Goal: Task Accomplishment & Management: Use online tool/utility

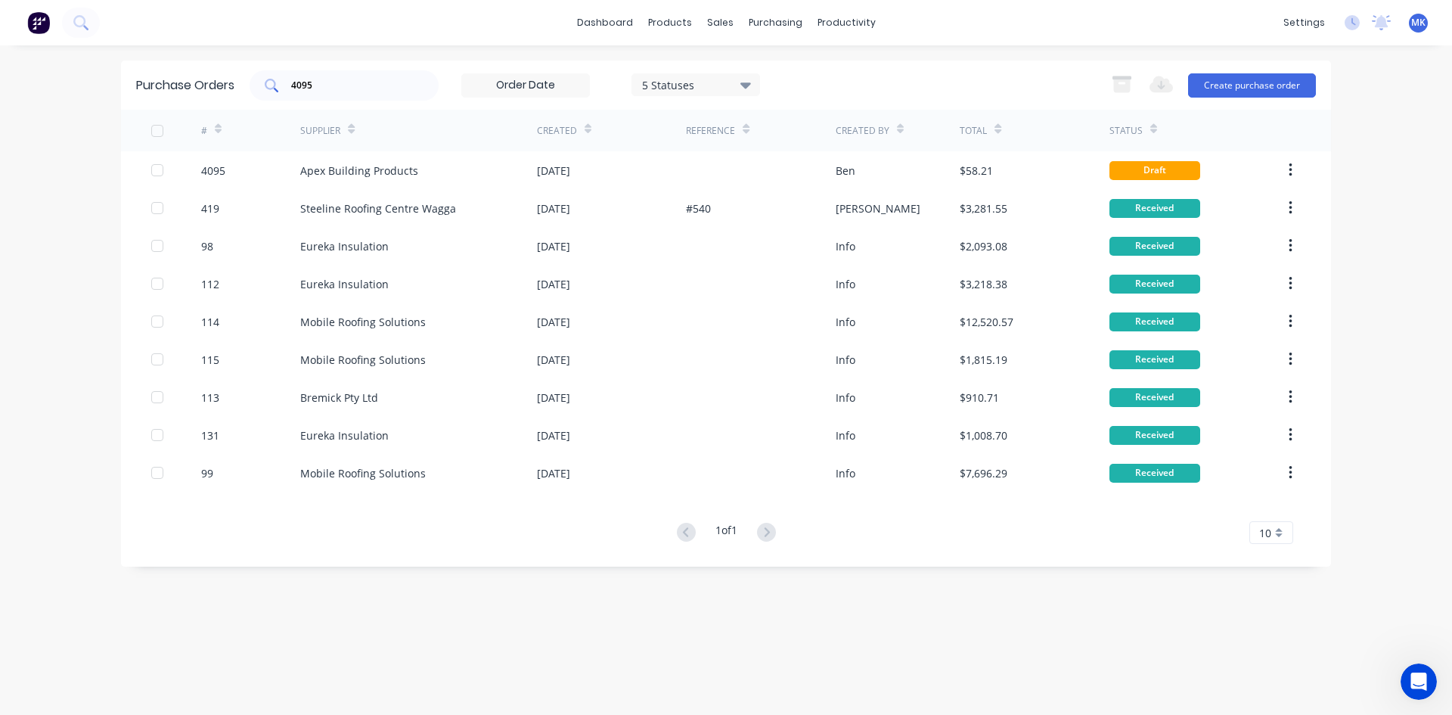
click at [414, 88] on div "4095" at bounding box center [344, 85] width 189 height 30
click at [377, 87] on input "4095" at bounding box center [353, 85] width 126 height 15
type input "4077"
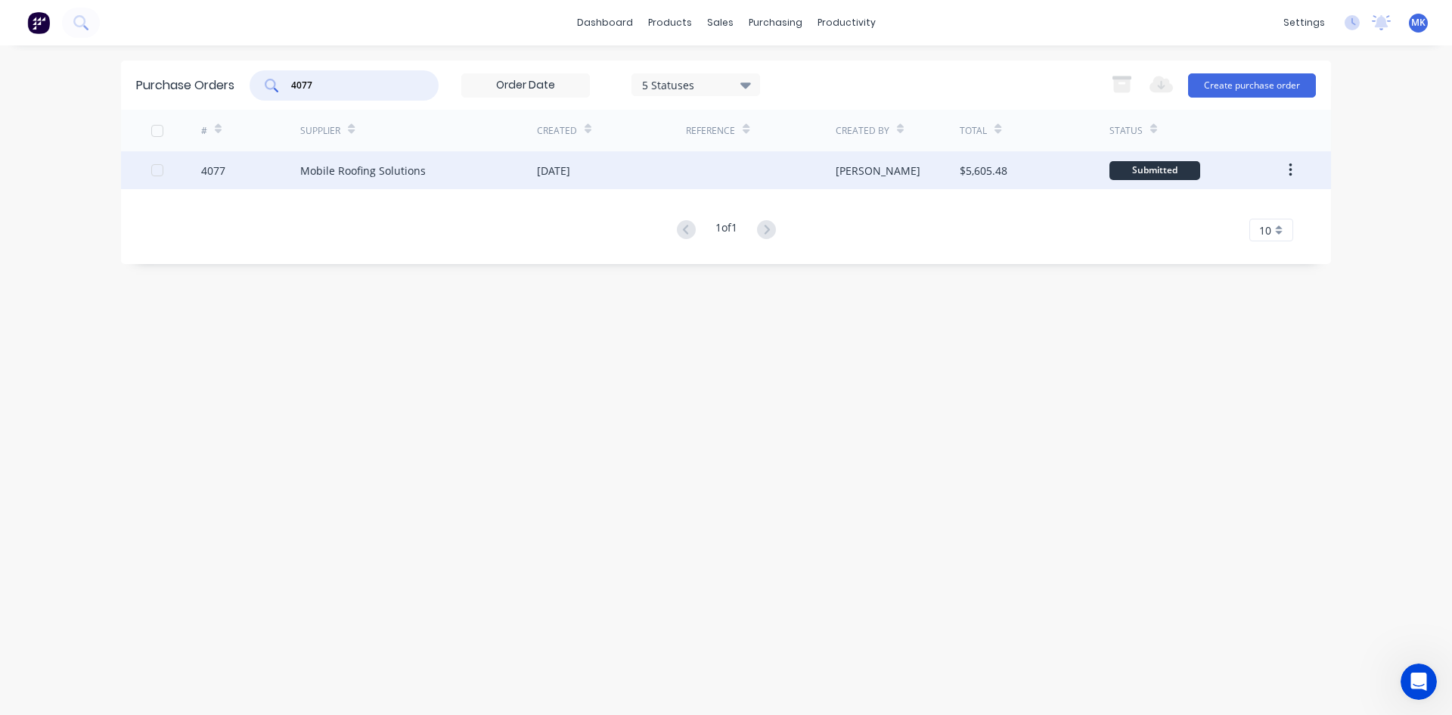
click at [709, 176] on div at bounding box center [760, 170] width 149 height 38
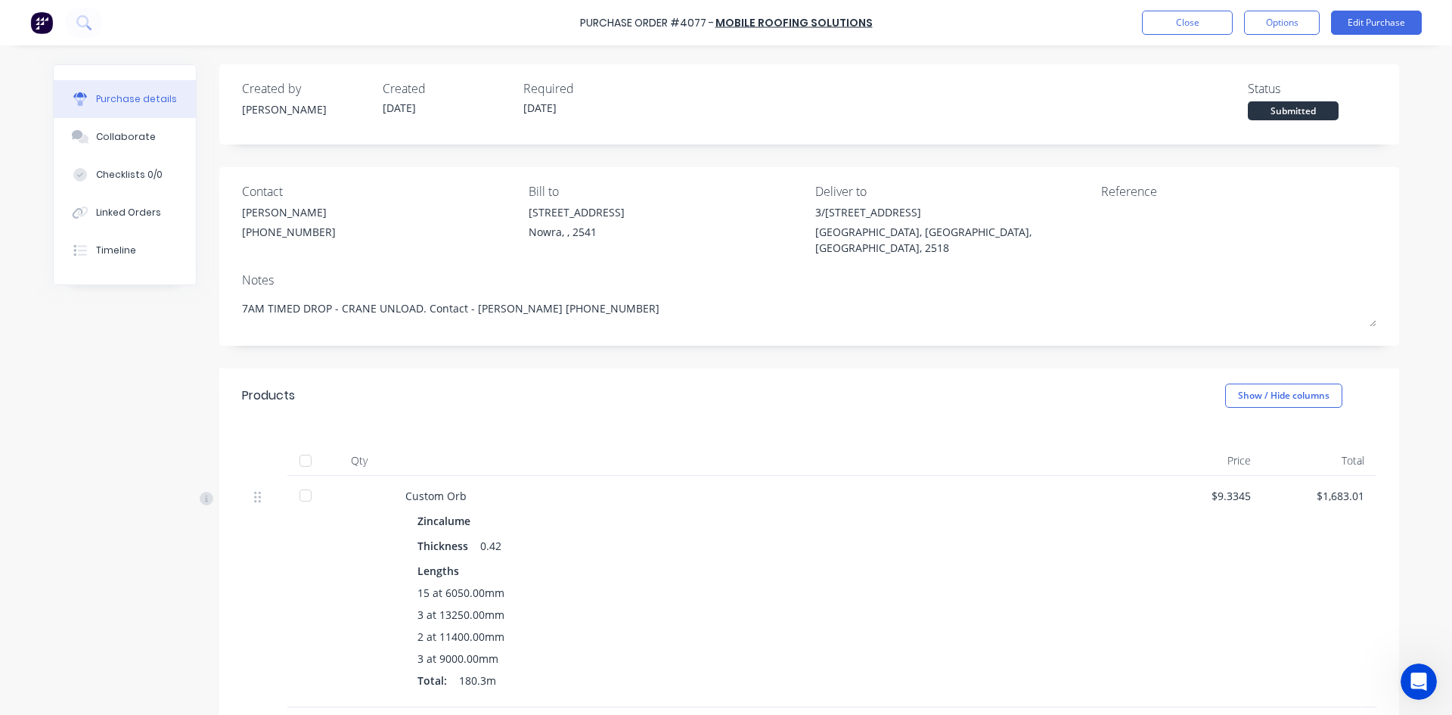
click at [300, 445] on div at bounding box center [305, 460] width 30 height 30
click at [1278, 35] on div "Purchase Order #4077 - Mobile Roofing Solutions Close Options Edit Purchase" at bounding box center [726, 22] width 1452 height 45
click at [1275, 23] on button "Options" at bounding box center [1282, 23] width 76 height 24
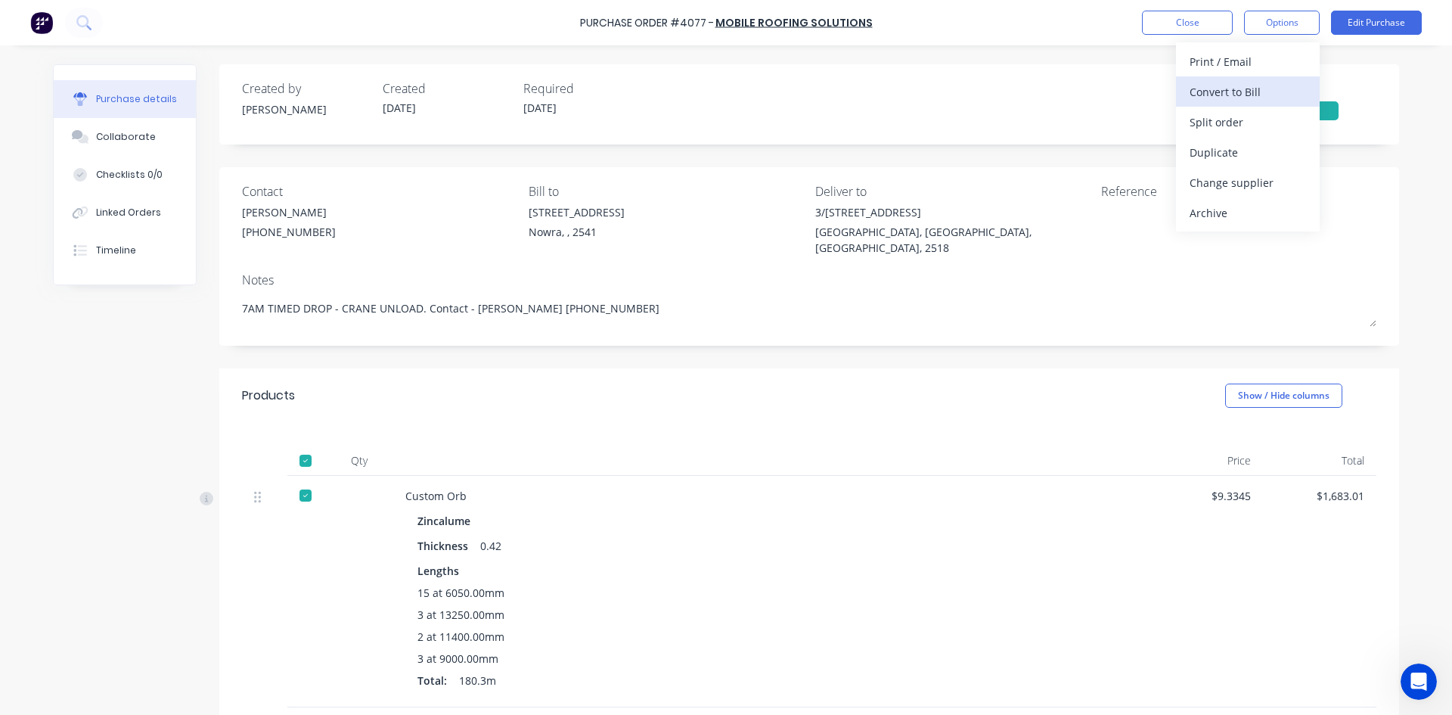
click at [1266, 92] on div "Convert to Bill" at bounding box center [1248, 92] width 116 height 22
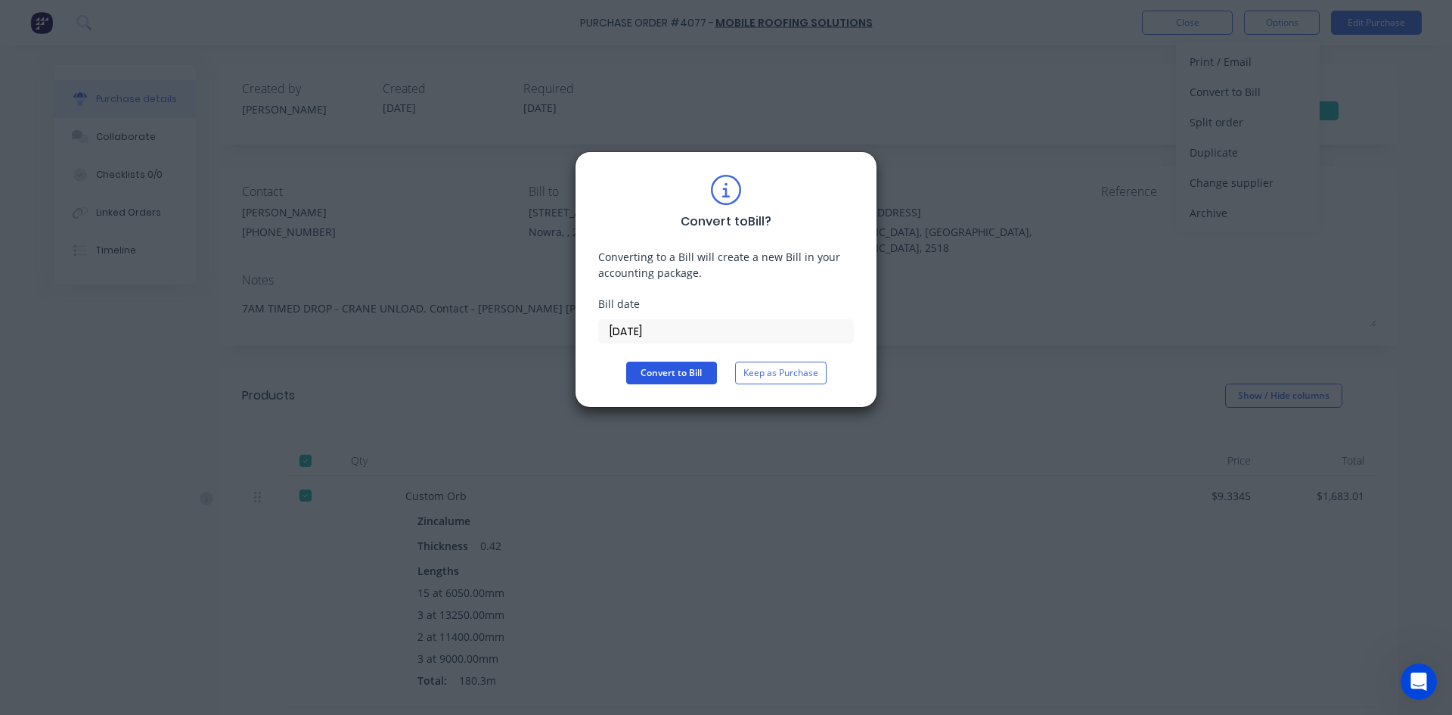
click at [640, 374] on button "Convert to Bill" at bounding box center [671, 372] width 91 height 23
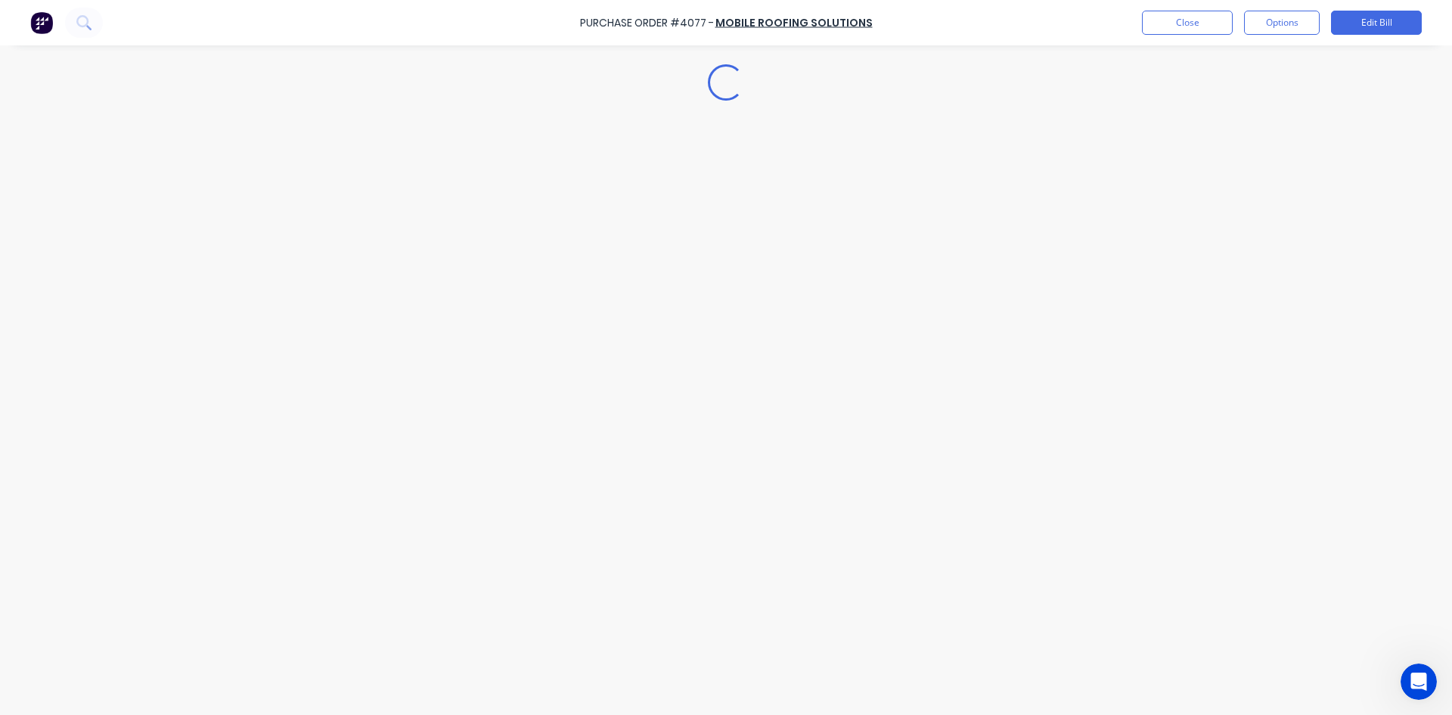
type textarea "x"
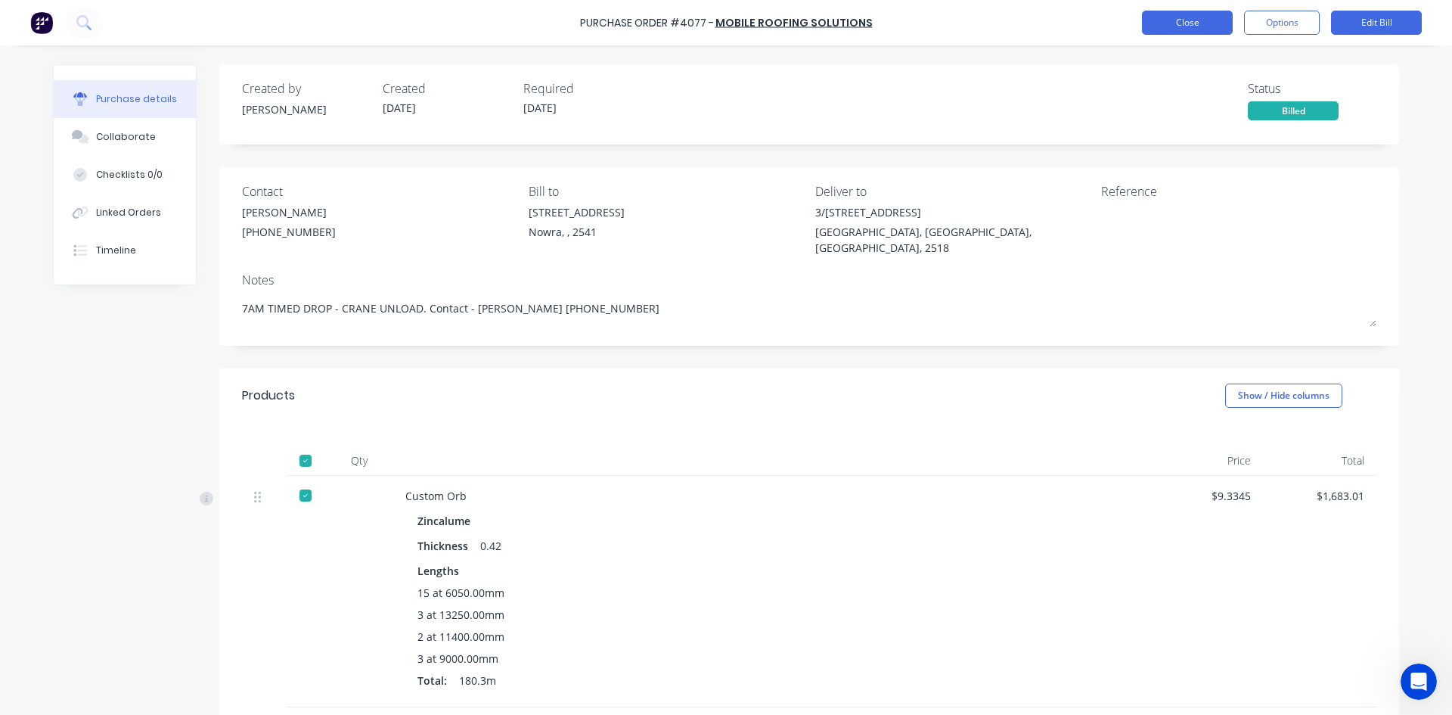
click at [1171, 12] on button "Close" at bounding box center [1187, 23] width 91 height 24
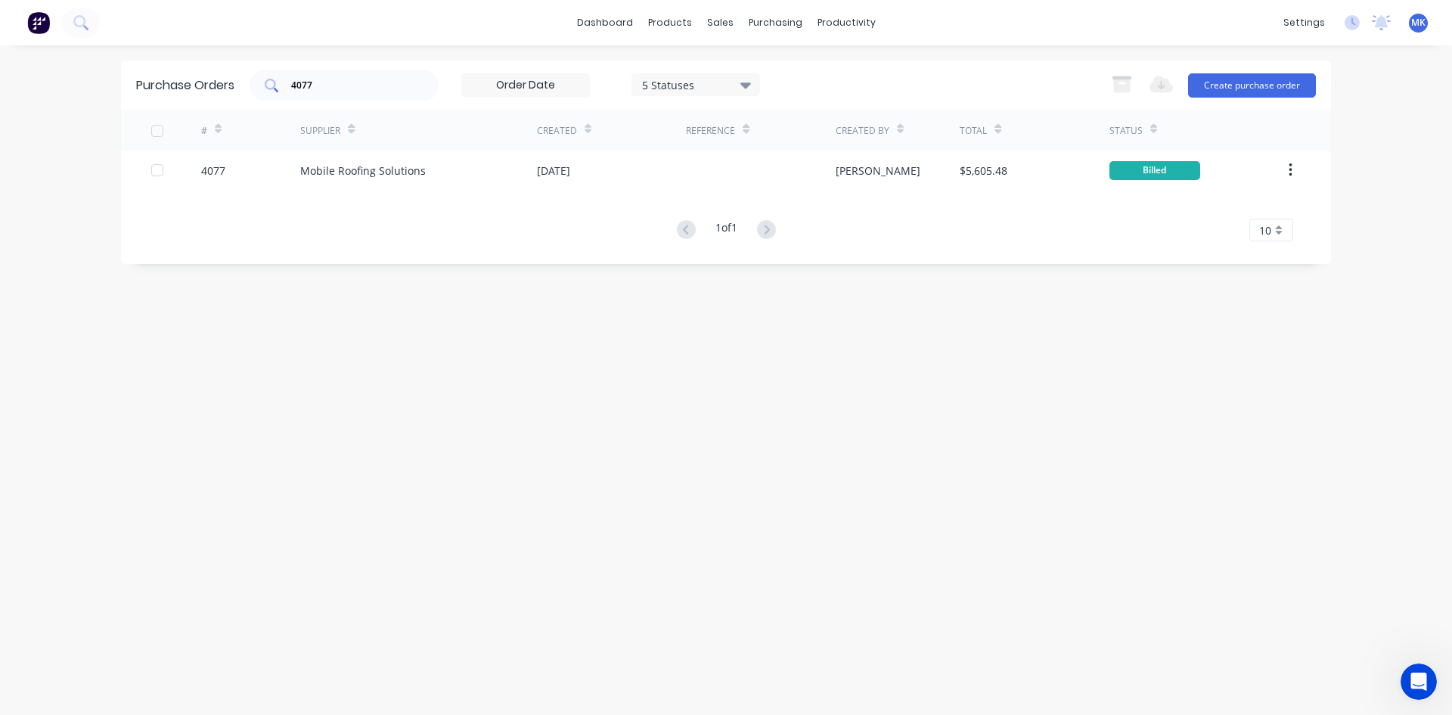
click at [398, 86] on input "4077" at bounding box center [353, 85] width 126 height 15
type input "mob"
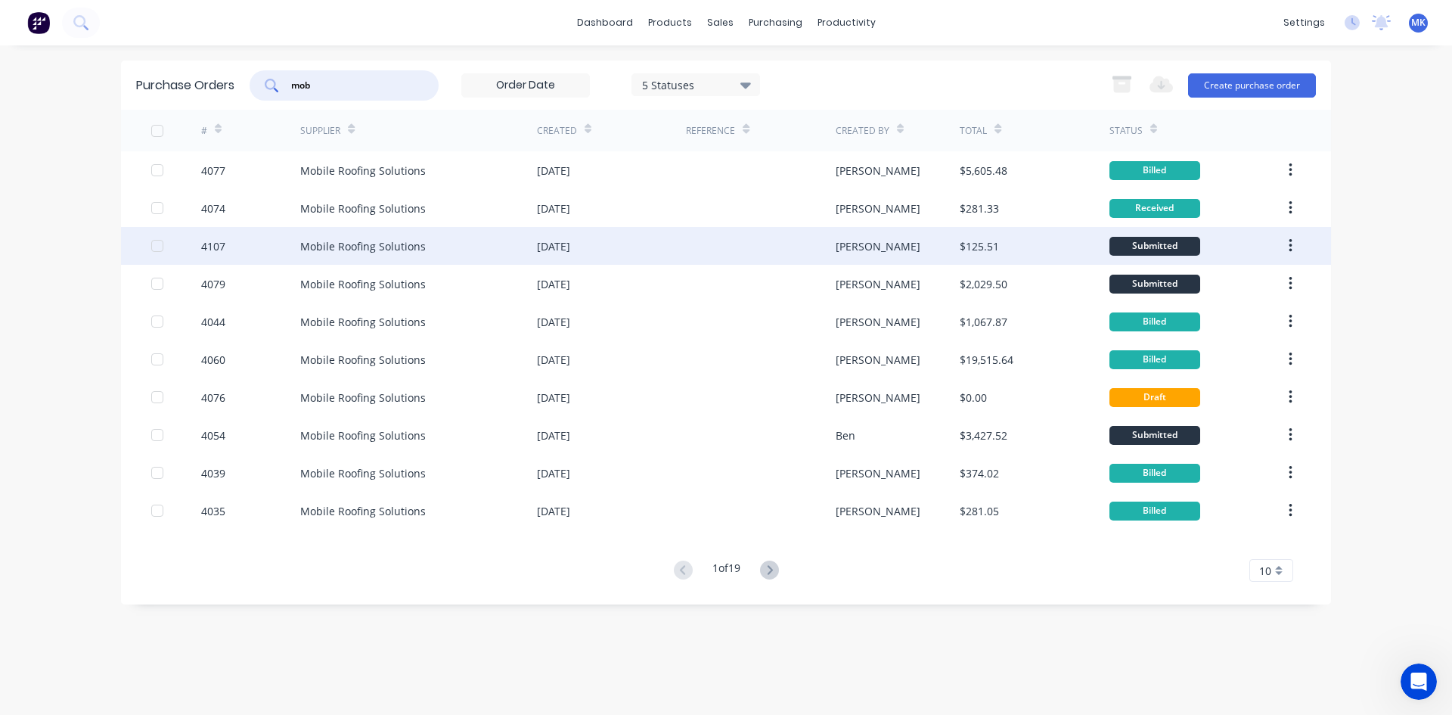
click at [904, 243] on div "[PERSON_NAME]" at bounding box center [898, 246] width 125 height 38
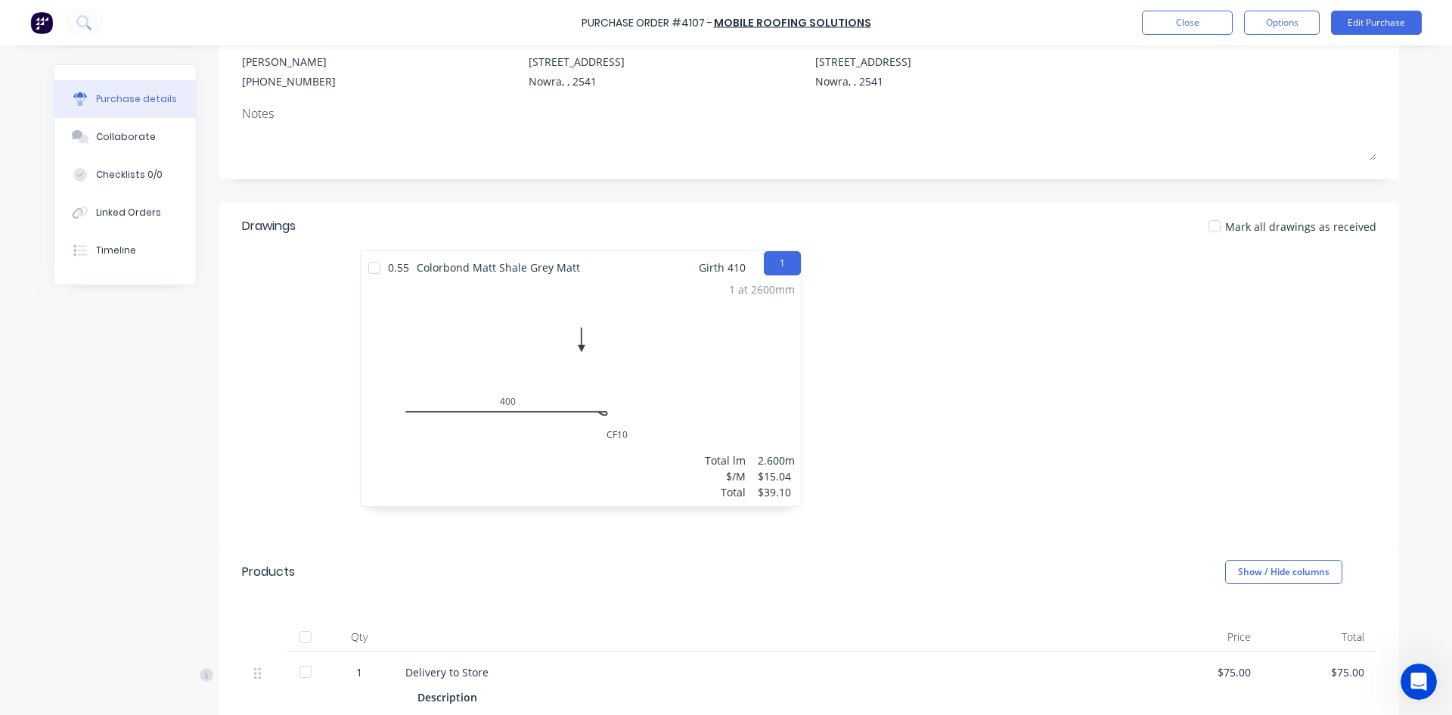
scroll to position [151, 0]
click at [1166, 6] on div "Purchase Order #4107 - Mobile Roofing Solutions Close Options Edit Purchase" at bounding box center [726, 22] width 1452 height 45
click at [1172, 21] on button "Close" at bounding box center [1187, 23] width 91 height 24
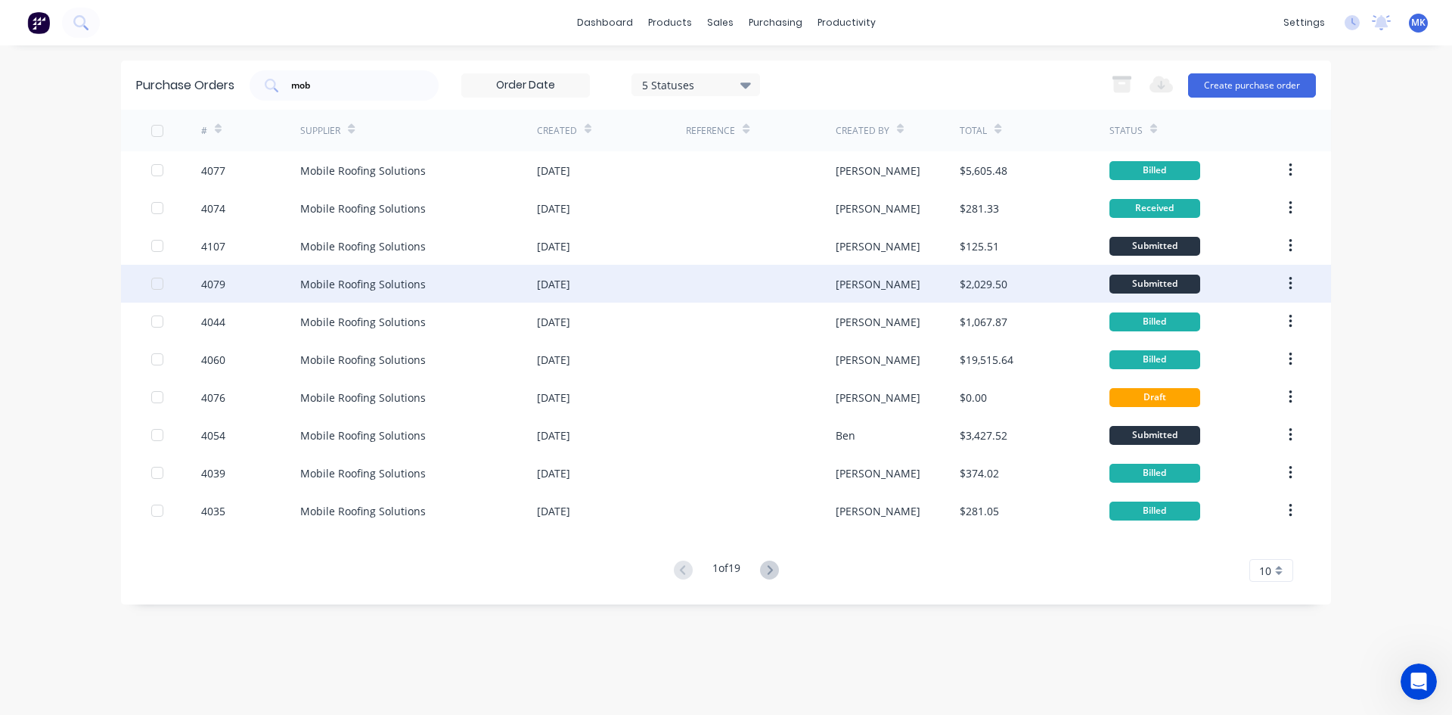
click at [993, 290] on div "$2,029.50" at bounding box center [984, 284] width 48 height 16
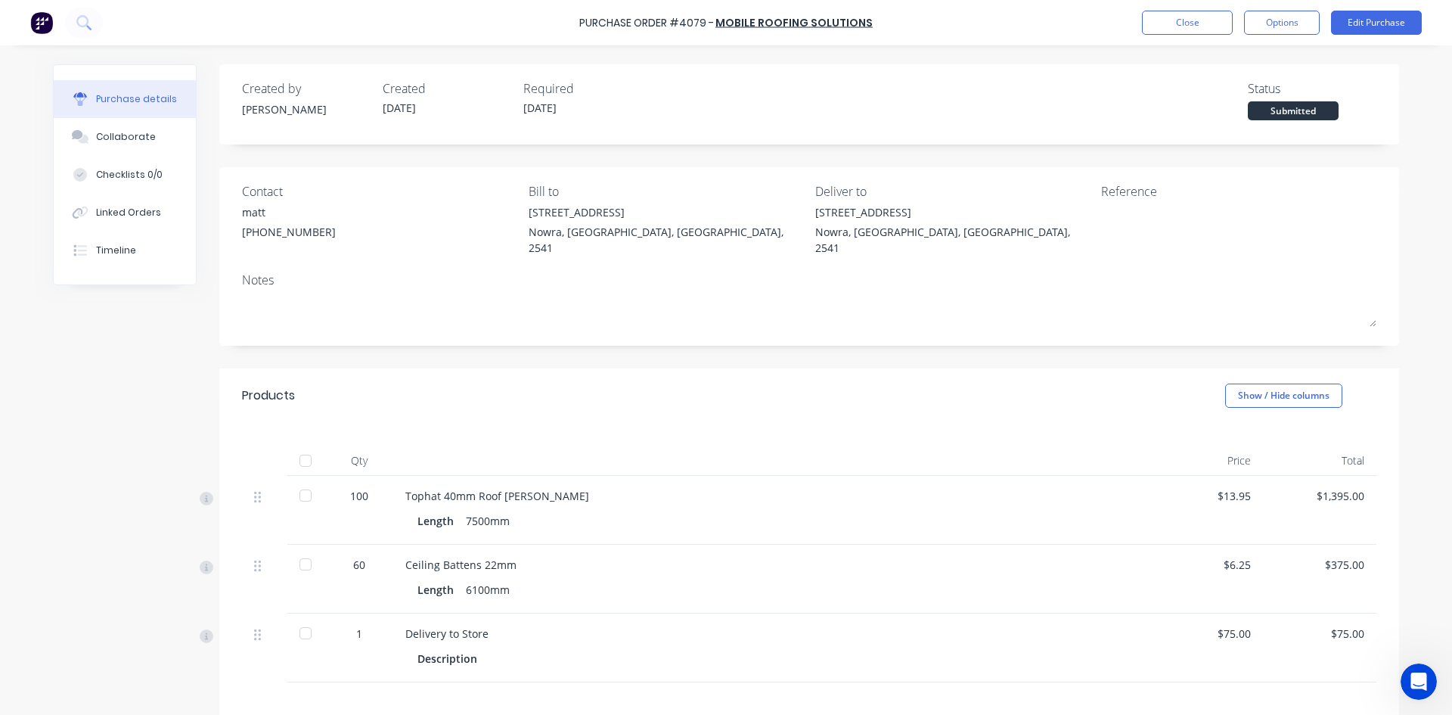
click at [1177, 7] on div "Purchase Order #4079 - Mobile Roofing Solutions Close Options Edit Purchase" at bounding box center [726, 22] width 1452 height 45
click at [1204, 24] on button "Close" at bounding box center [1187, 23] width 91 height 24
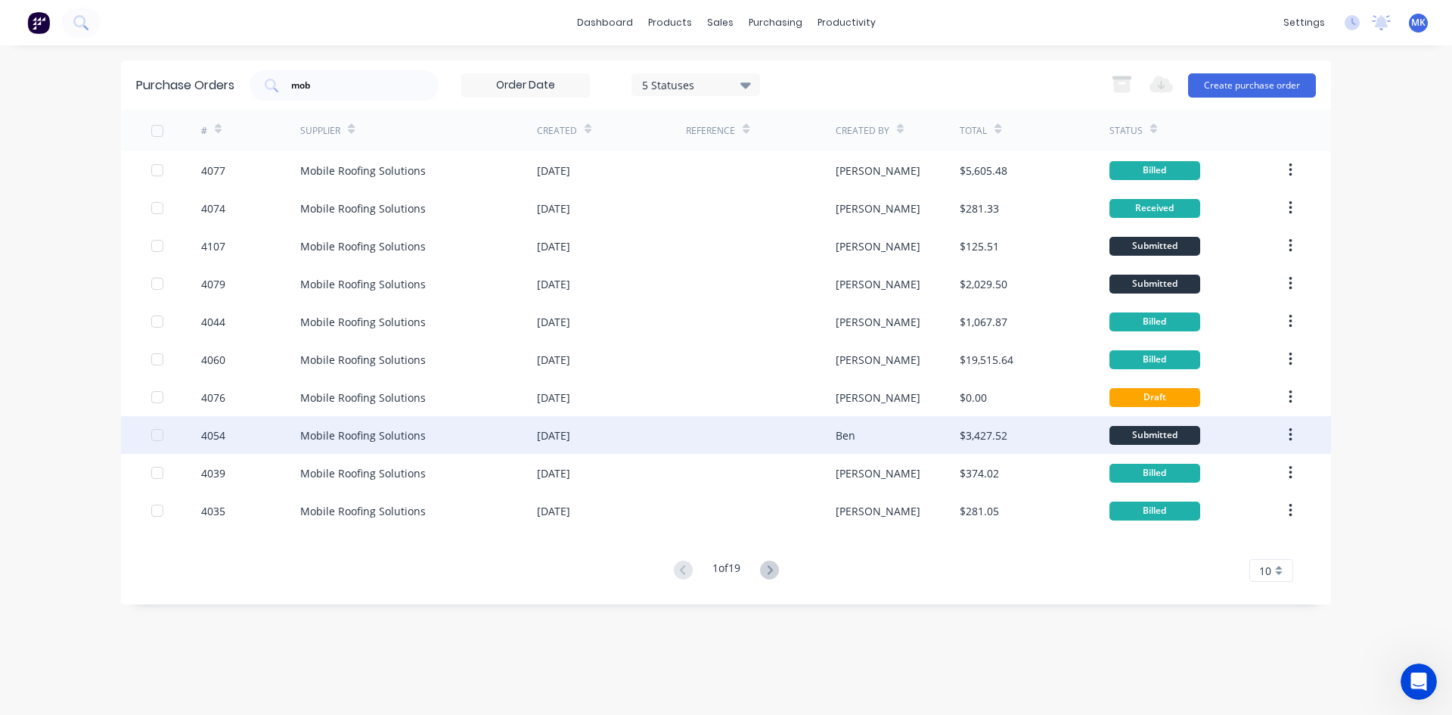
click at [454, 434] on div "Mobile Roofing Solutions" at bounding box center [418, 435] width 237 height 38
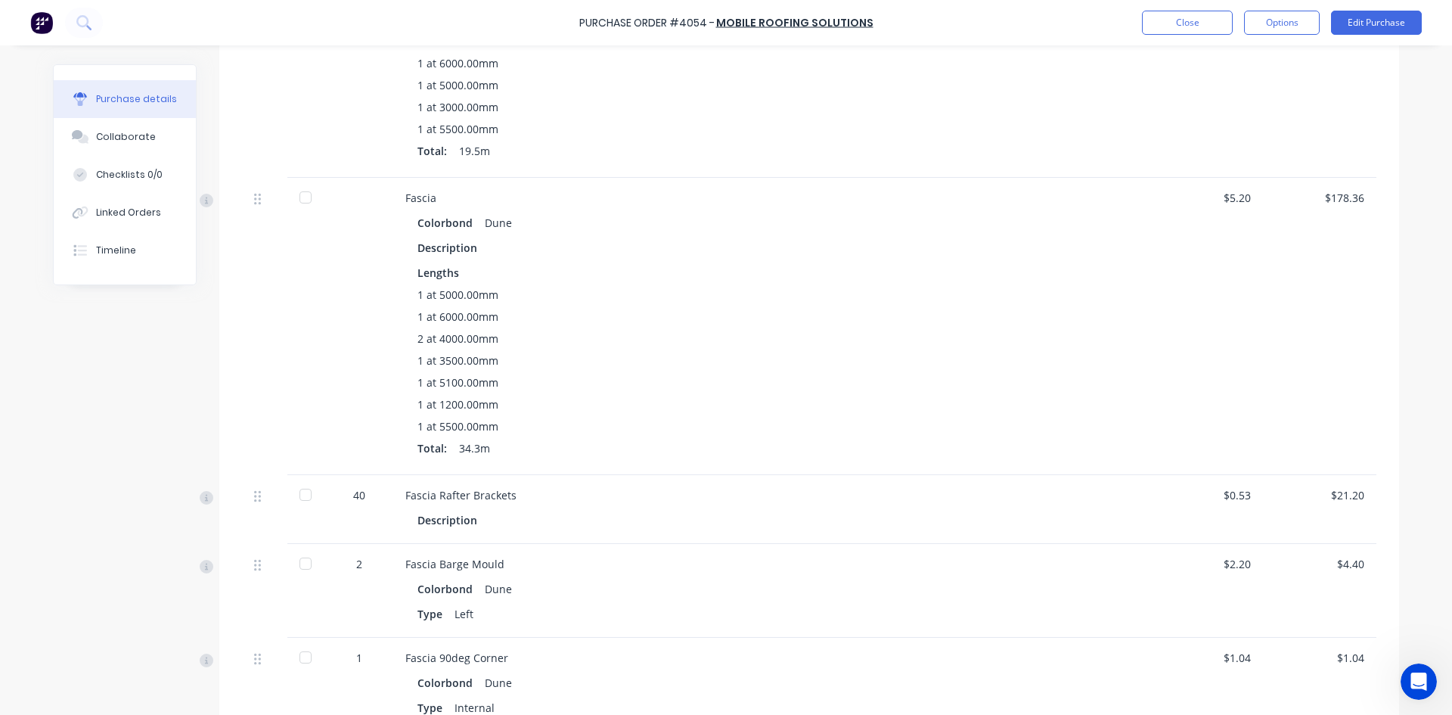
scroll to position [302, 0]
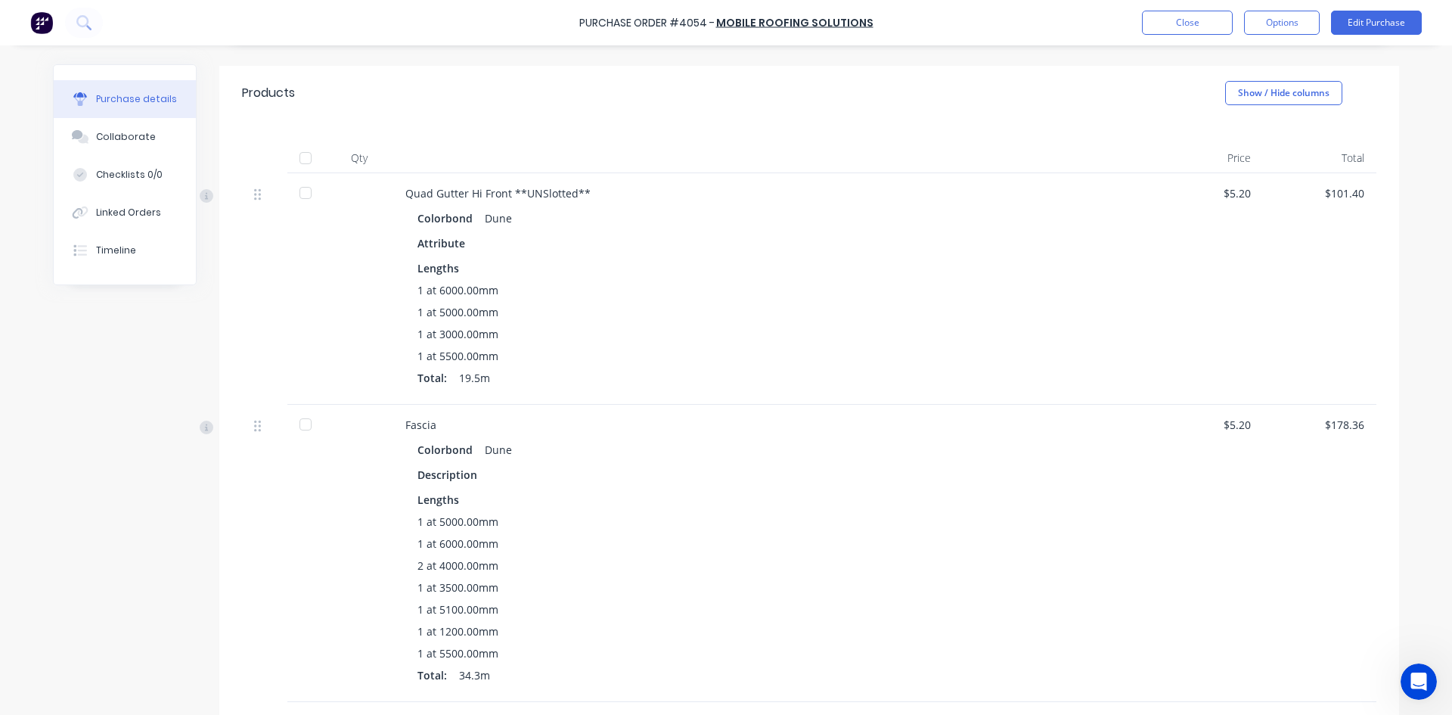
click at [302, 143] on div at bounding box center [305, 158] width 30 height 30
click at [1275, 25] on button "Options" at bounding box center [1282, 23] width 76 height 24
click at [1081, 185] on div "Quad Gutter Hi Front **UNSlotted**" at bounding box center [771, 193] width 732 height 16
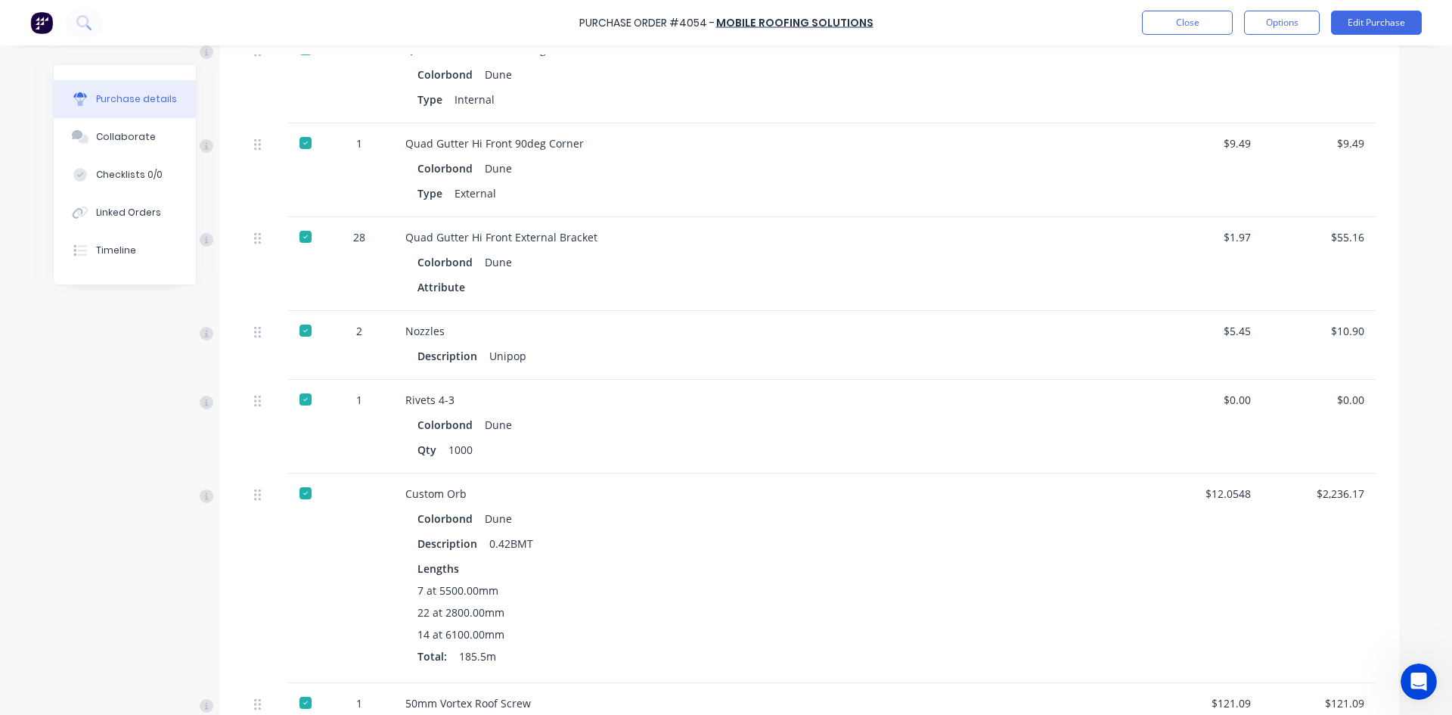
scroll to position [2171, 0]
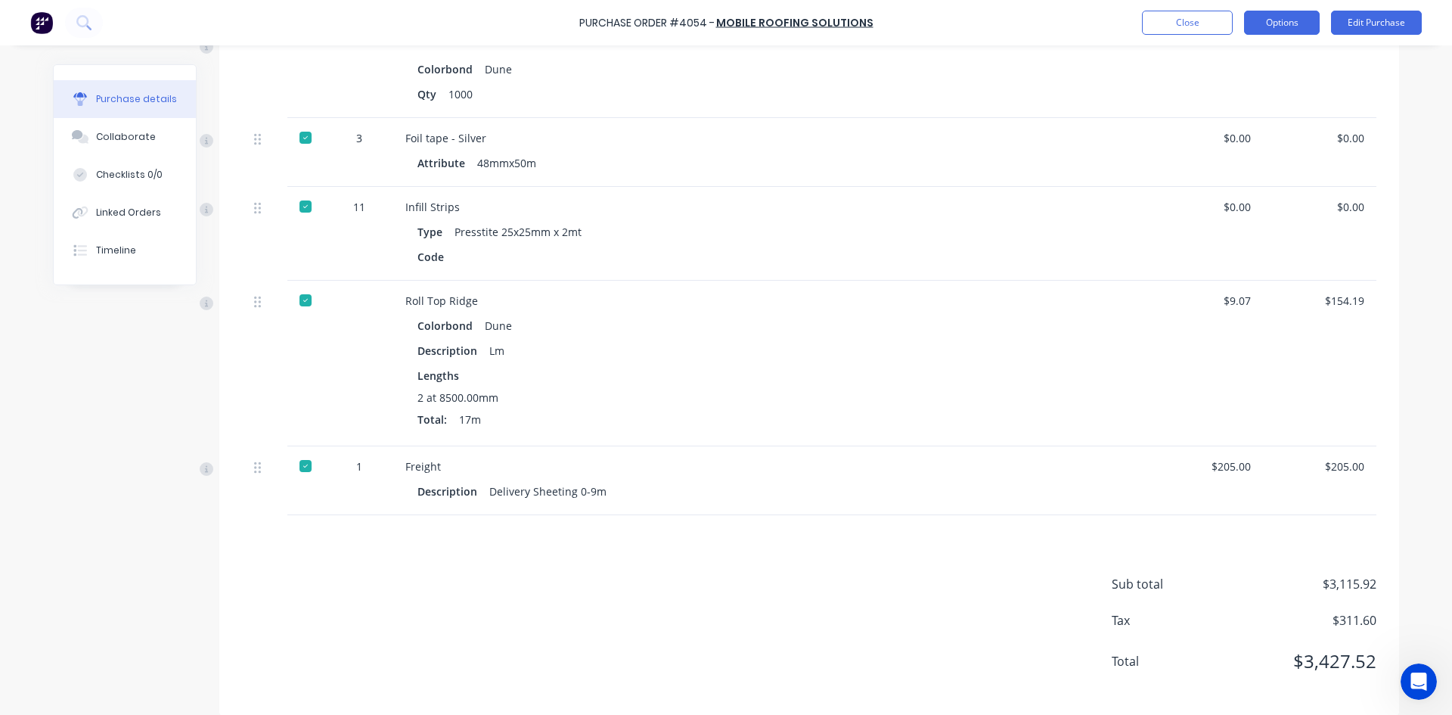
click at [1275, 29] on button "Options" at bounding box center [1282, 23] width 76 height 24
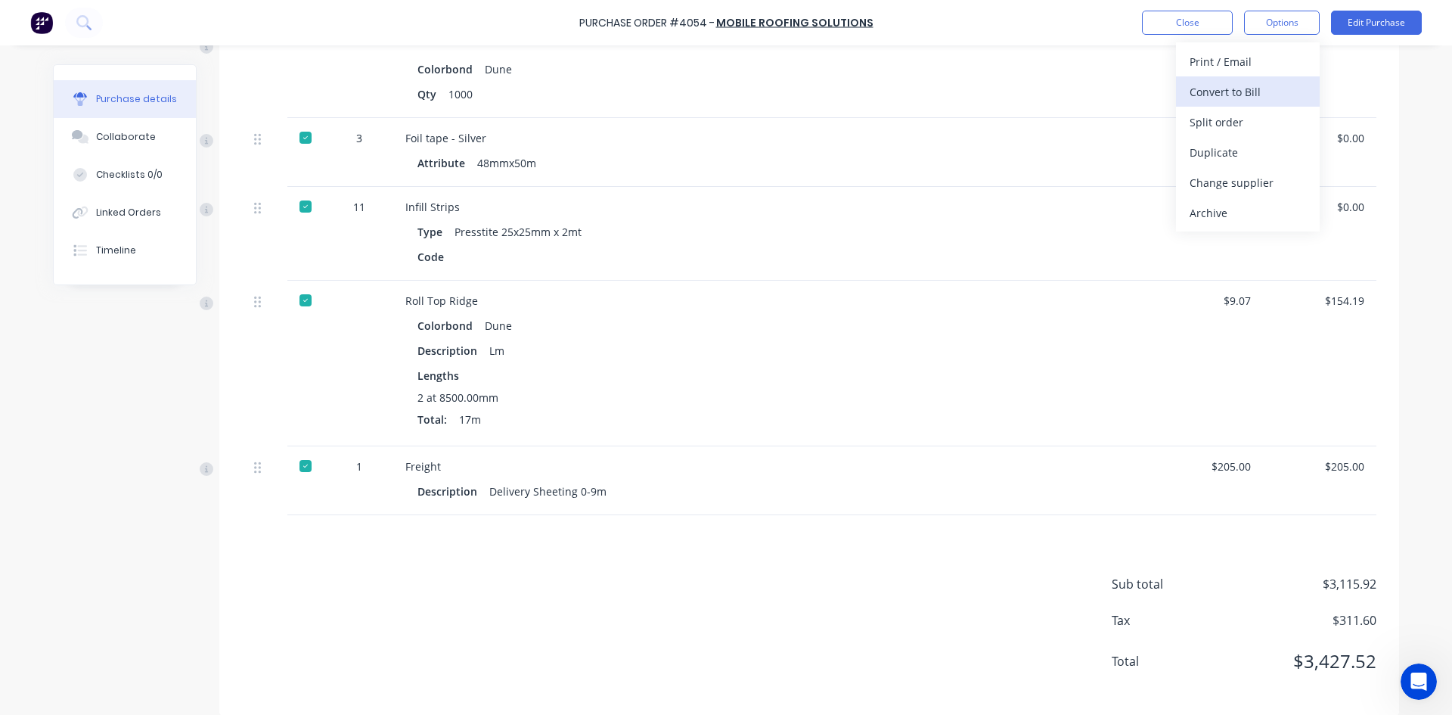
click at [1267, 90] on div "Convert to Bill" at bounding box center [1248, 92] width 116 height 22
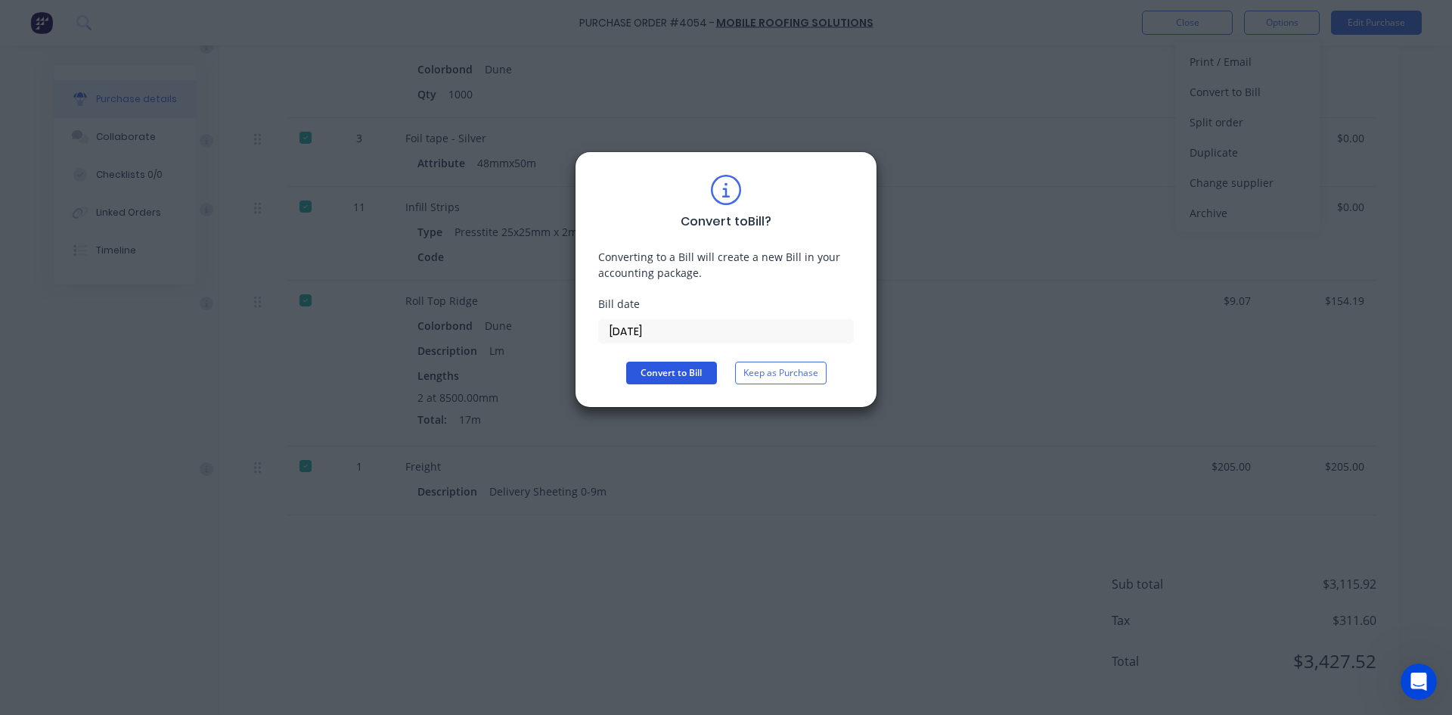
click at [682, 367] on button "Convert to Bill" at bounding box center [671, 372] width 91 height 23
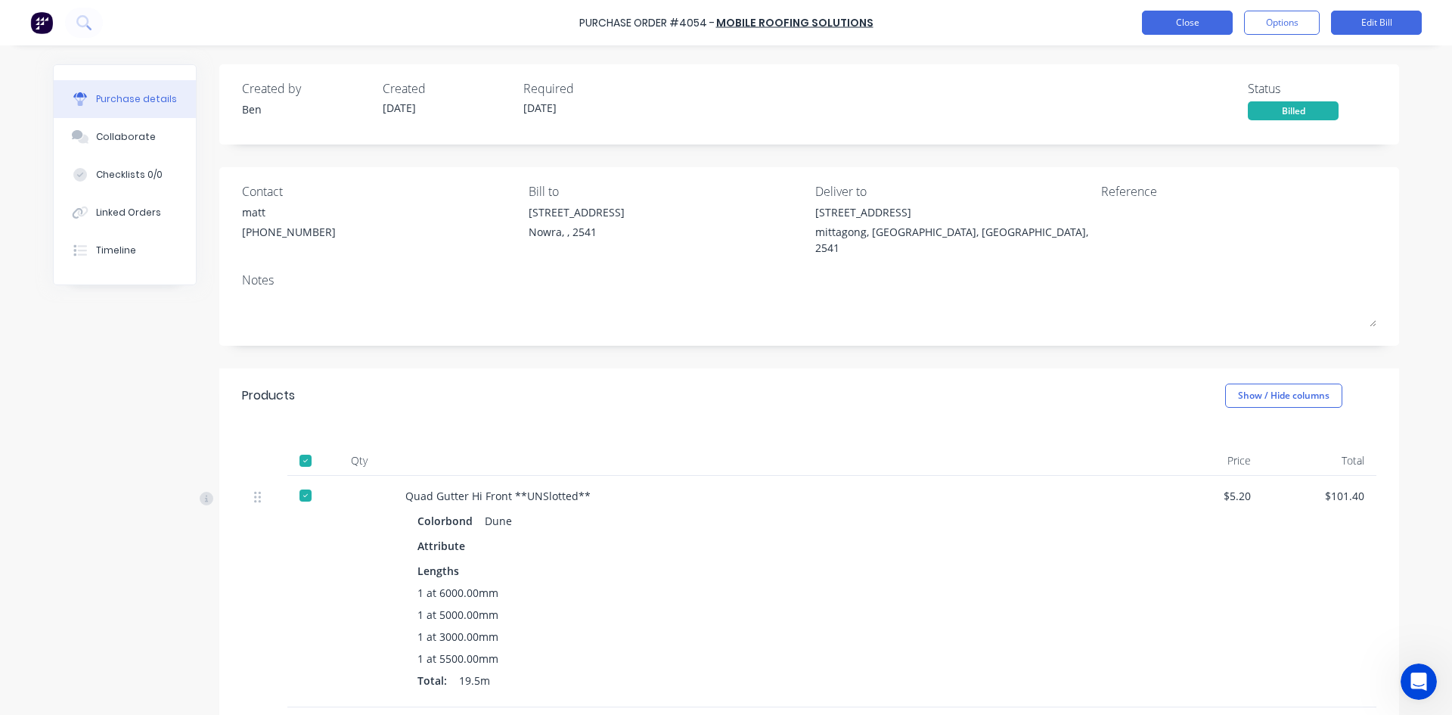
click at [1174, 25] on button "Close" at bounding box center [1187, 23] width 91 height 24
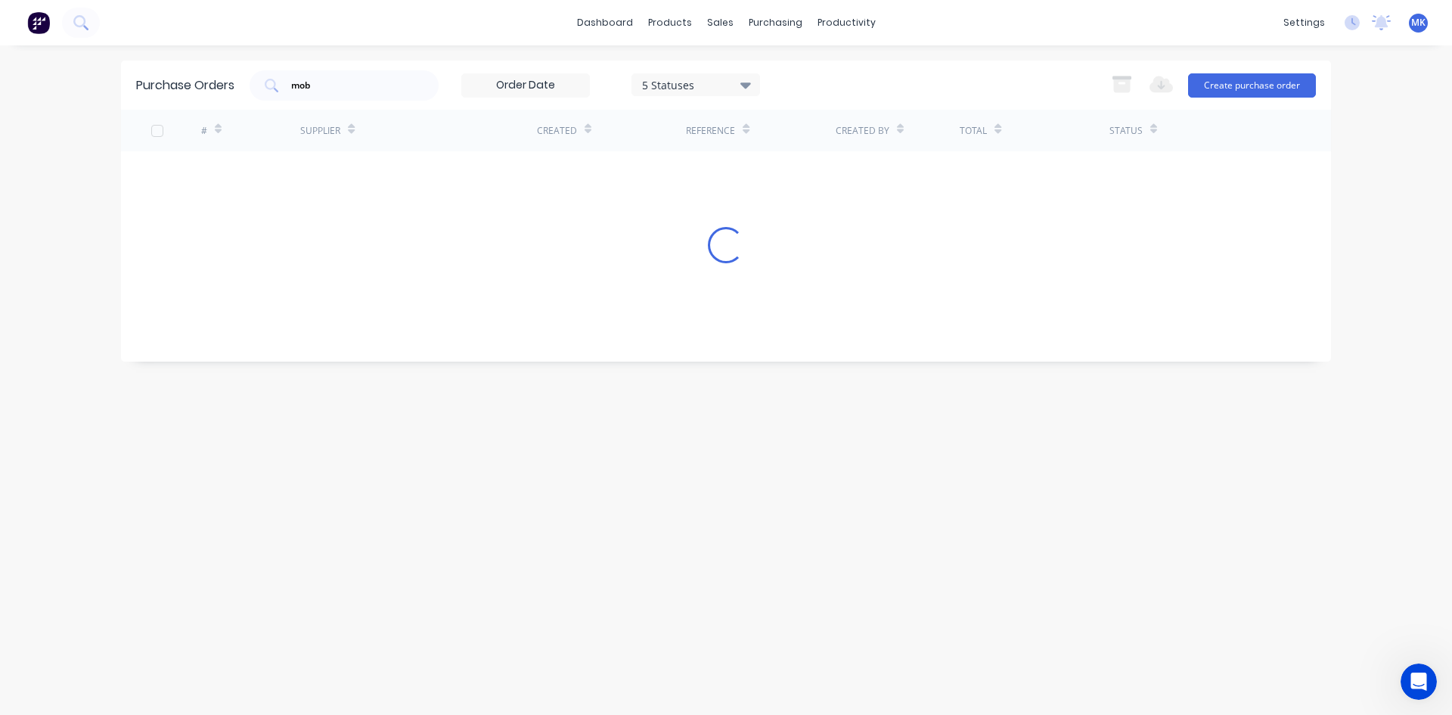
click at [395, 68] on div "Purchase Orders mob 5 Statuses 5 Statuses Export to Excel (XLSX) Create purchas…" at bounding box center [726, 84] width 1210 height 49
click at [389, 80] on input "mob" at bounding box center [353, 85] width 126 height 15
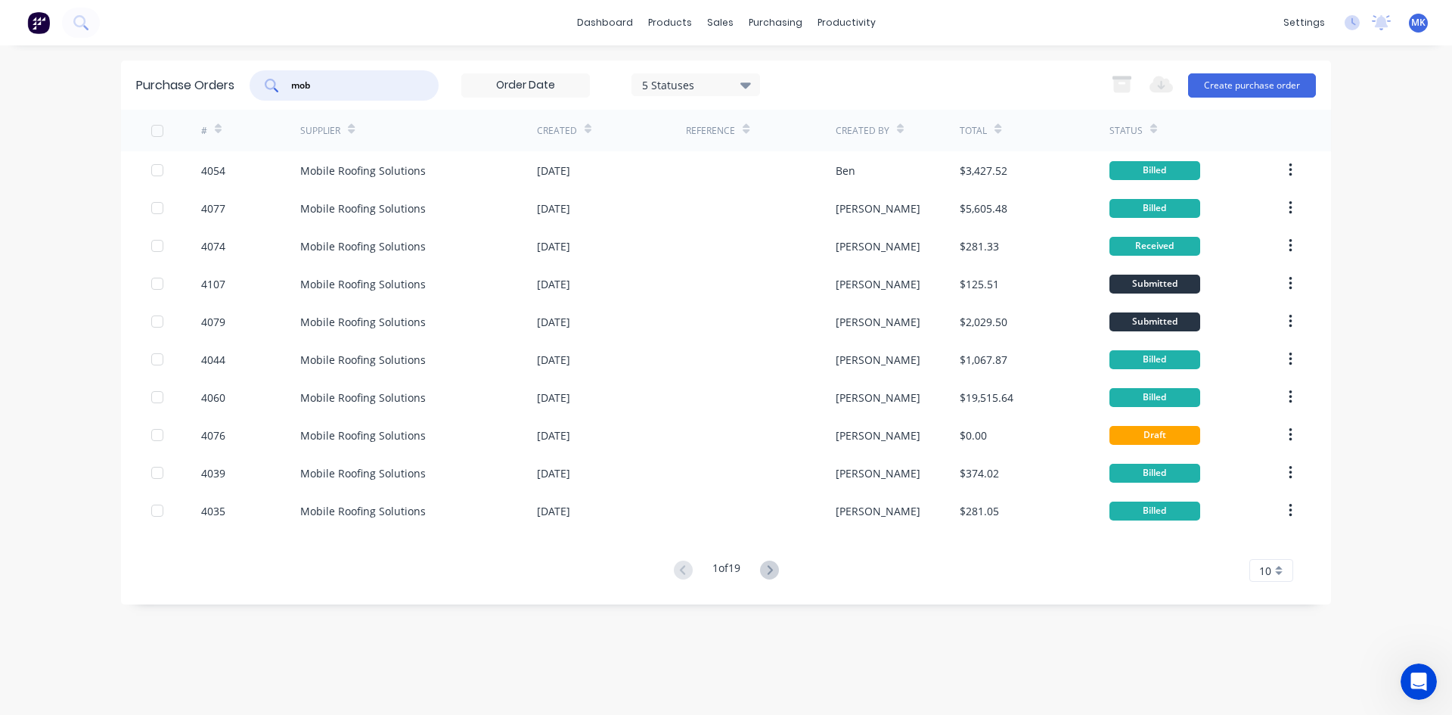
click at [383, 85] on input "mob" at bounding box center [353, 85] width 126 height 15
click at [389, 97] on div "mob" at bounding box center [344, 85] width 189 height 30
type input "4074"
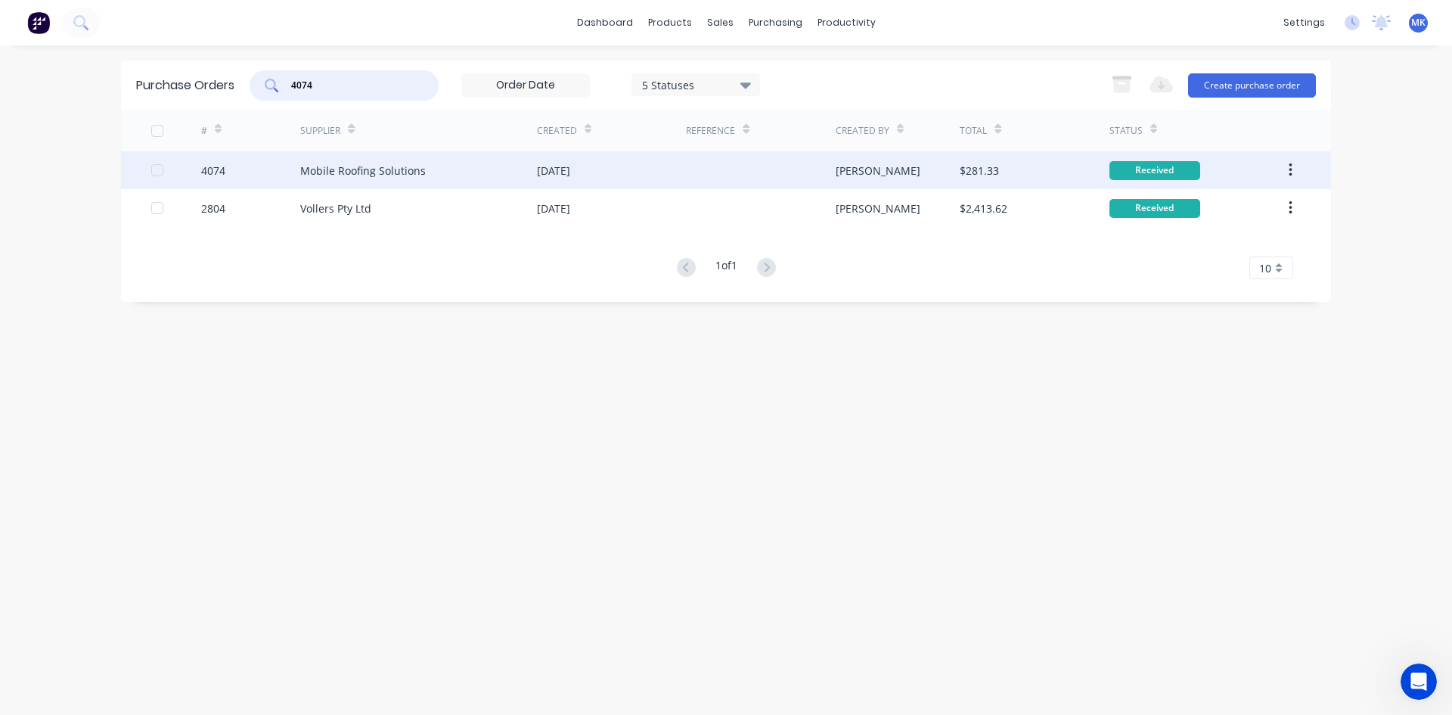
click at [473, 180] on div "Mobile Roofing Solutions" at bounding box center [418, 170] width 237 height 38
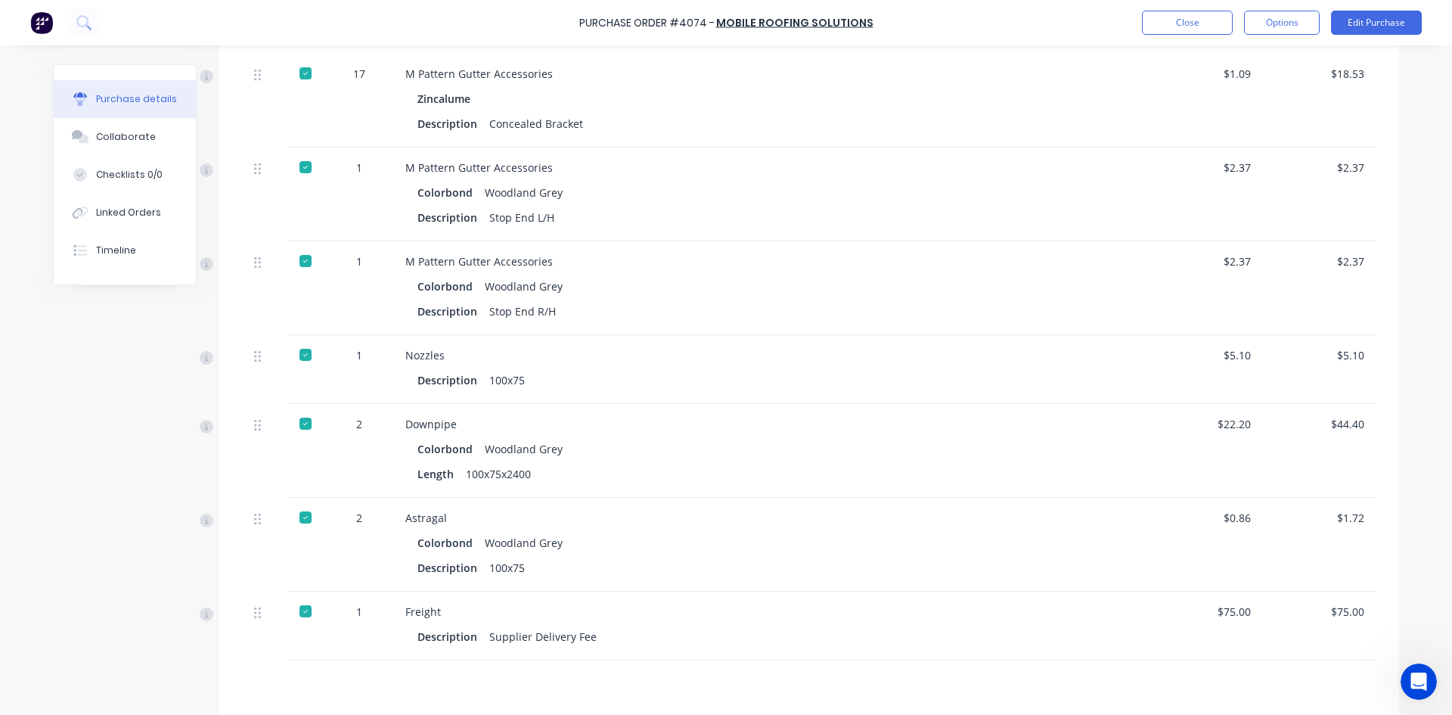
scroll to position [605, 0]
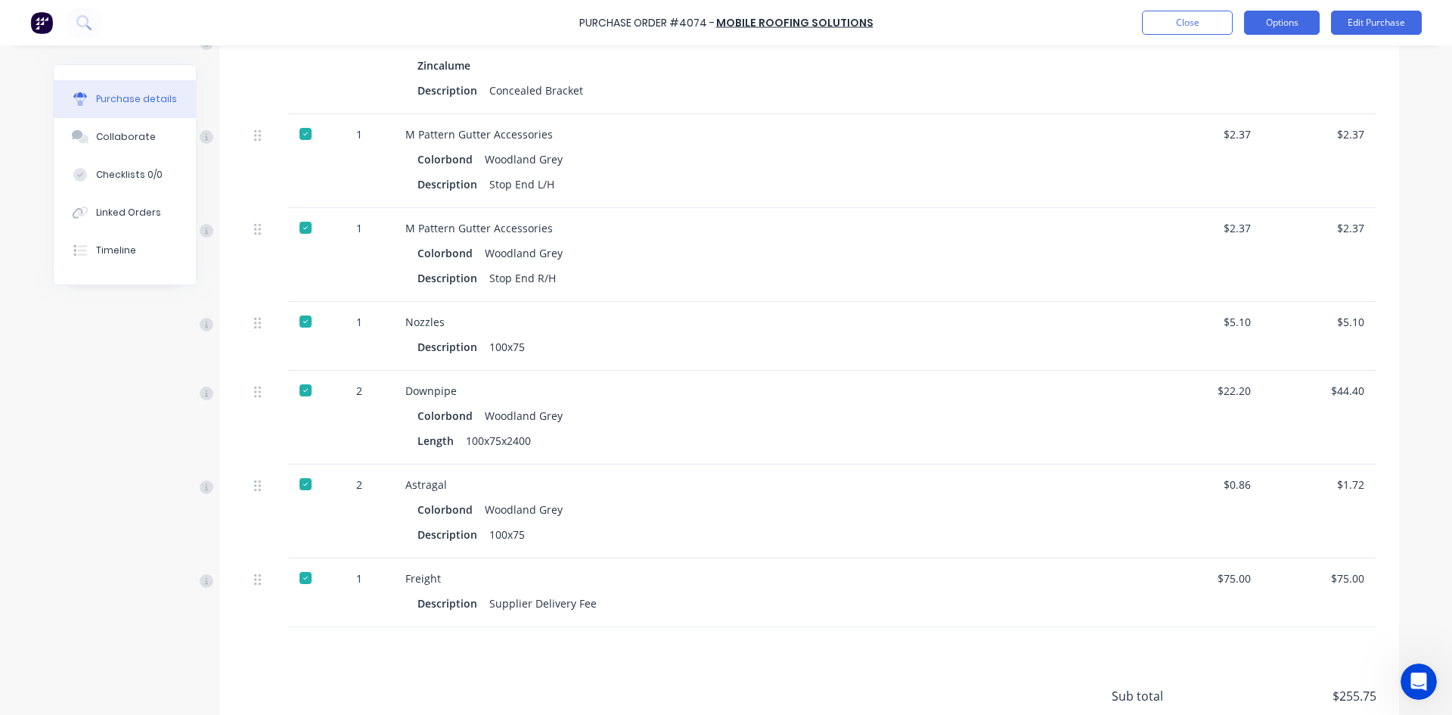
click at [1285, 23] on button "Options" at bounding box center [1282, 23] width 76 height 24
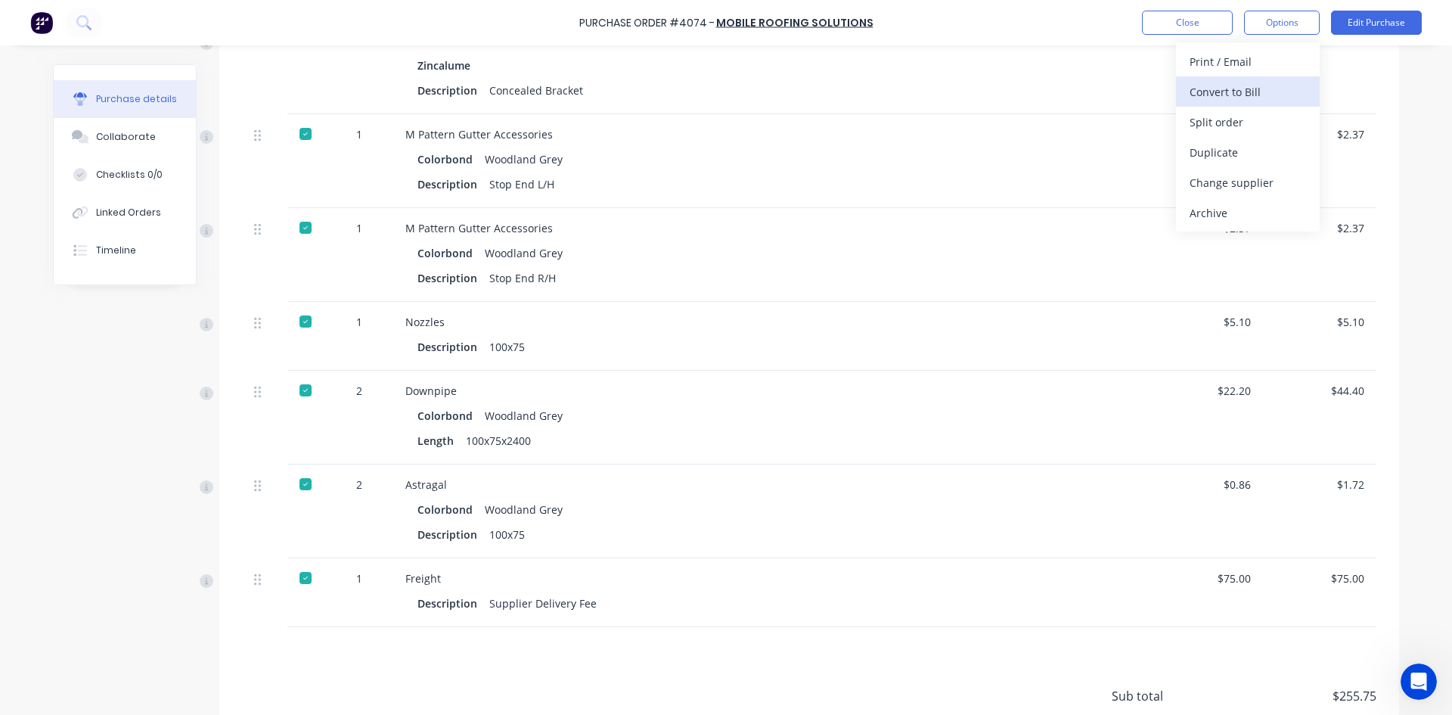
click at [1267, 94] on div "Convert to Bill" at bounding box center [1248, 92] width 116 height 22
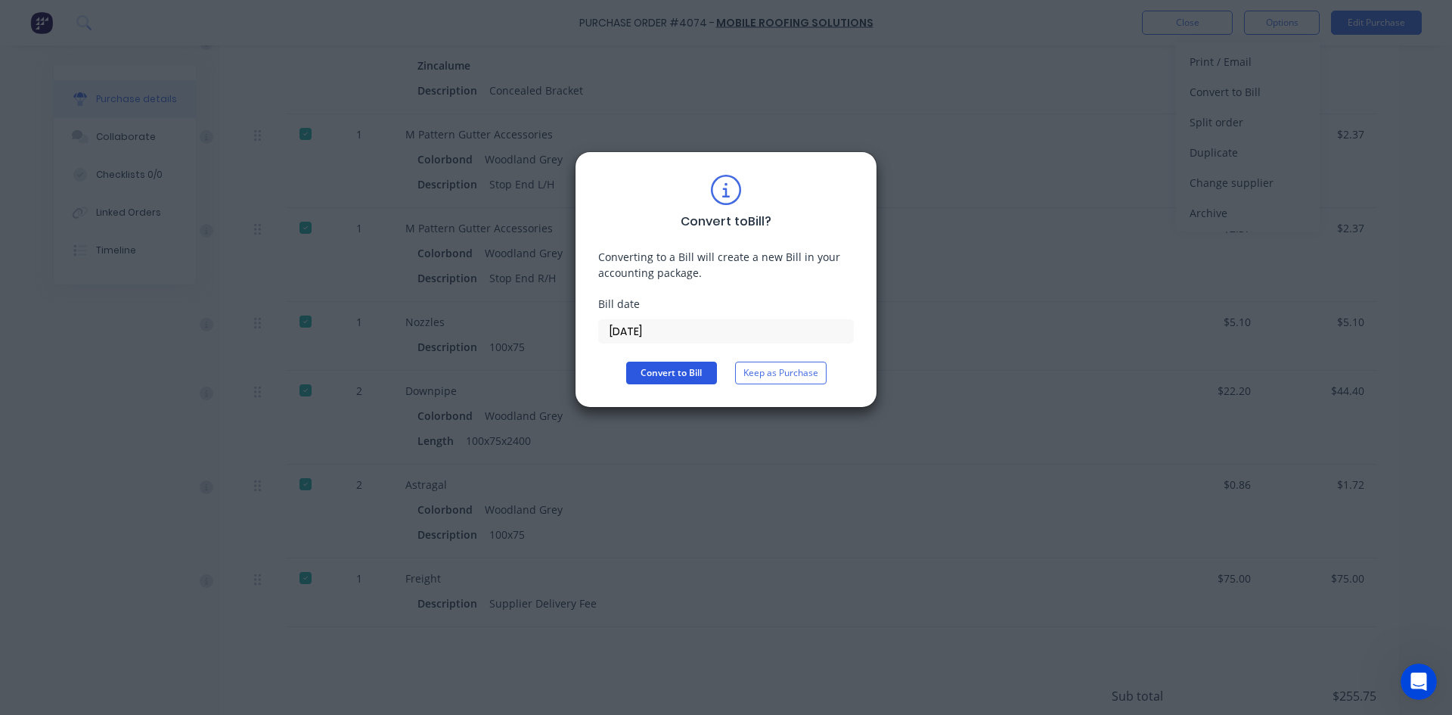
click at [693, 373] on button "Convert to Bill" at bounding box center [671, 372] width 91 height 23
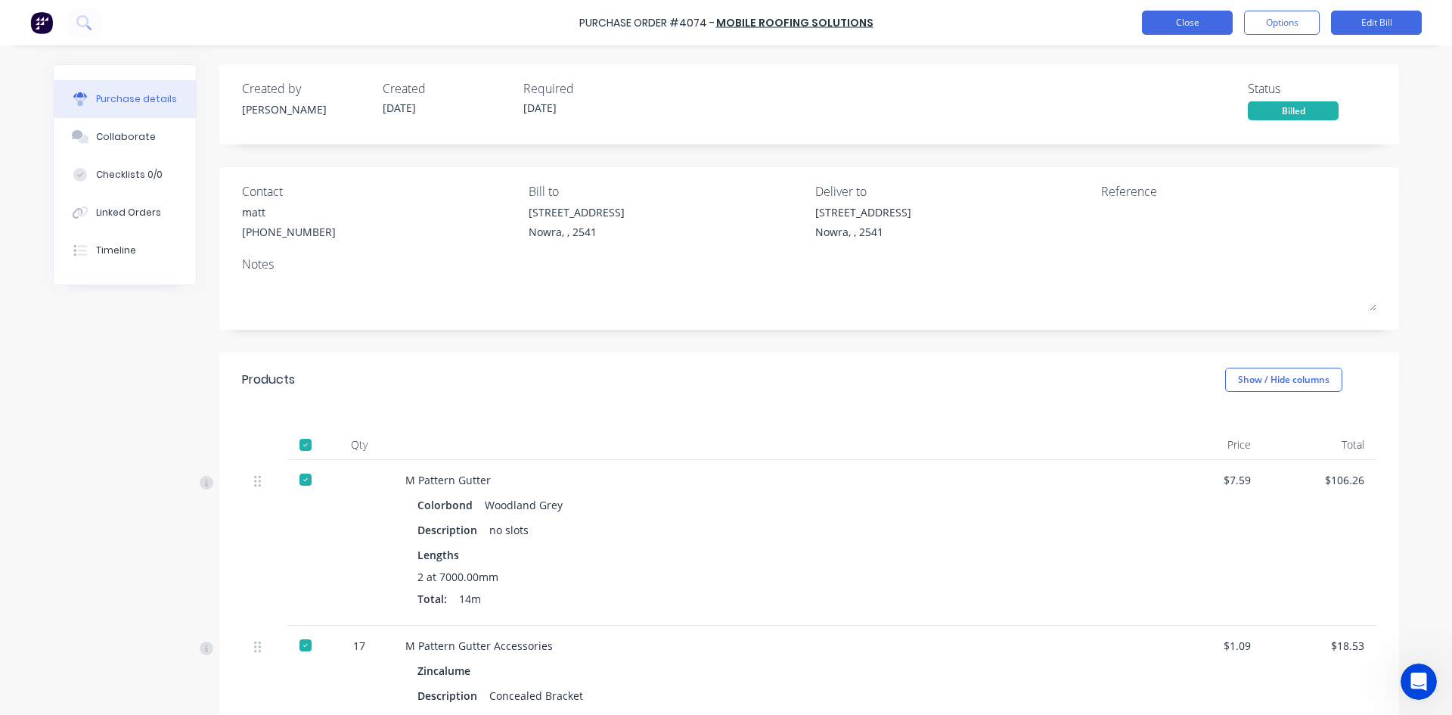
click at [1183, 23] on button "Close" at bounding box center [1187, 23] width 91 height 24
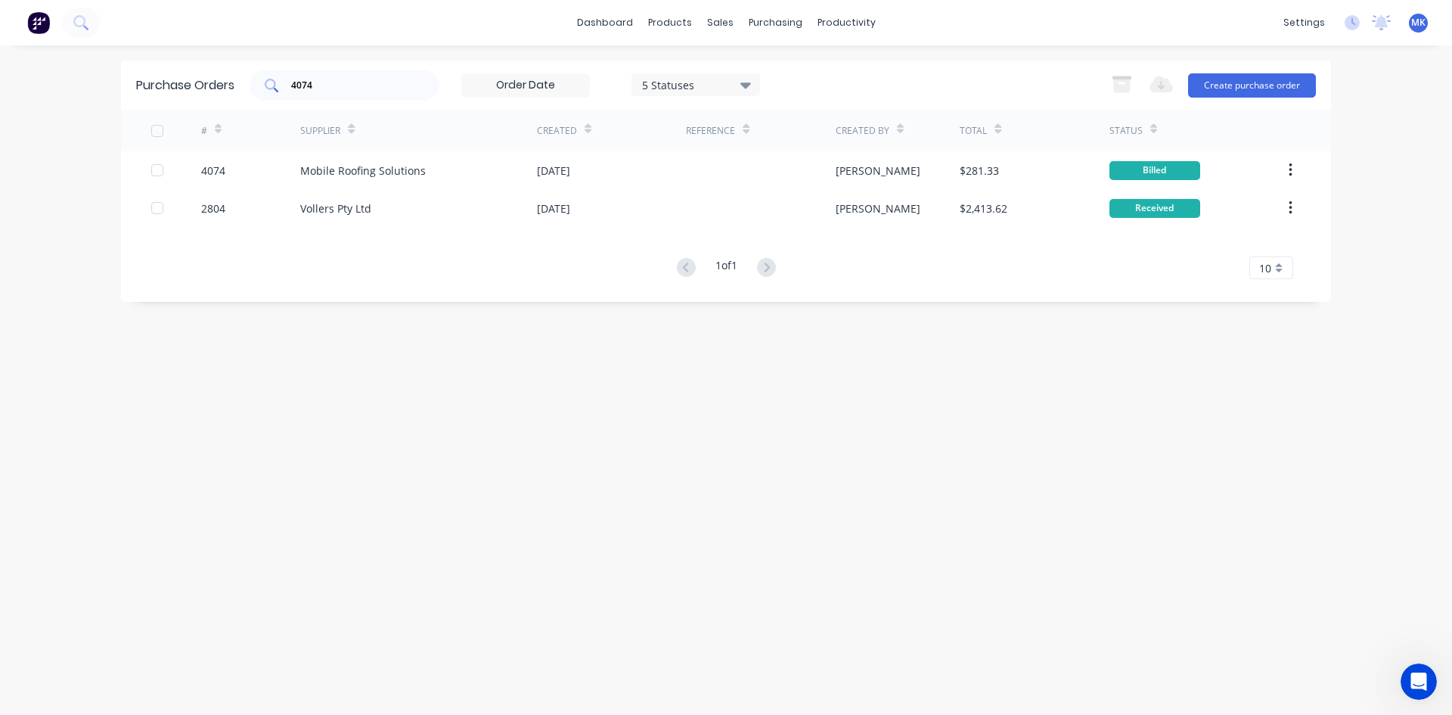
click at [391, 90] on input "4074" at bounding box center [353, 85] width 126 height 15
type input "MOB"
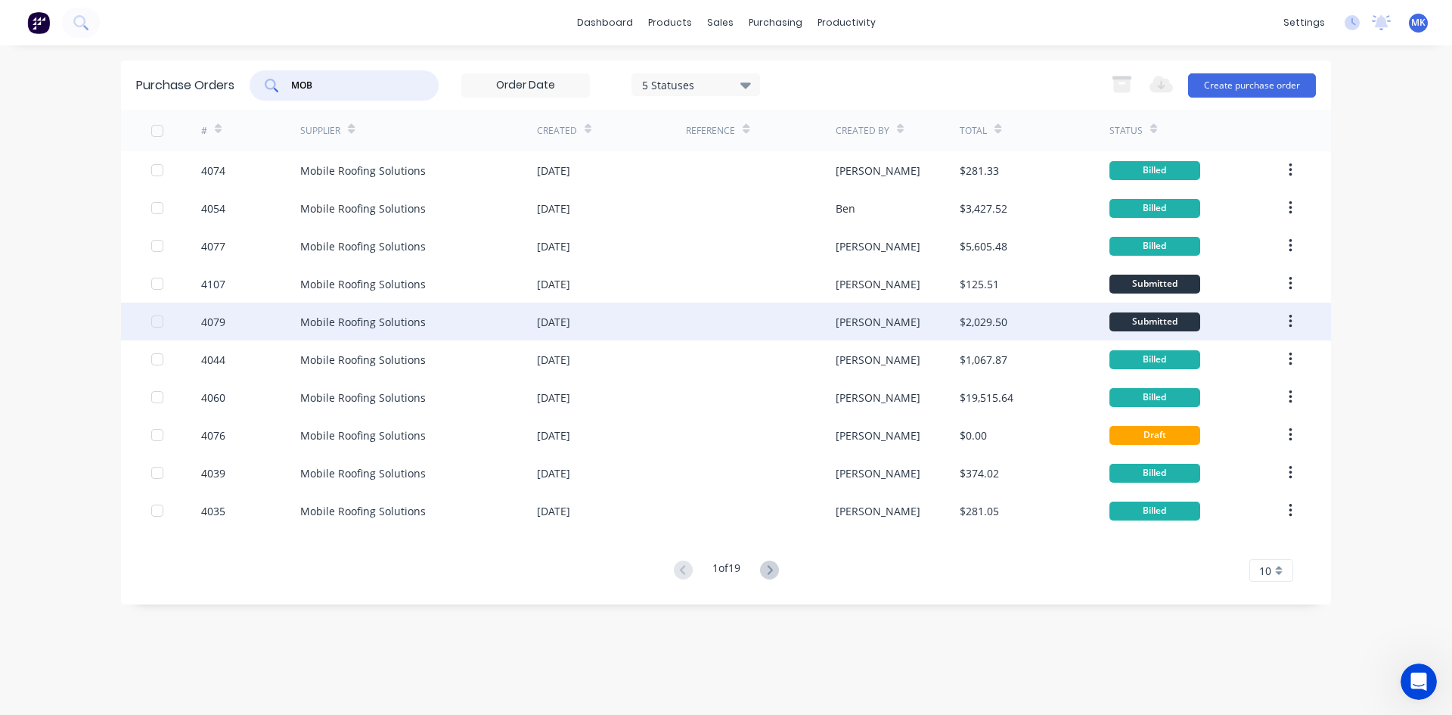
click at [983, 329] on div "$2,029.50" at bounding box center [984, 322] width 48 height 16
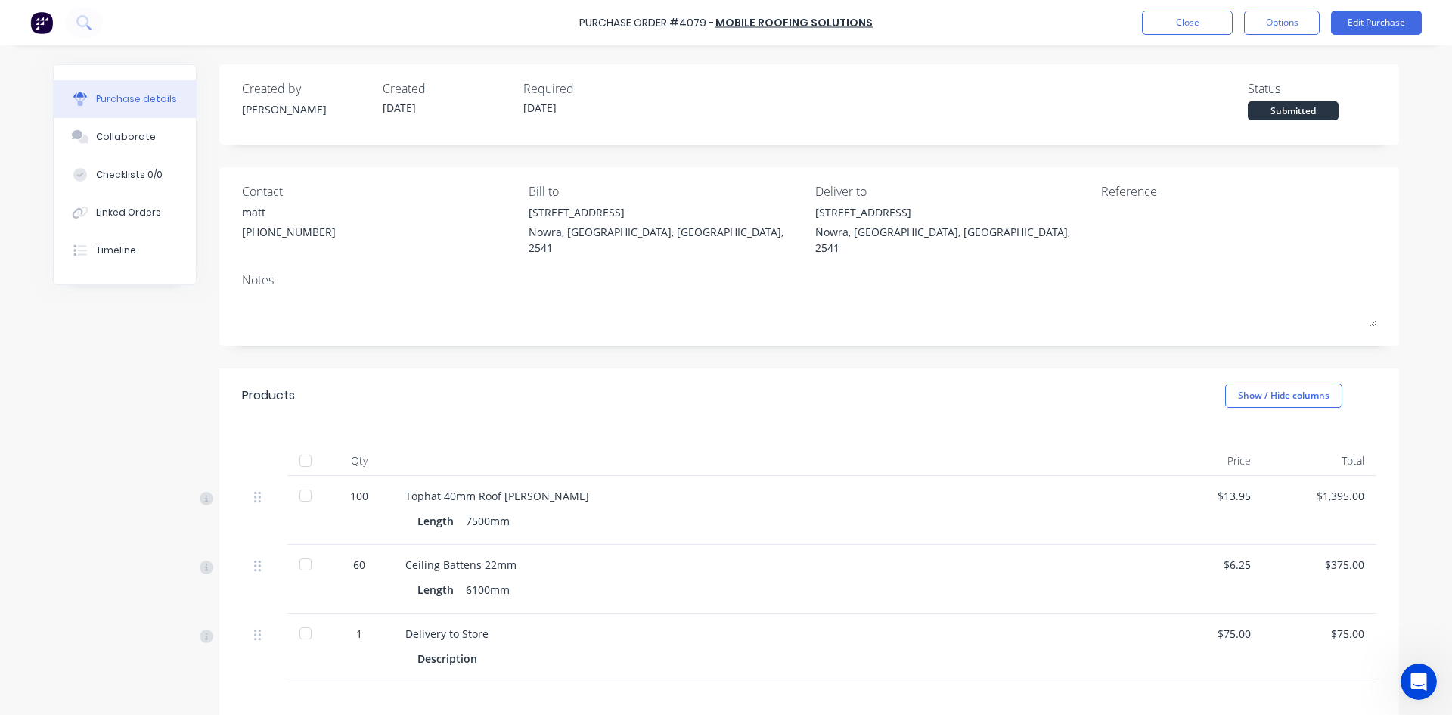
click at [296, 445] on div at bounding box center [305, 460] width 30 height 30
click at [1280, 23] on button "Options" at bounding box center [1282, 23] width 76 height 24
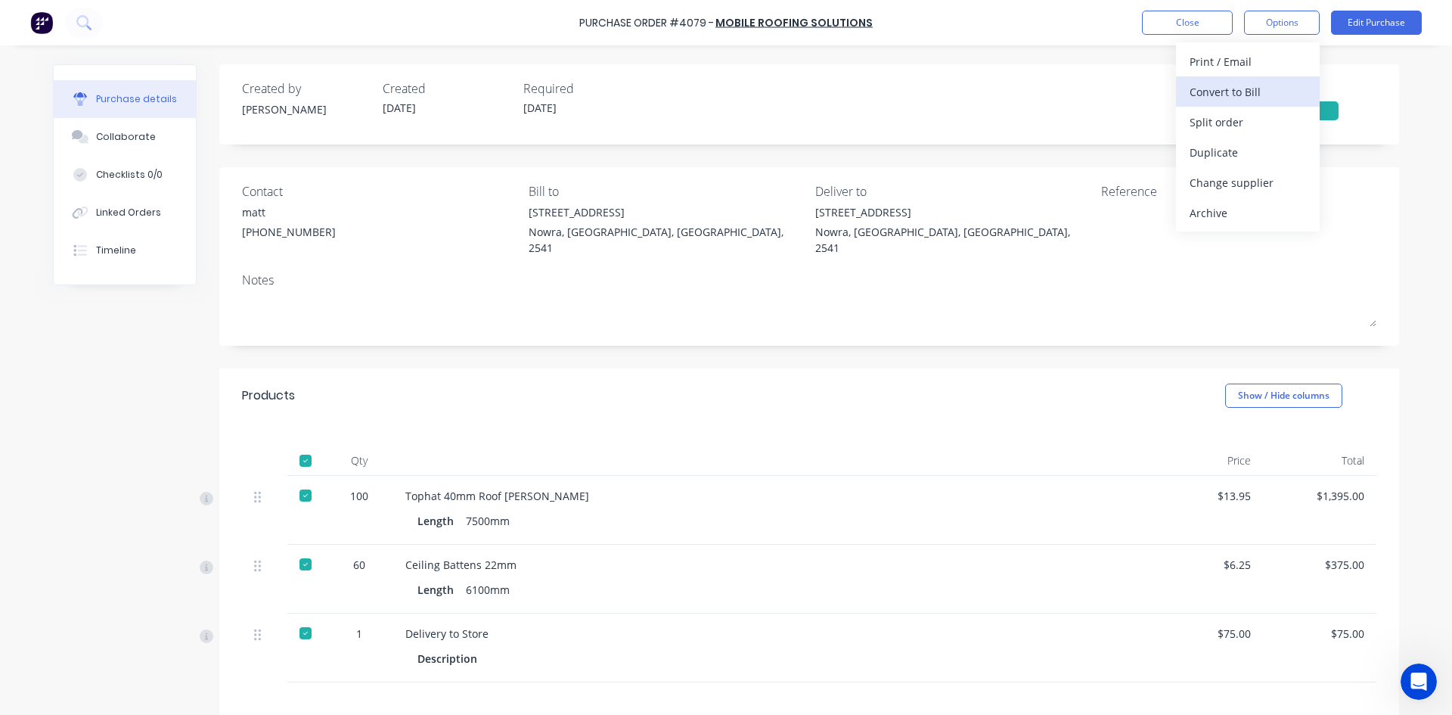
click at [1266, 88] on div "Convert to Bill" at bounding box center [1248, 92] width 116 height 22
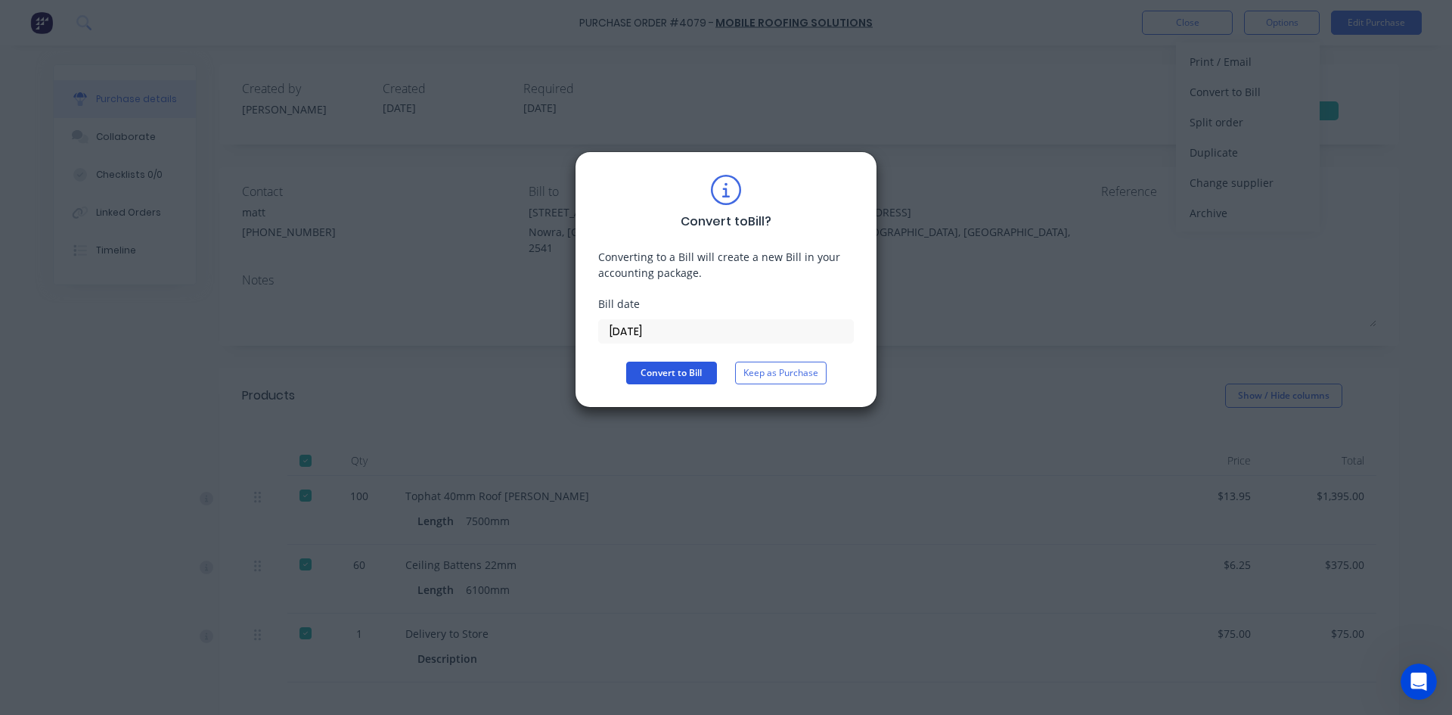
click at [693, 374] on button "Convert to Bill" at bounding box center [671, 372] width 91 height 23
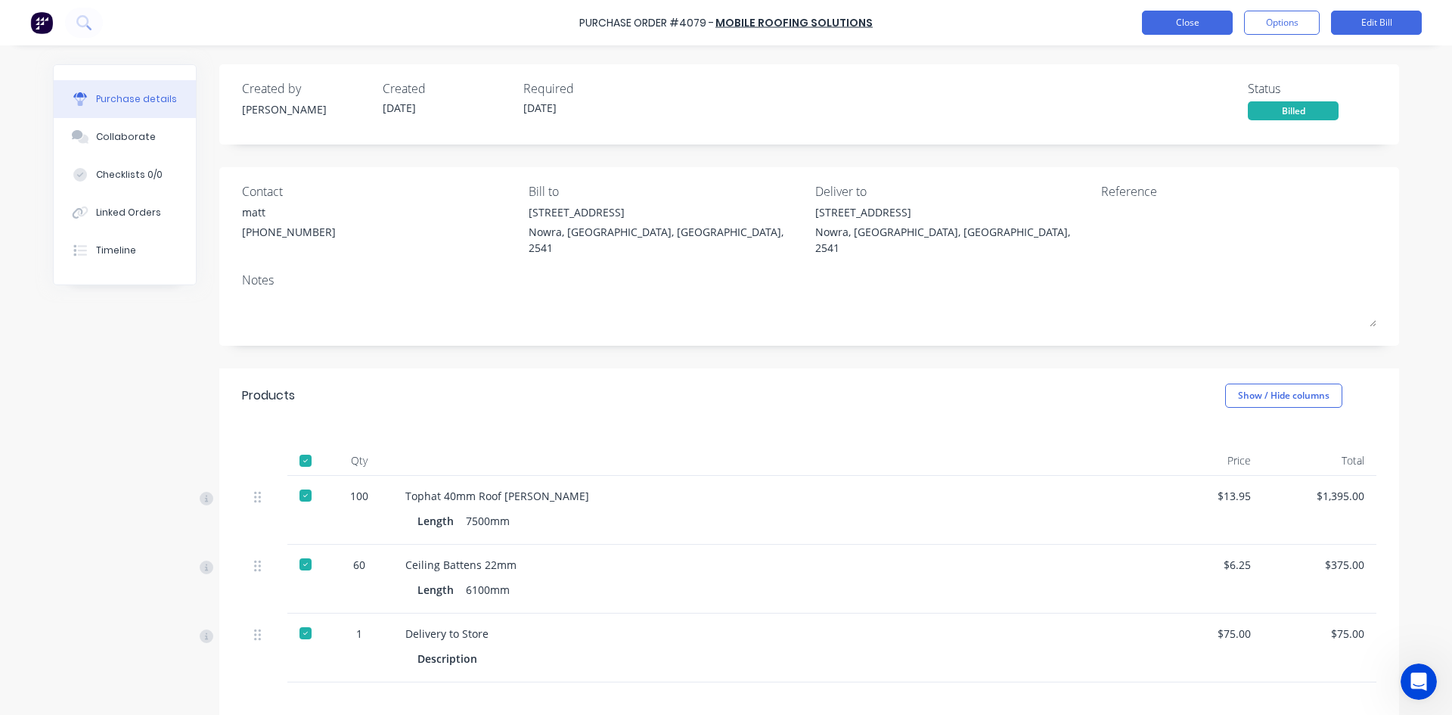
click at [1168, 29] on button "Close" at bounding box center [1187, 23] width 91 height 24
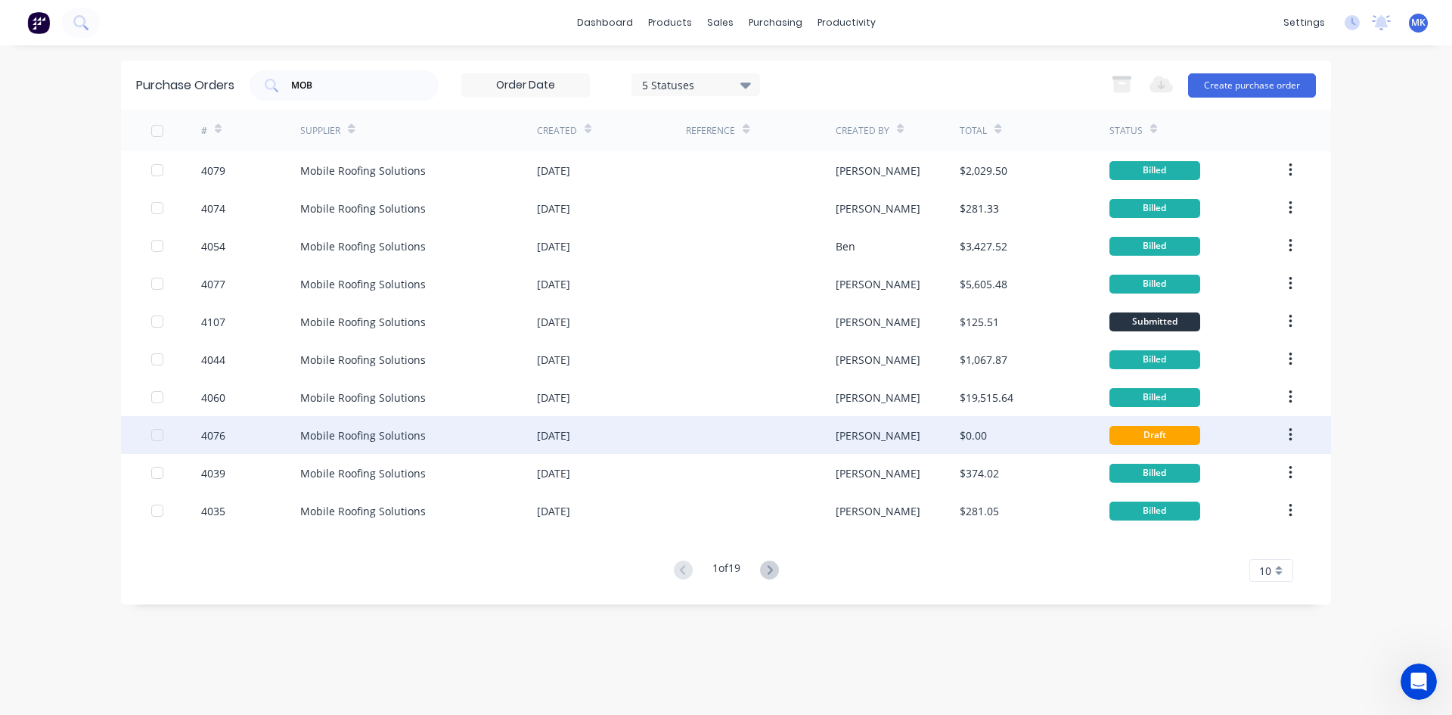
click at [895, 441] on div "[PERSON_NAME]" at bounding box center [898, 435] width 125 height 38
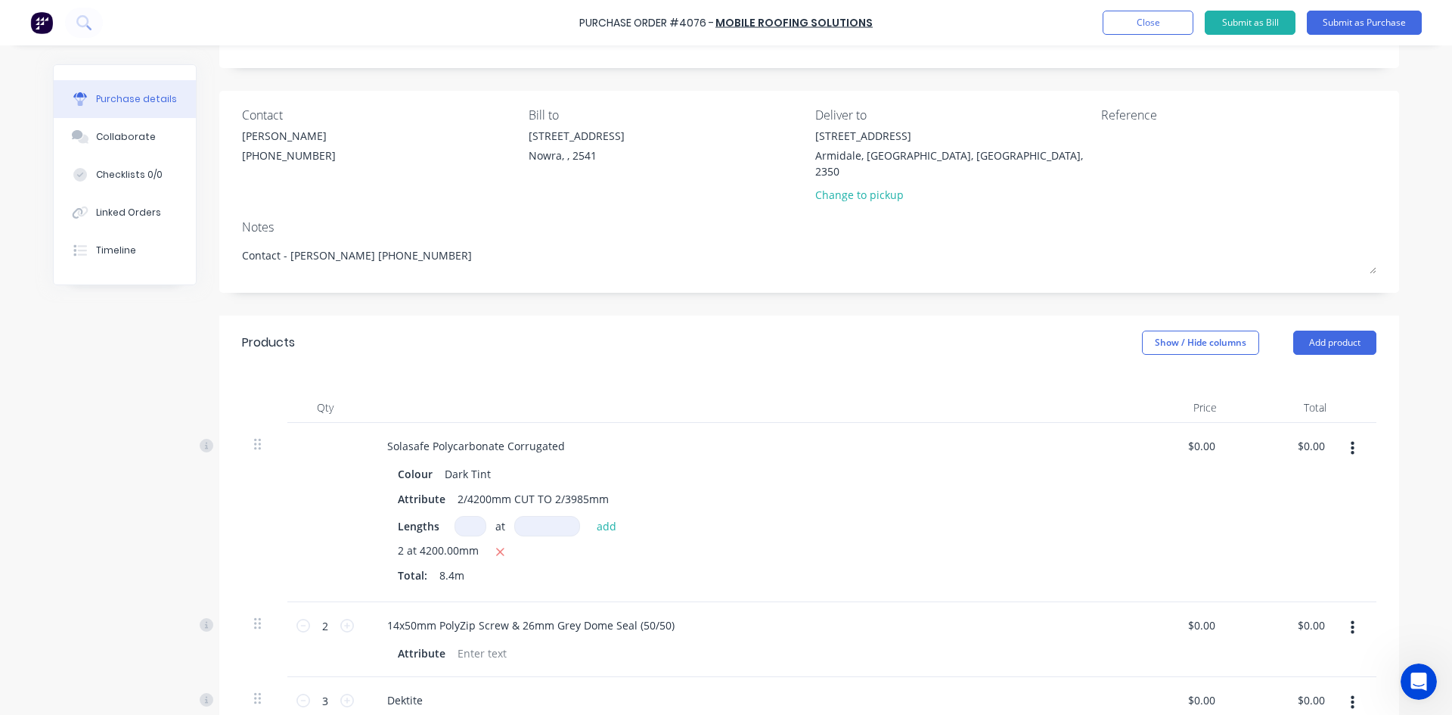
scroll to position [76, 0]
click at [1361, 27] on button "Submit as Purchase" at bounding box center [1364, 23] width 115 height 24
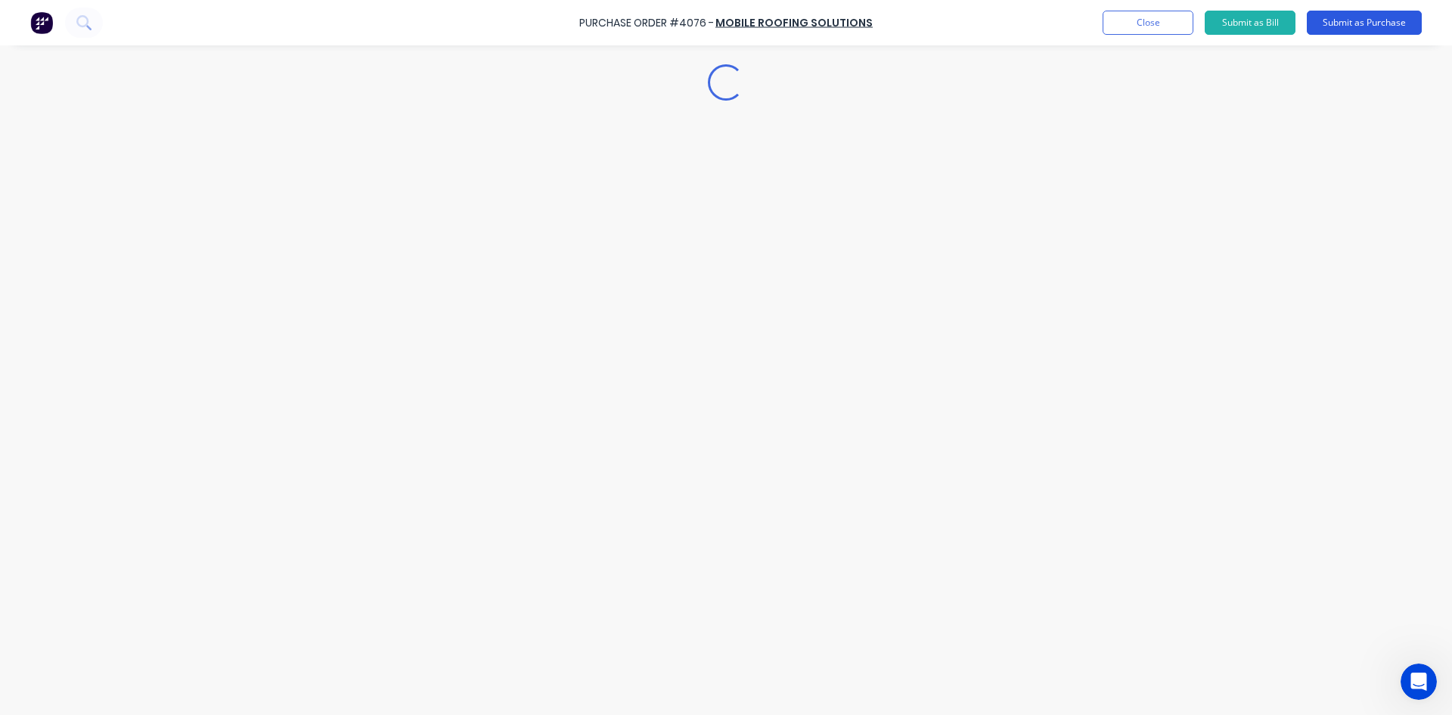
scroll to position [0, 0]
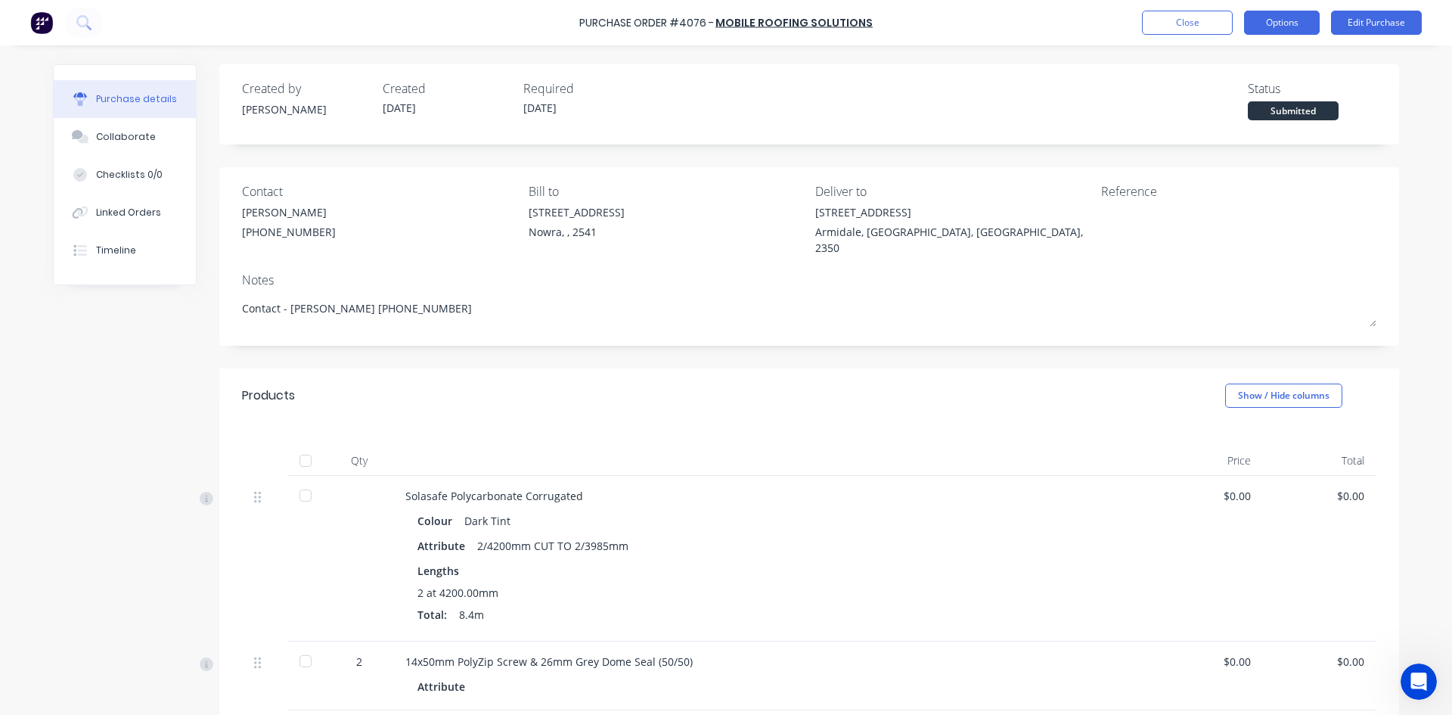
click at [1309, 22] on button "Options" at bounding box center [1282, 23] width 76 height 24
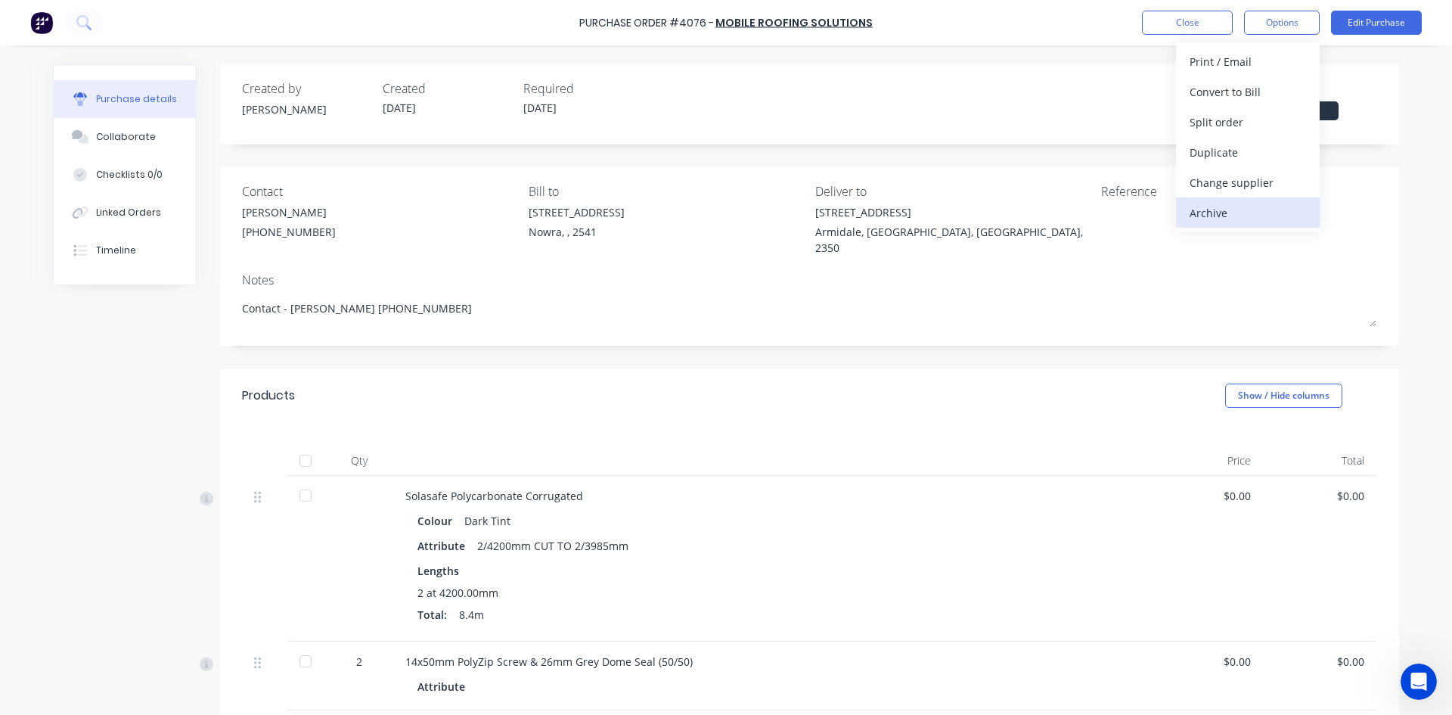
click at [1279, 203] on div "Archive" at bounding box center [1248, 213] width 116 height 22
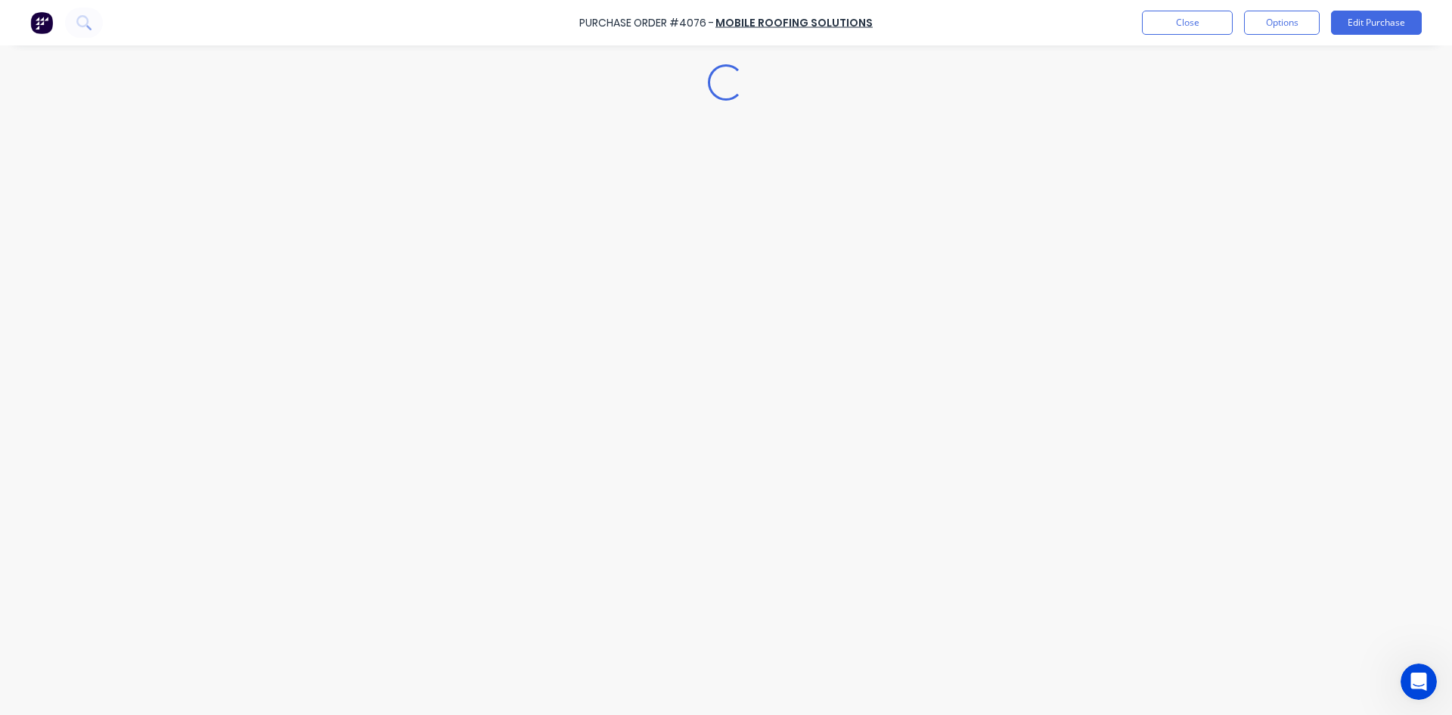
type textarea "x"
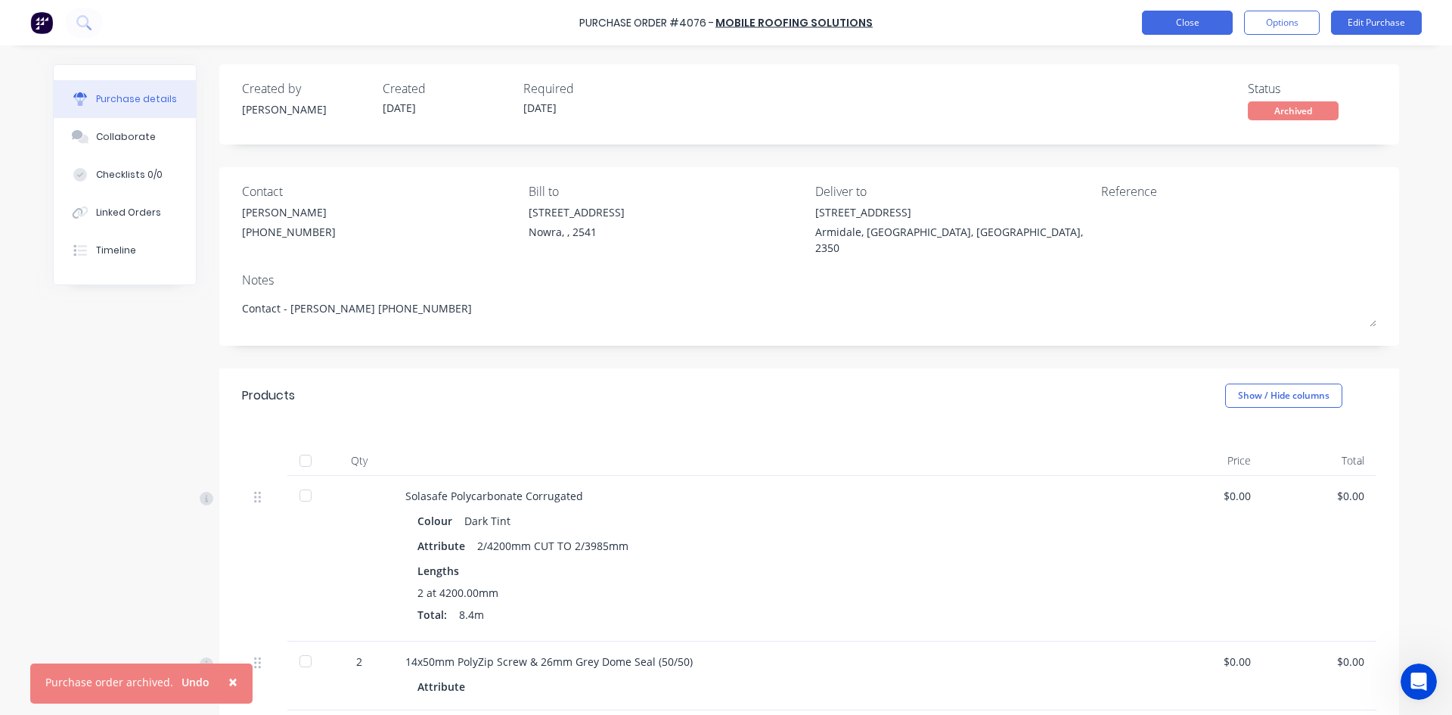
click at [1177, 30] on button "Close" at bounding box center [1187, 23] width 91 height 24
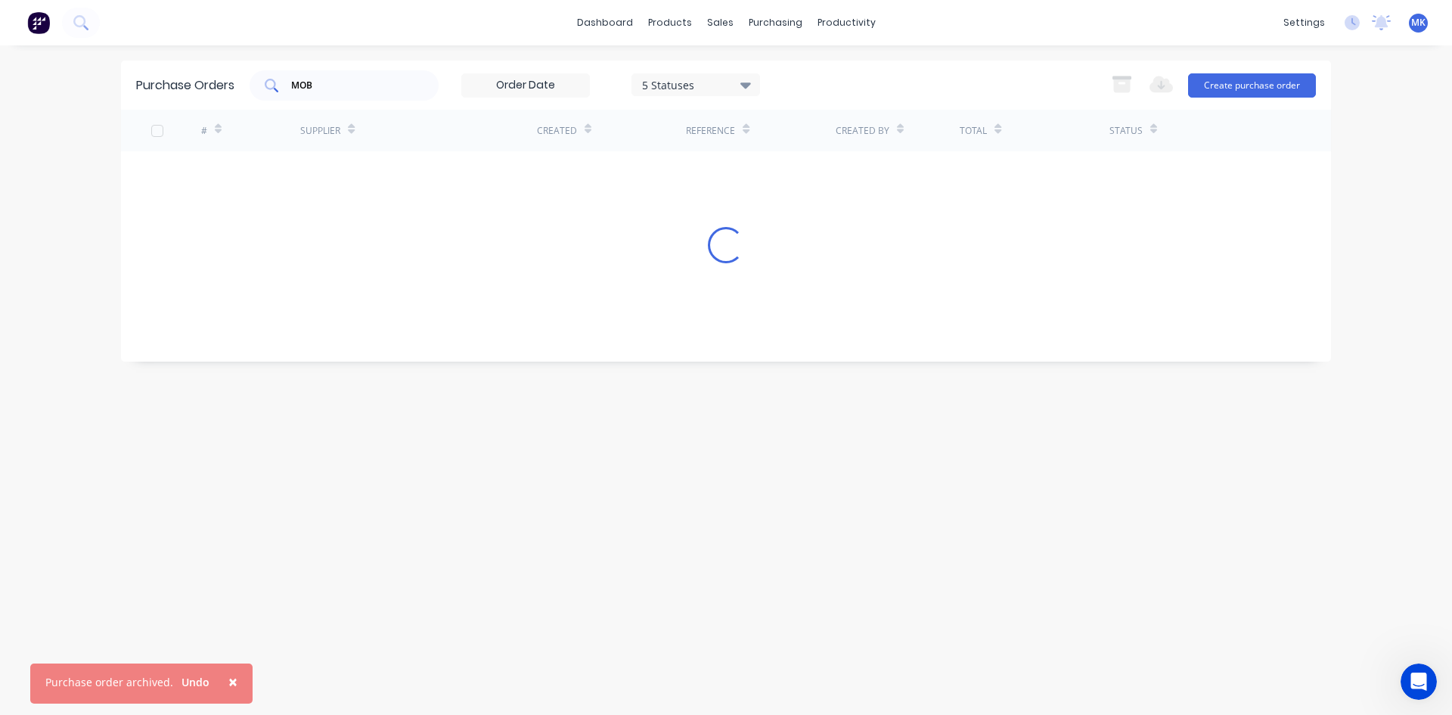
click at [357, 82] on input "MOB" at bounding box center [353, 85] width 126 height 15
click at [228, 684] on span "×" at bounding box center [232, 681] width 9 height 21
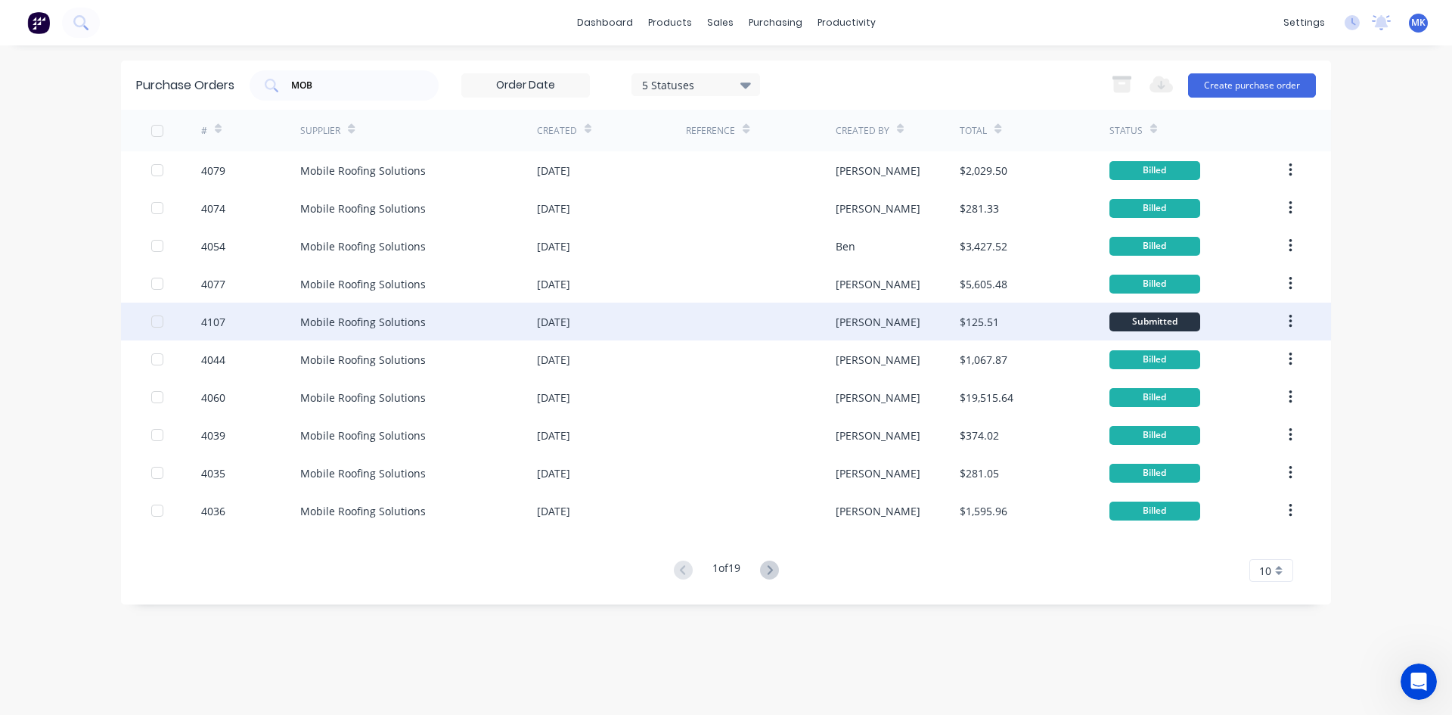
click at [1019, 330] on div "$125.51" at bounding box center [1034, 321] width 149 height 38
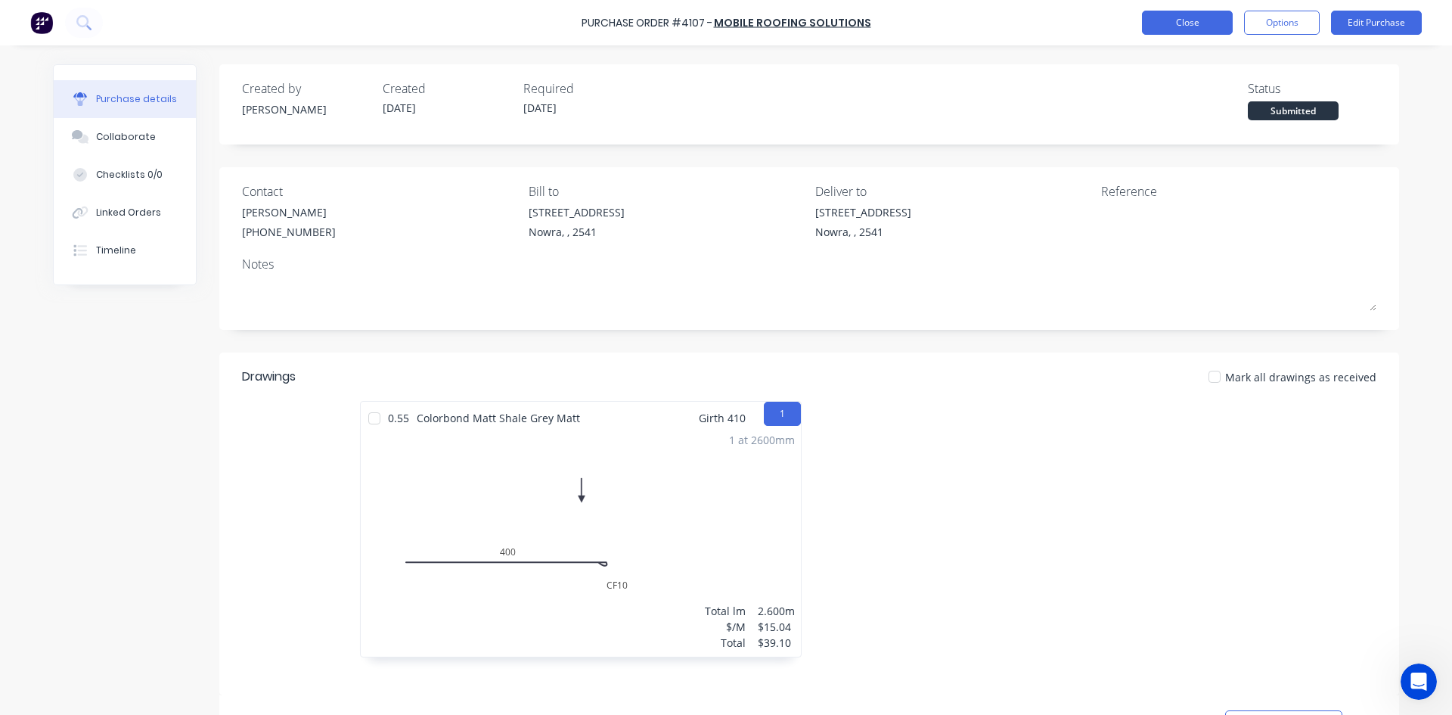
click at [1212, 27] on button "Close" at bounding box center [1187, 23] width 91 height 24
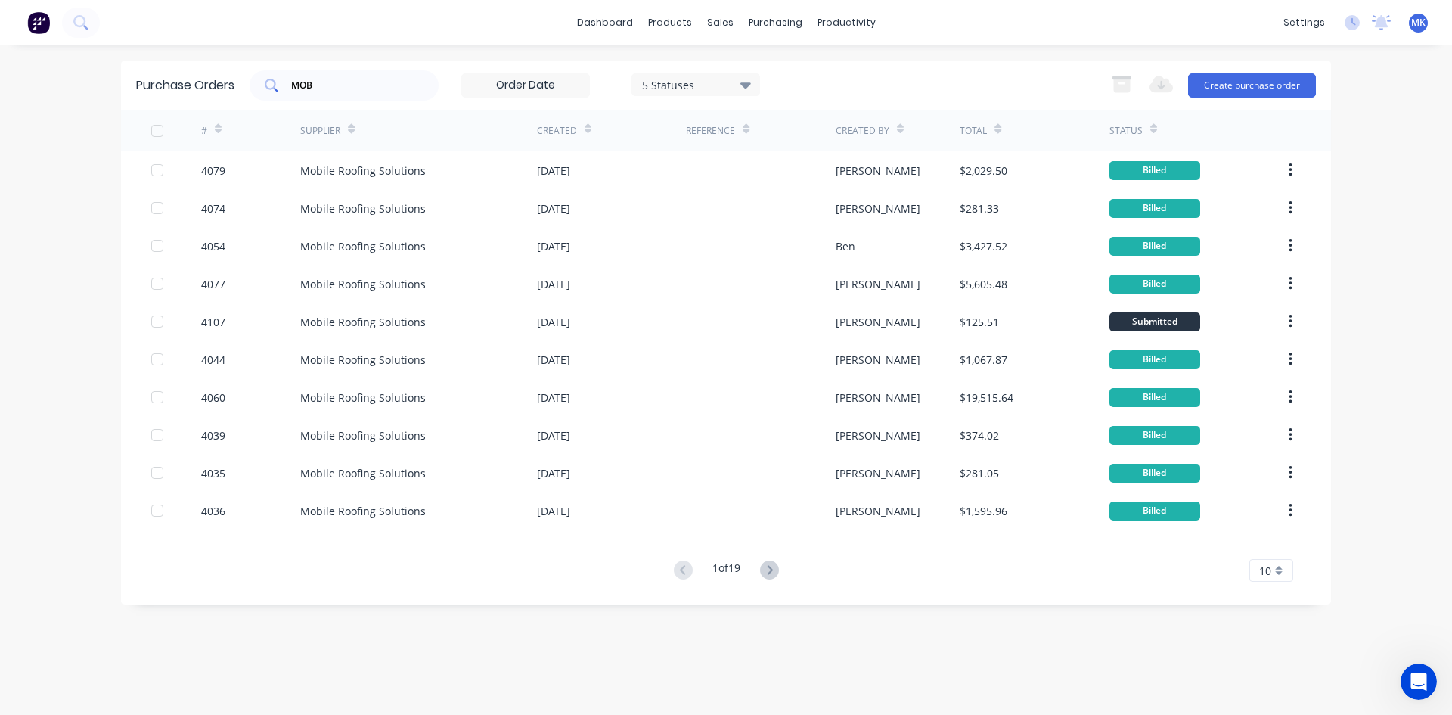
click at [368, 90] on input "MOB" at bounding box center [353, 85] width 126 height 15
type input "4095"
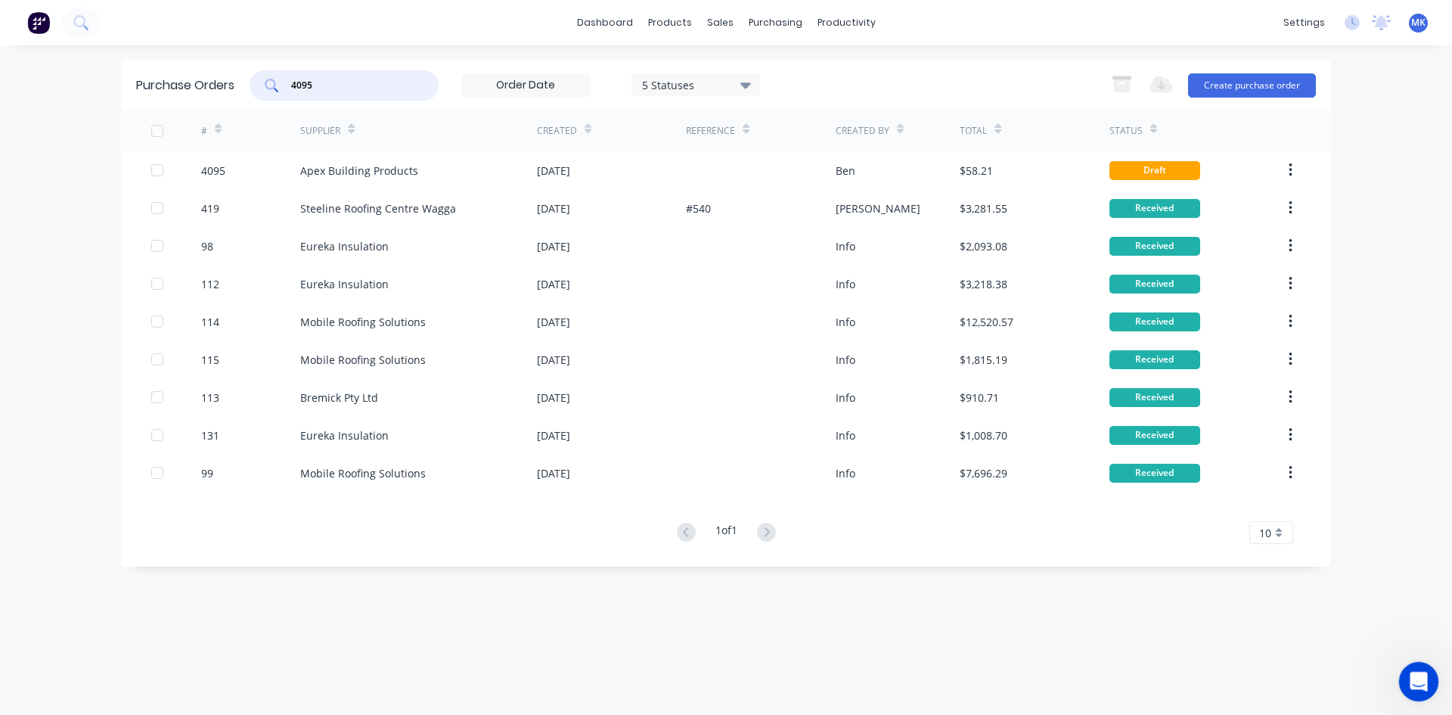
click at [1421, 665] on div "Open Intercom Messenger" at bounding box center [1416, 679] width 50 height 50
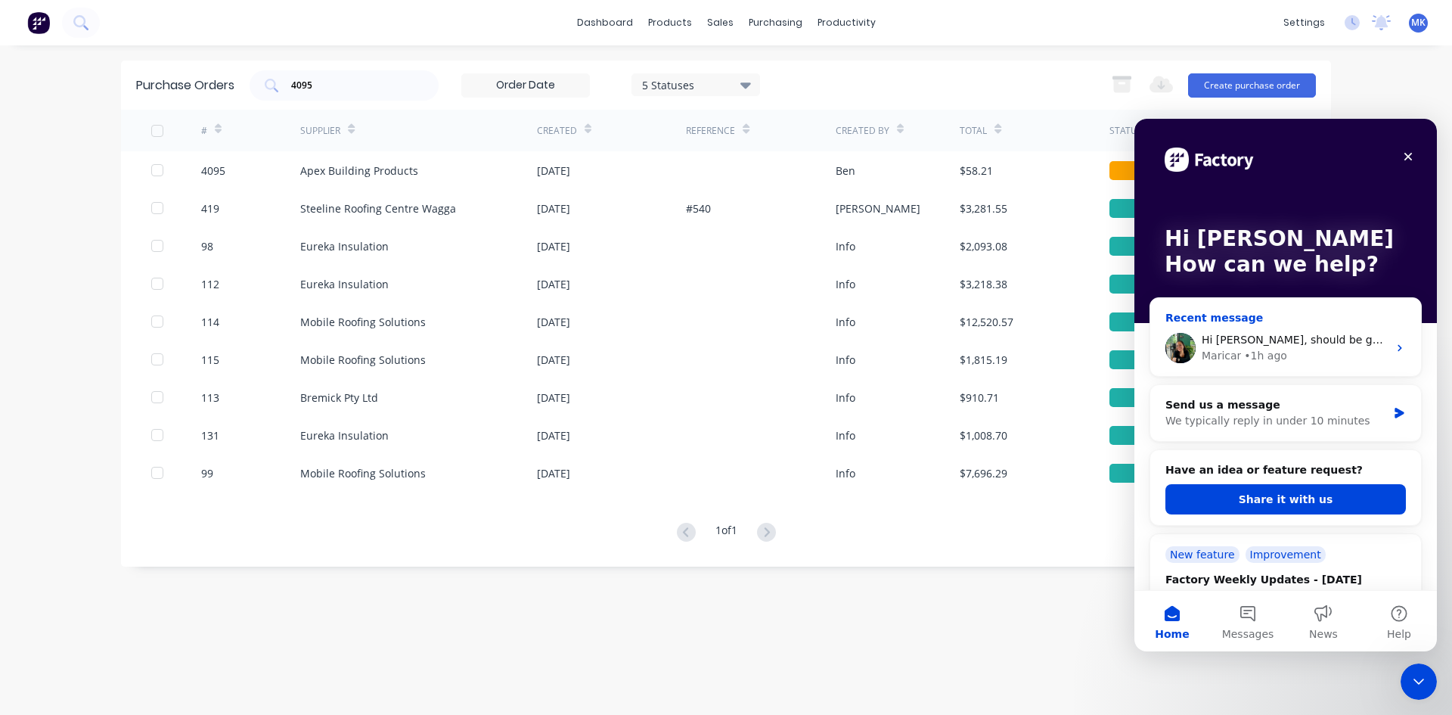
click at [1307, 356] on div "Maricar • 1h ago" at bounding box center [1295, 356] width 186 height 16
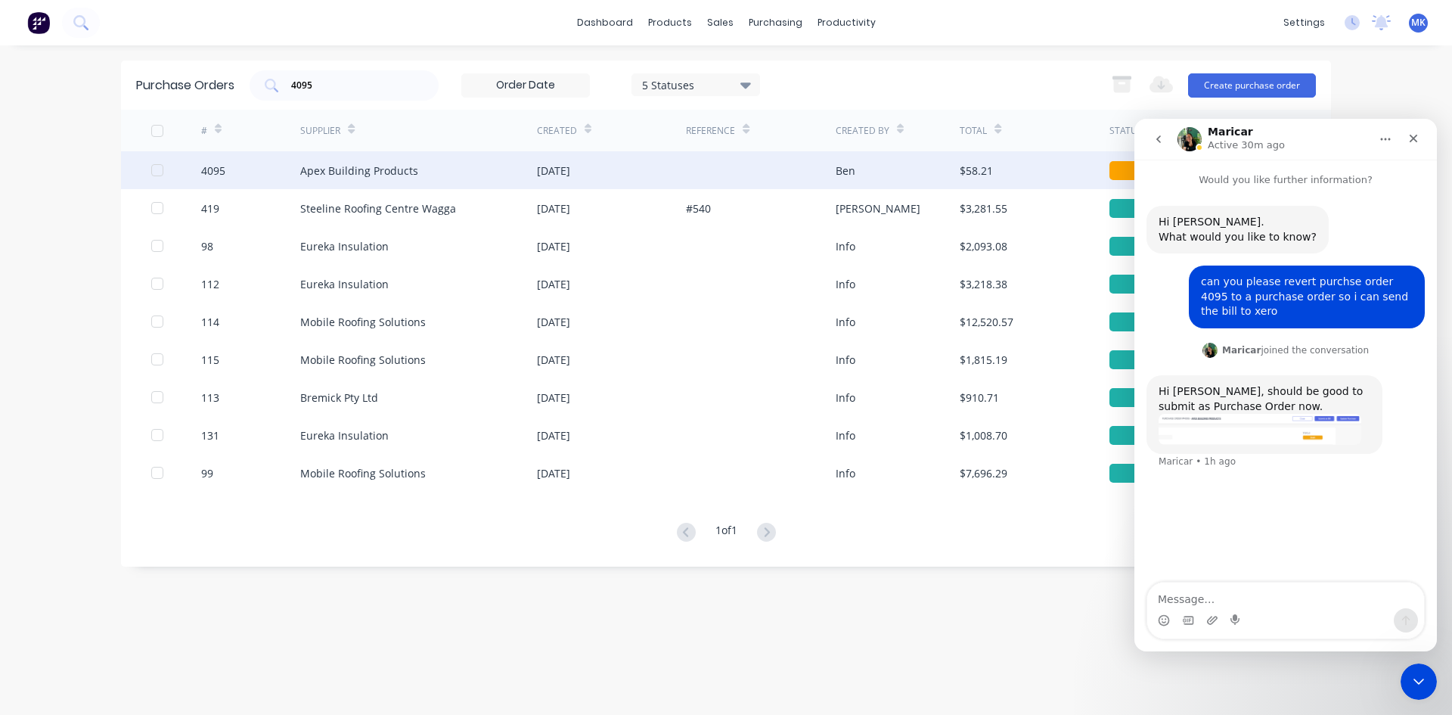
click at [1025, 167] on div "$58.21" at bounding box center [1034, 170] width 149 height 38
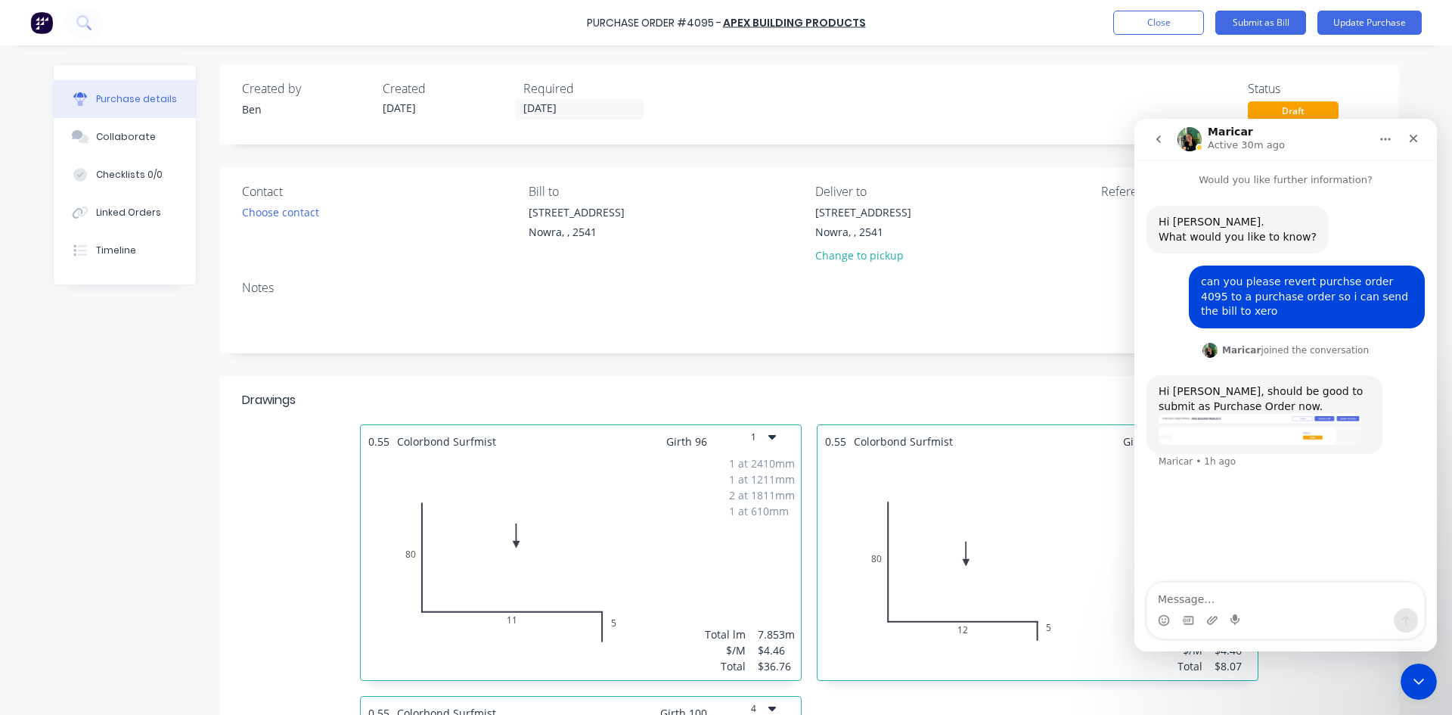
click at [1431, 70] on div "Purchase Order #4095 - Apex Building Products Add product Close Submit as Bill …" at bounding box center [726, 357] width 1452 height 715
click at [1362, 22] on button "Update Purchase" at bounding box center [1369, 23] width 104 height 24
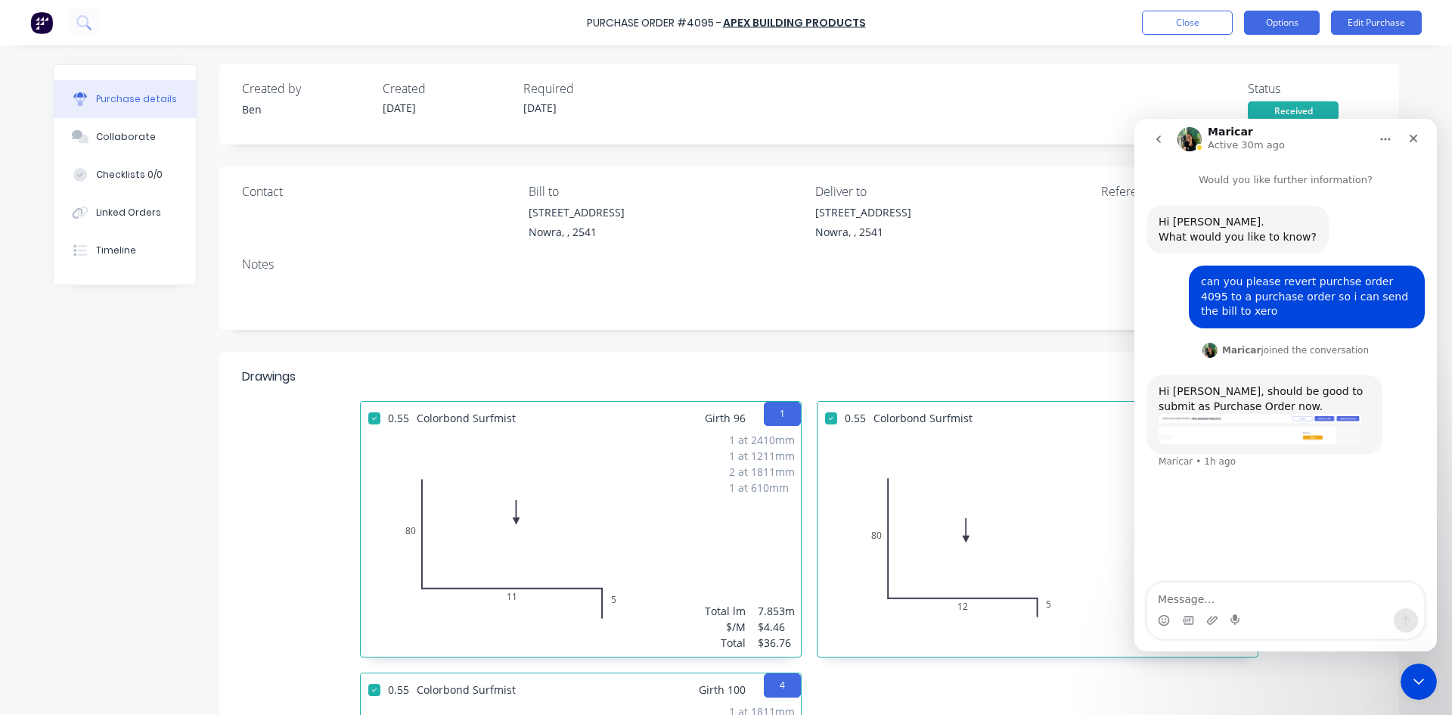
click at [1287, 14] on button "Options" at bounding box center [1282, 23] width 76 height 24
click at [1292, 86] on div "Convert to Bill" at bounding box center [1248, 92] width 116 height 22
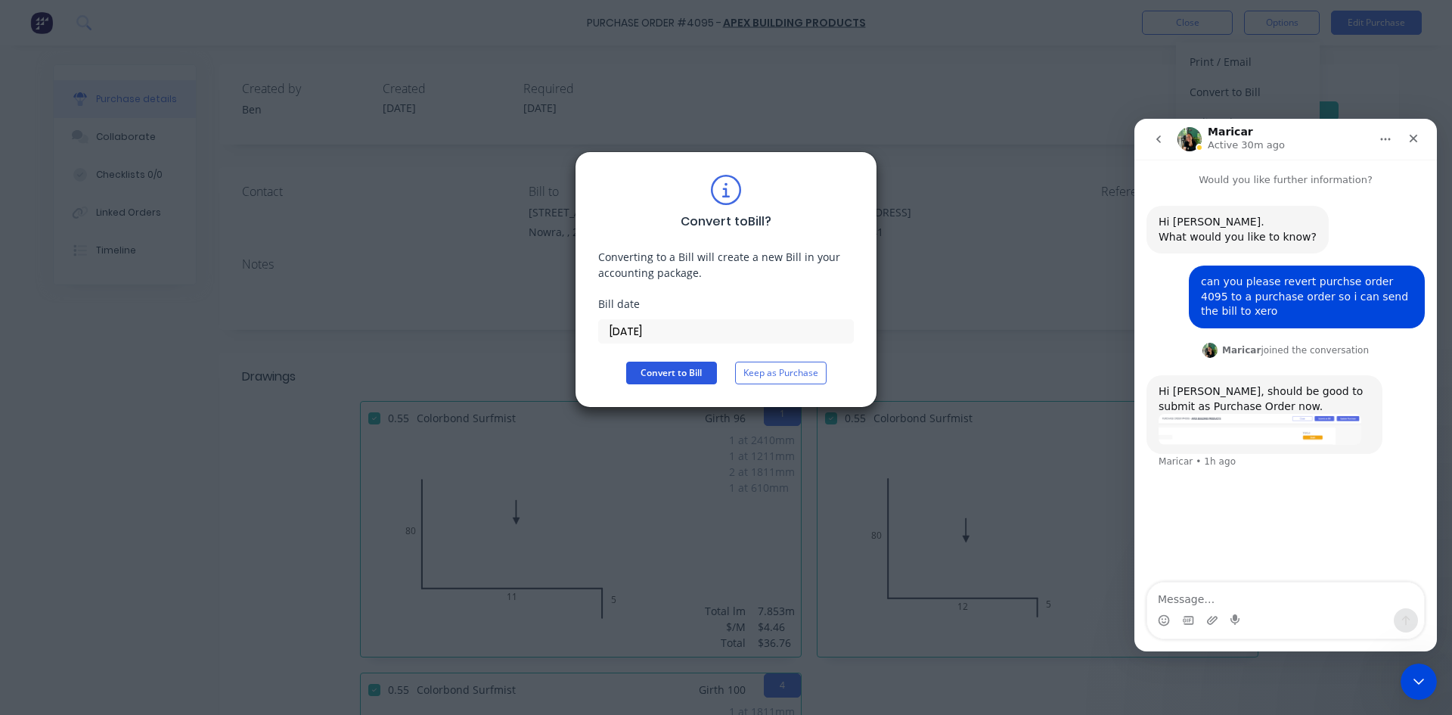
click at [667, 367] on button "Convert to Bill" at bounding box center [671, 372] width 91 height 23
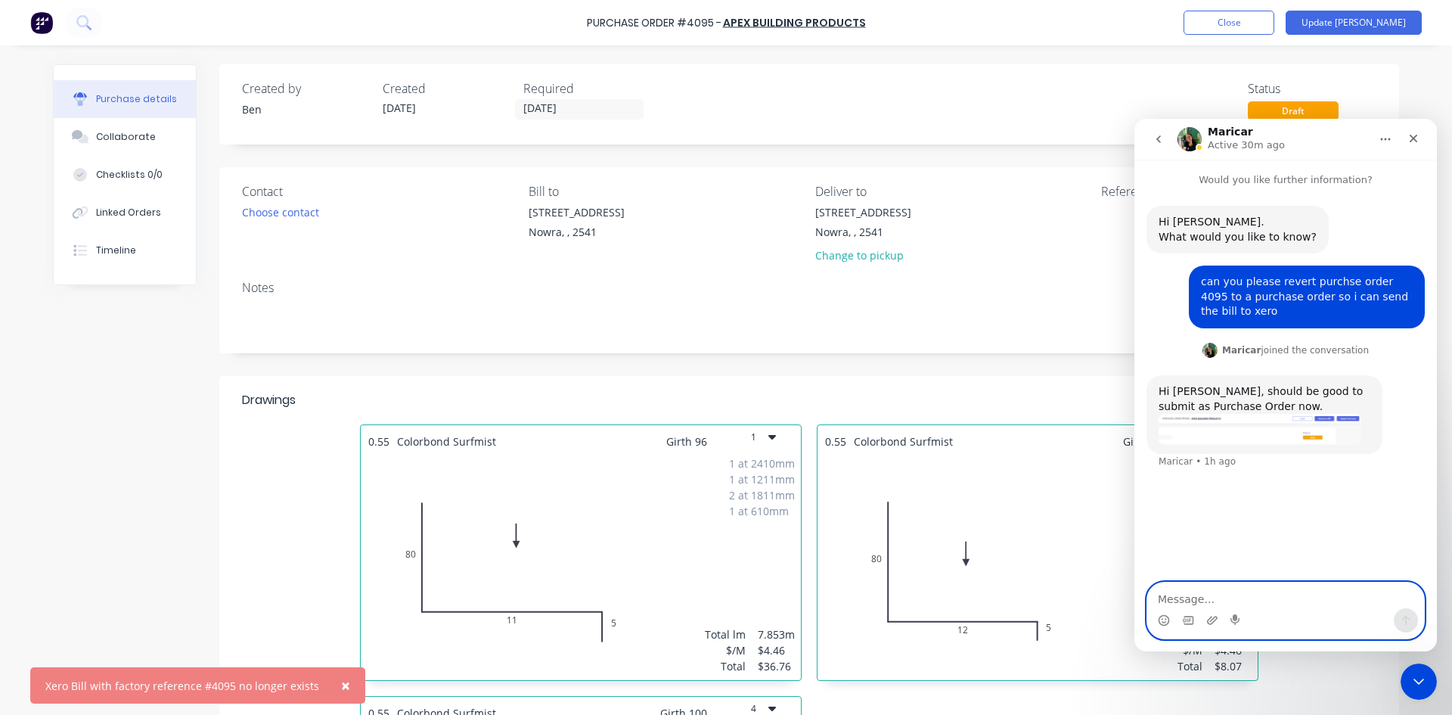
click at [1208, 599] on textarea "Message…" at bounding box center [1285, 595] width 277 height 26
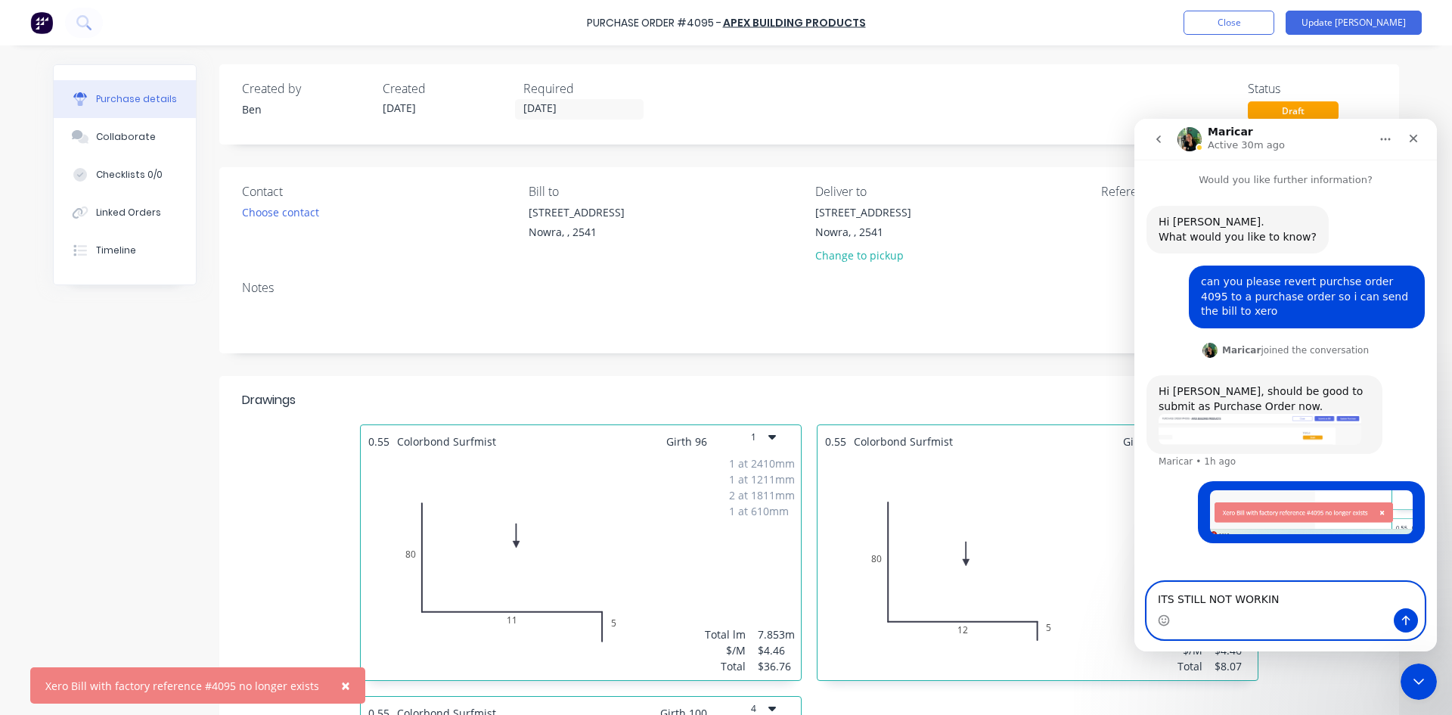
type textarea "ITS STILL NOT WORKING"
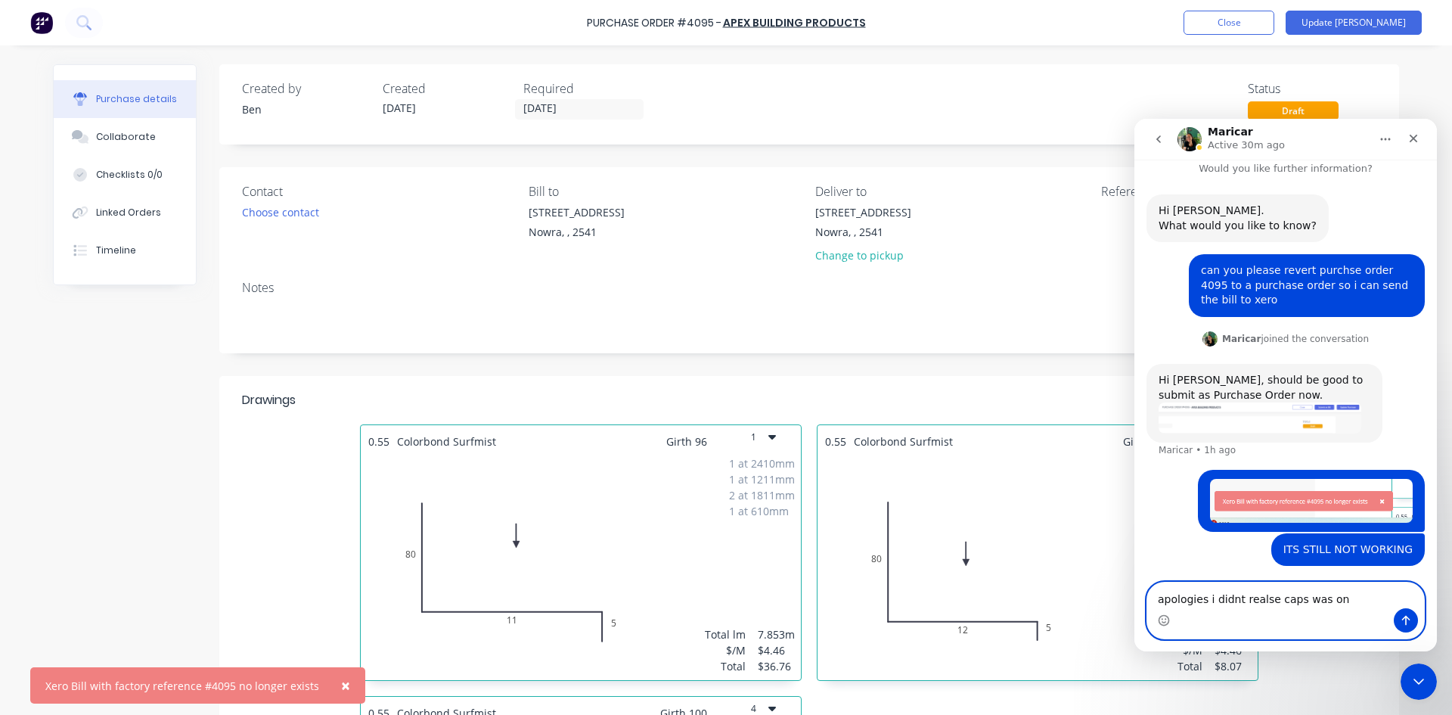
type textarea "apologies i didnt realise caps was on"
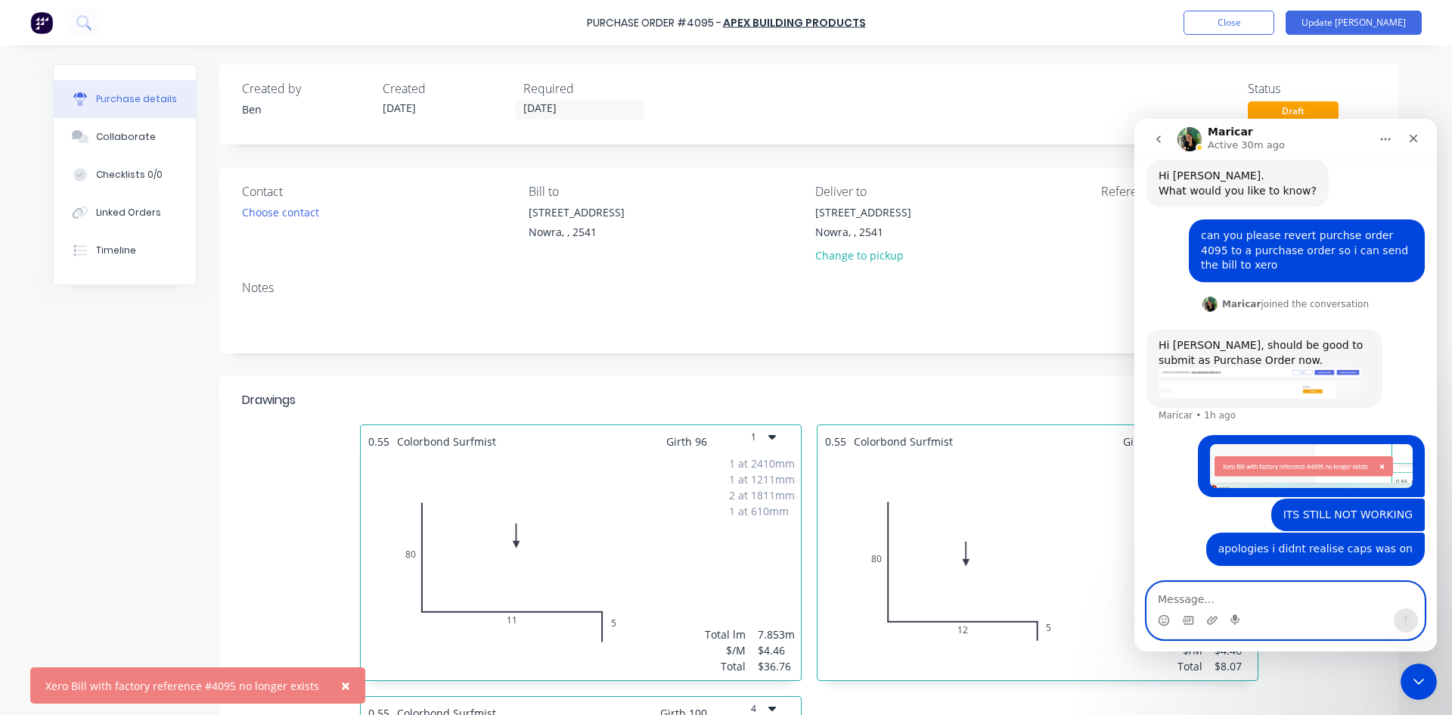
drag, startPoint x: 1326, startPoint y: 509, endPoint x: 1379, endPoint y: 514, distance: 53.2
click at [1379, 514] on div "ITS STILL NOT WORKING" at bounding box center [1347, 514] width 129 height 15
click at [1035, 390] on div "Drawings 0.55 Colorbond Surfmist Girth 96 1 80 11 5 1 at 2410mm 1 at 1211mm 2 a…" at bounding box center [809, 683] width 1180 height 614
click at [1269, 20] on button "Close" at bounding box center [1228, 23] width 91 height 24
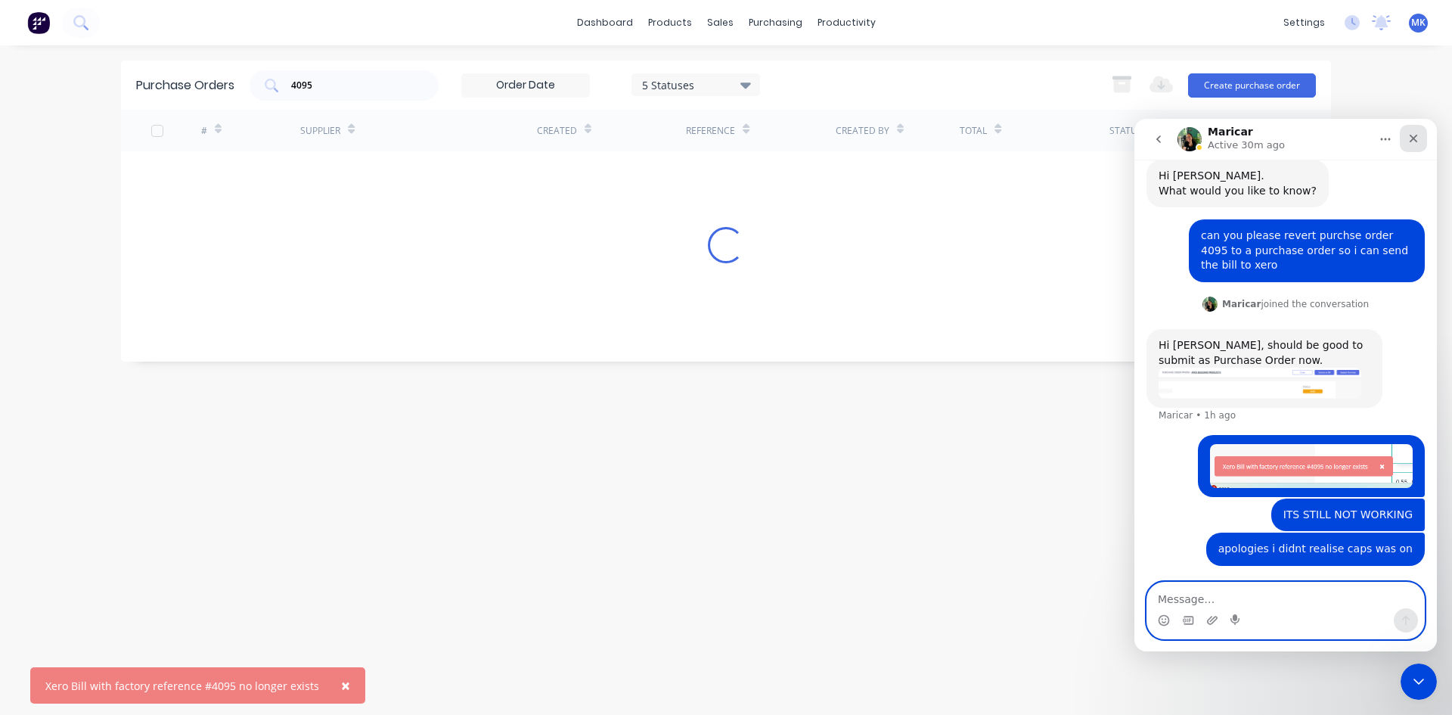
click at [1414, 135] on icon "Close" at bounding box center [1413, 138] width 12 height 12
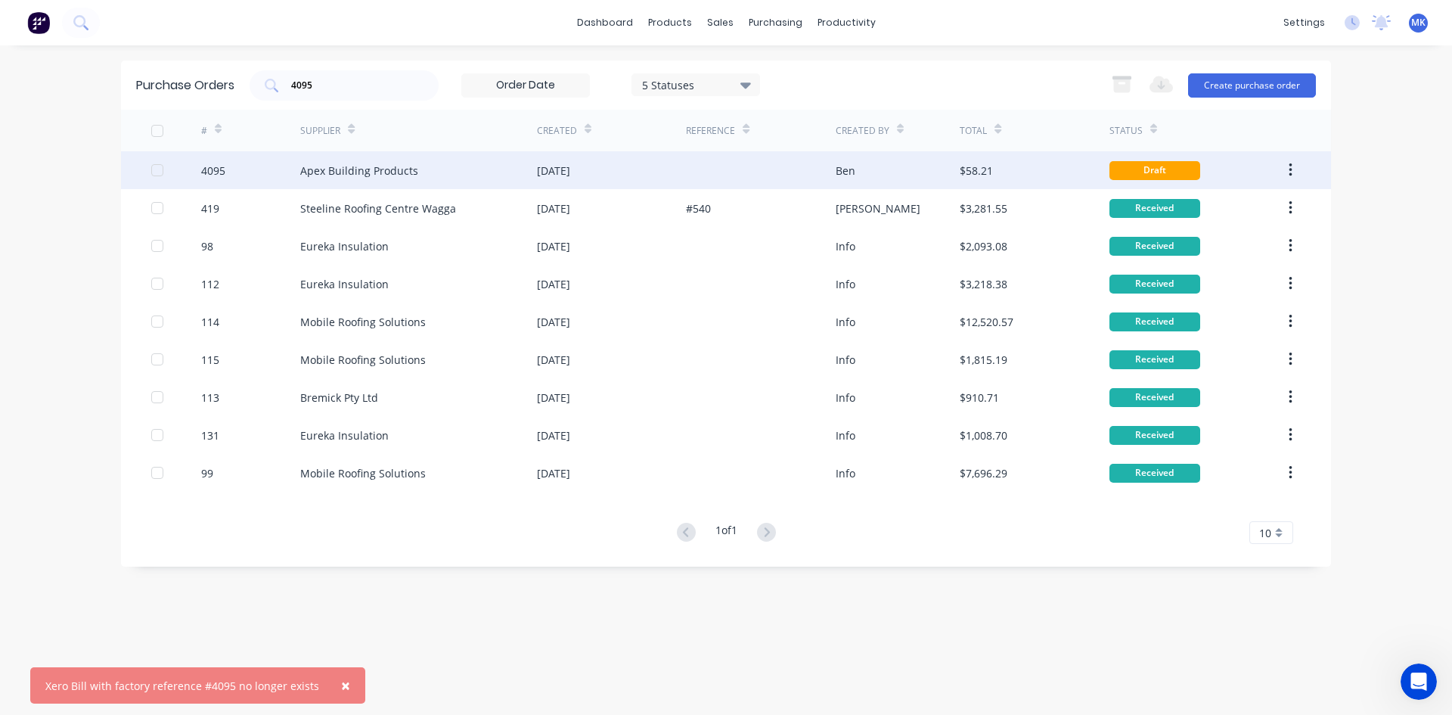
click at [1025, 175] on div "$58.21" at bounding box center [1034, 170] width 149 height 38
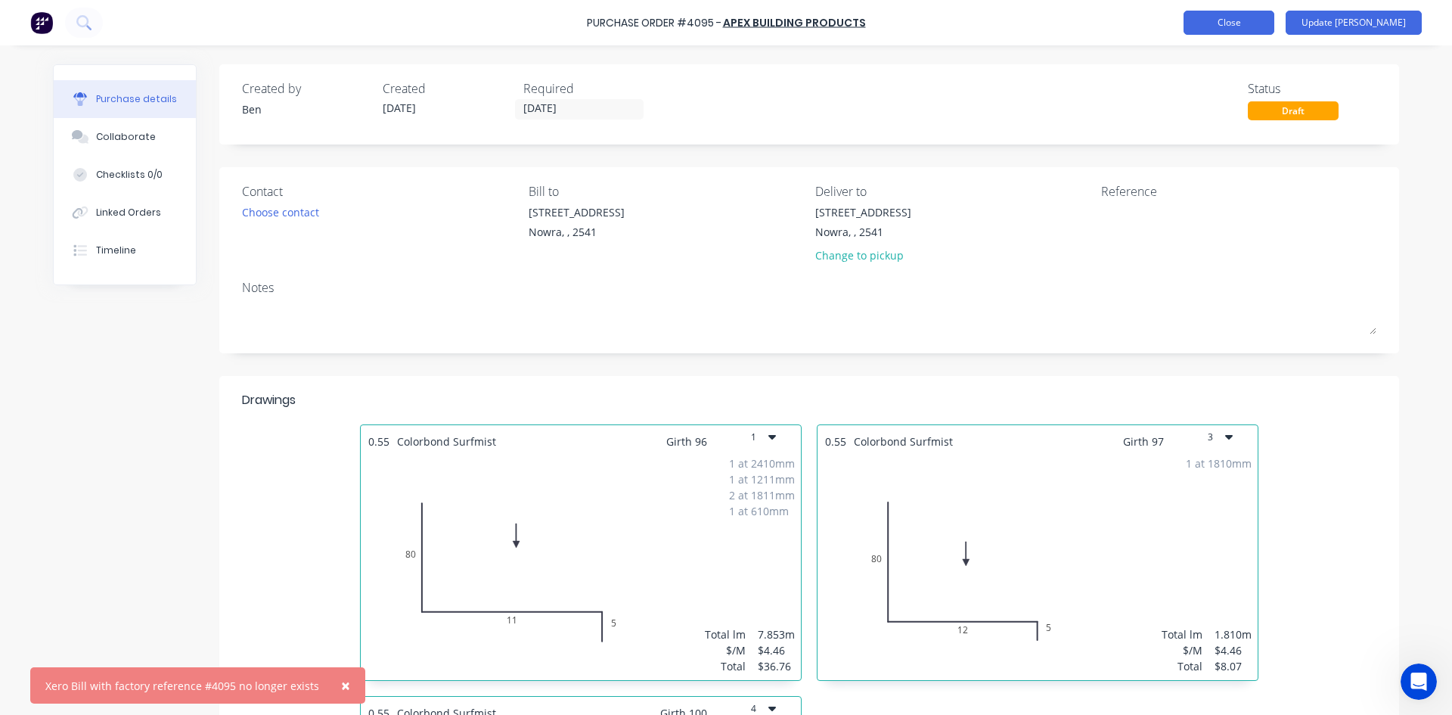
click at [1274, 32] on button "Close" at bounding box center [1228, 23] width 91 height 24
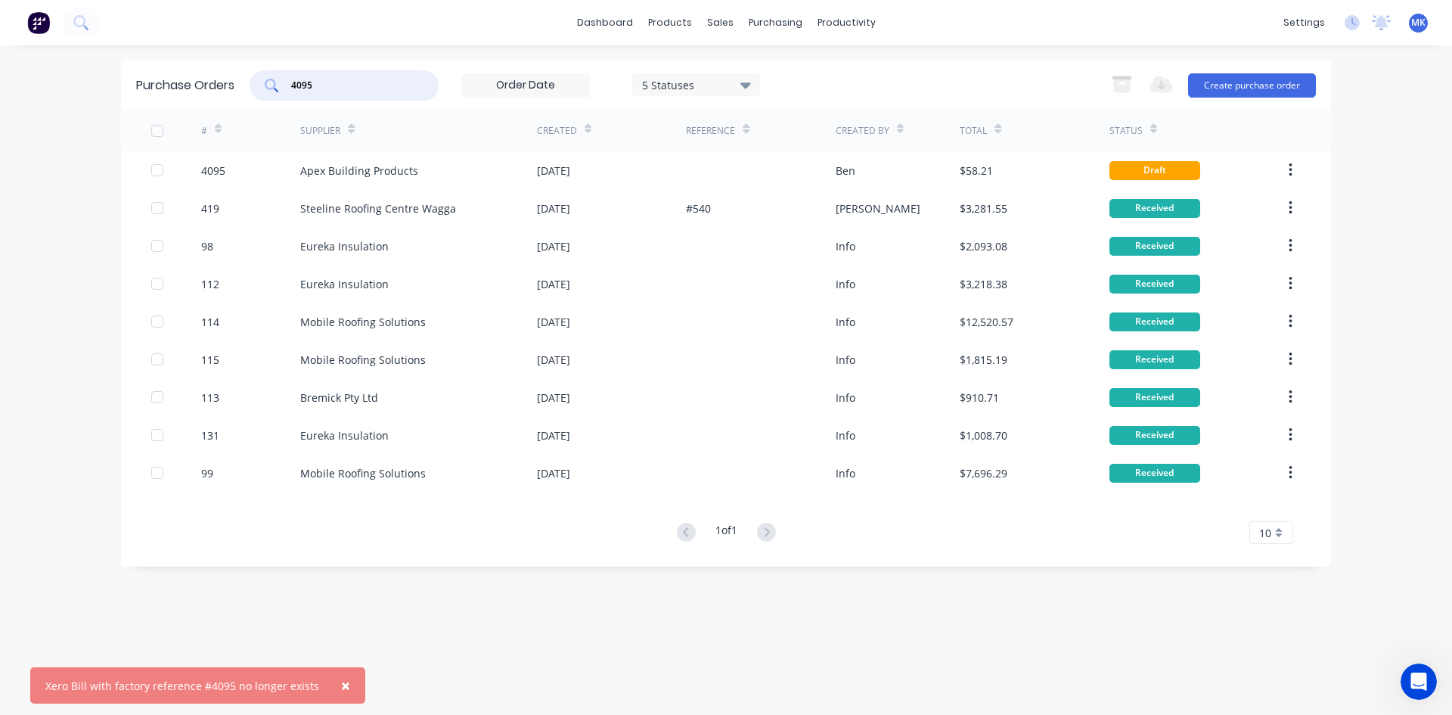
click at [351, 85] on input "4095" at bounding box center [353, 85] width 126 height 15
type input "4099"
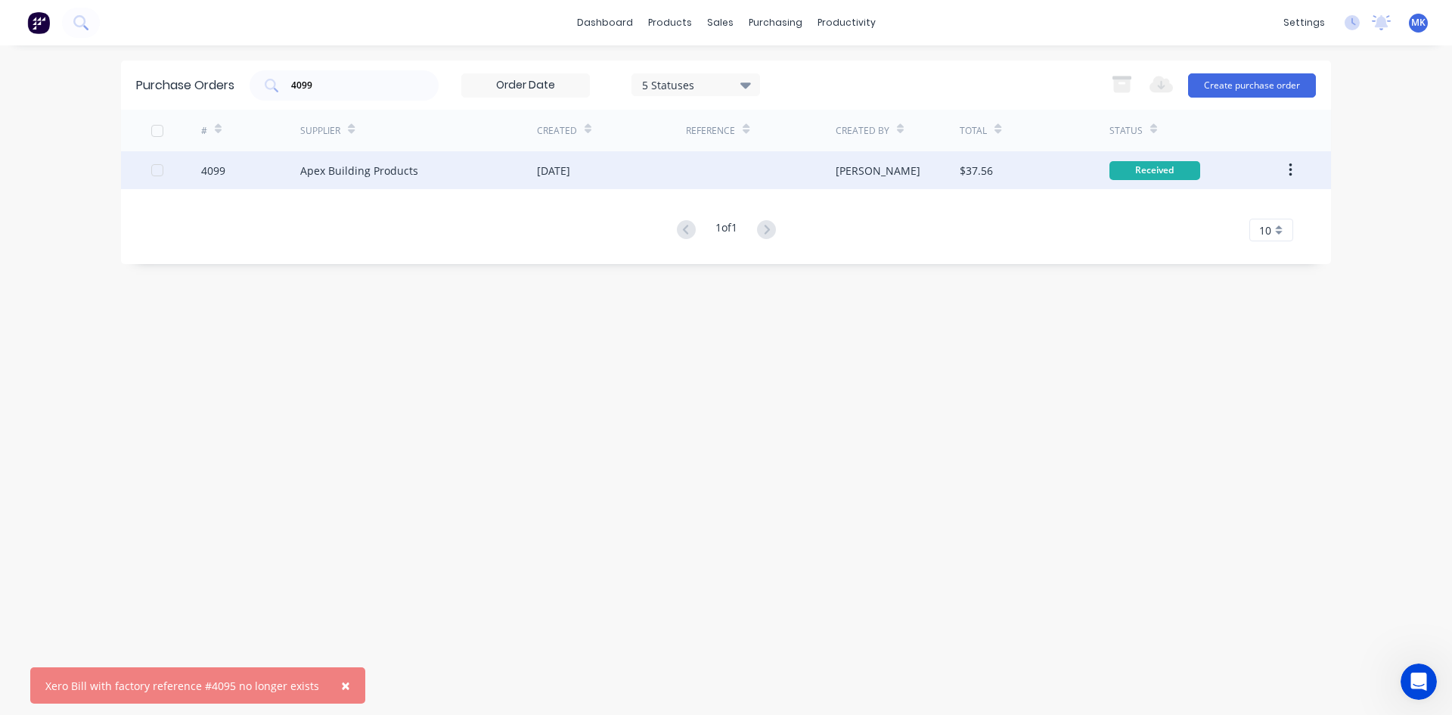
click at [955, 175] on div "[PERSON_NAME]" at bounding box center [898, 170] width 125 height 38
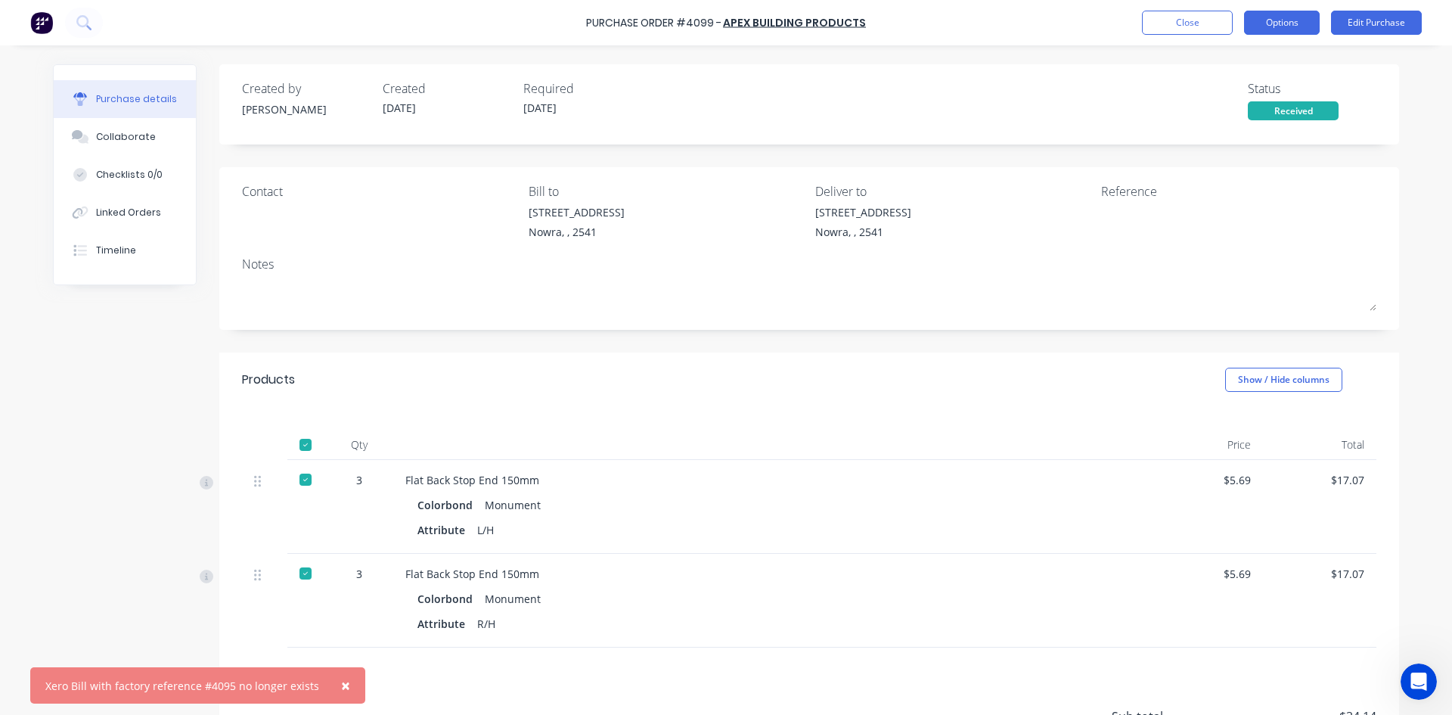
click at [1266, 26] on button "Options" at bounding box center [1282, 23] width 76 height 24
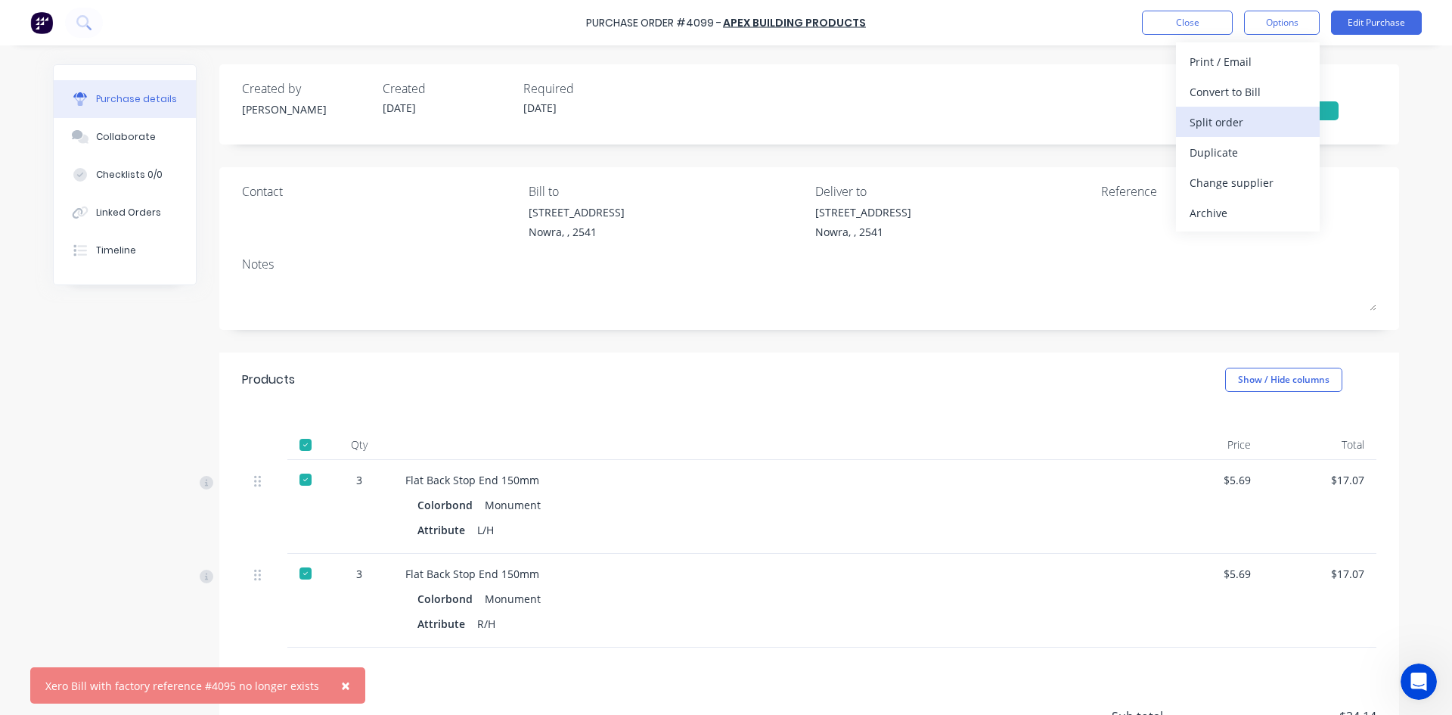
click at [1269, 111] on div "Split order" at bounding box center [1248, 122] width 116 height 22
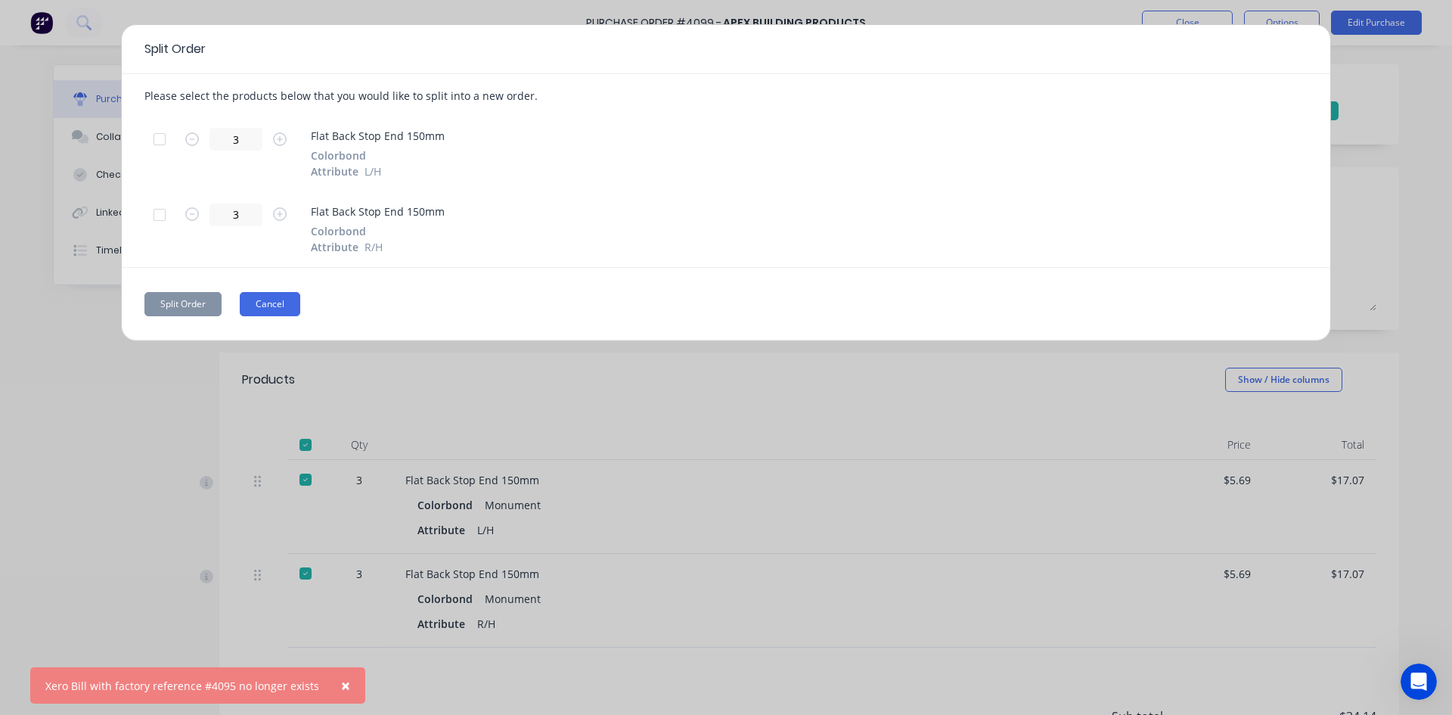
click at [259, 306] on button "Cancel" at bounding box center [270, 304] width 60 height 24
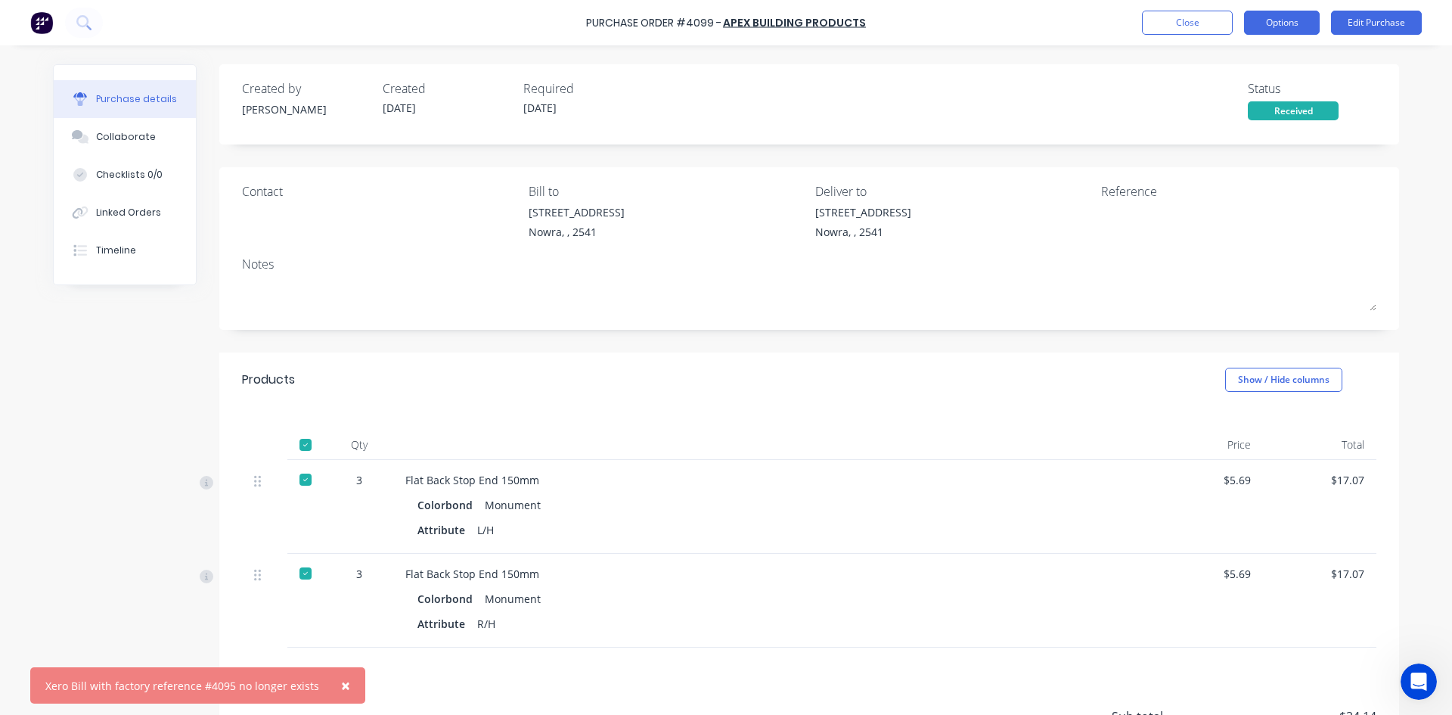
click at [1283, 22] on button "Options" at bounding box center [1282, 23] width 76 height 24
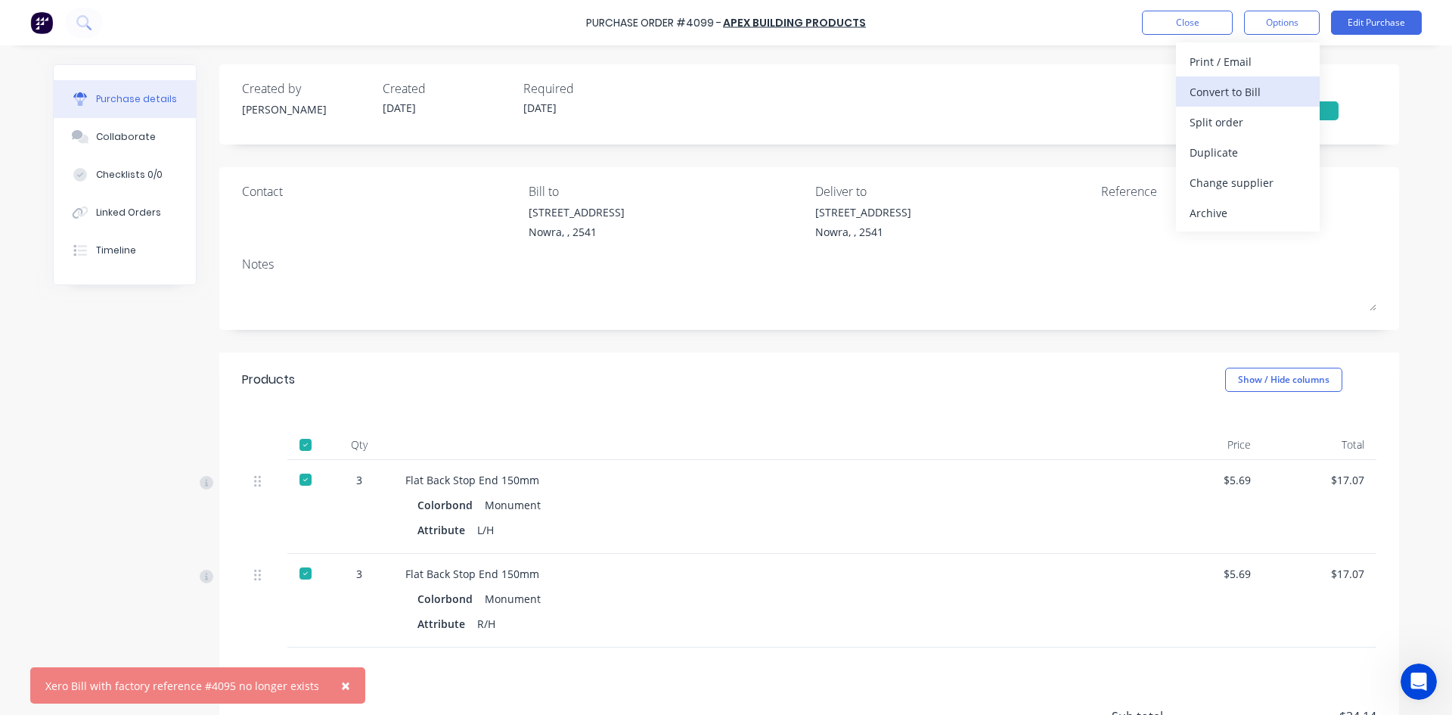
click at [1281, 78] on button "Convert to Bill" at bounding box center [1248, 91] width 144 height 30
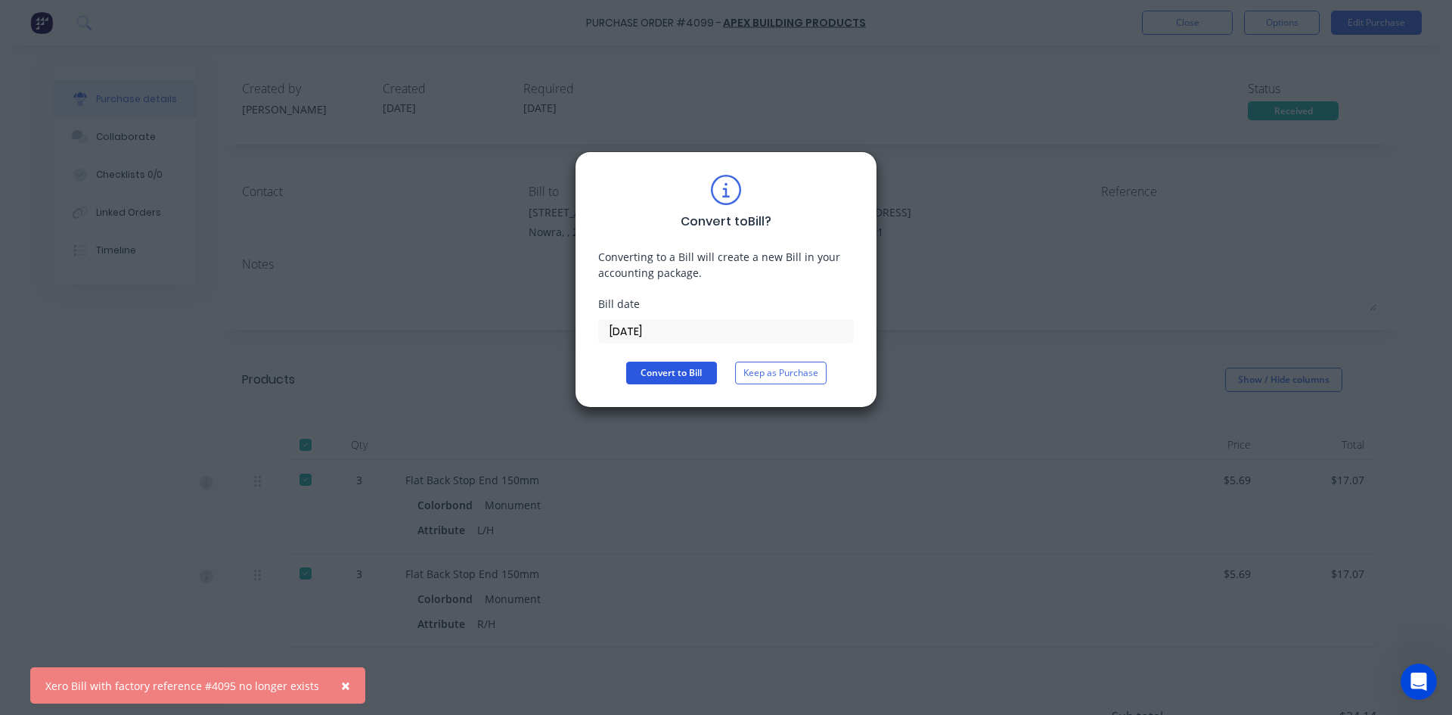
click at [701, 372] on button "Convert to Bill" at bounding box center [671, 372] width 91 height 23
click at [341, 683] on span "×" at bounding box center [345, 685] width 9 height 21
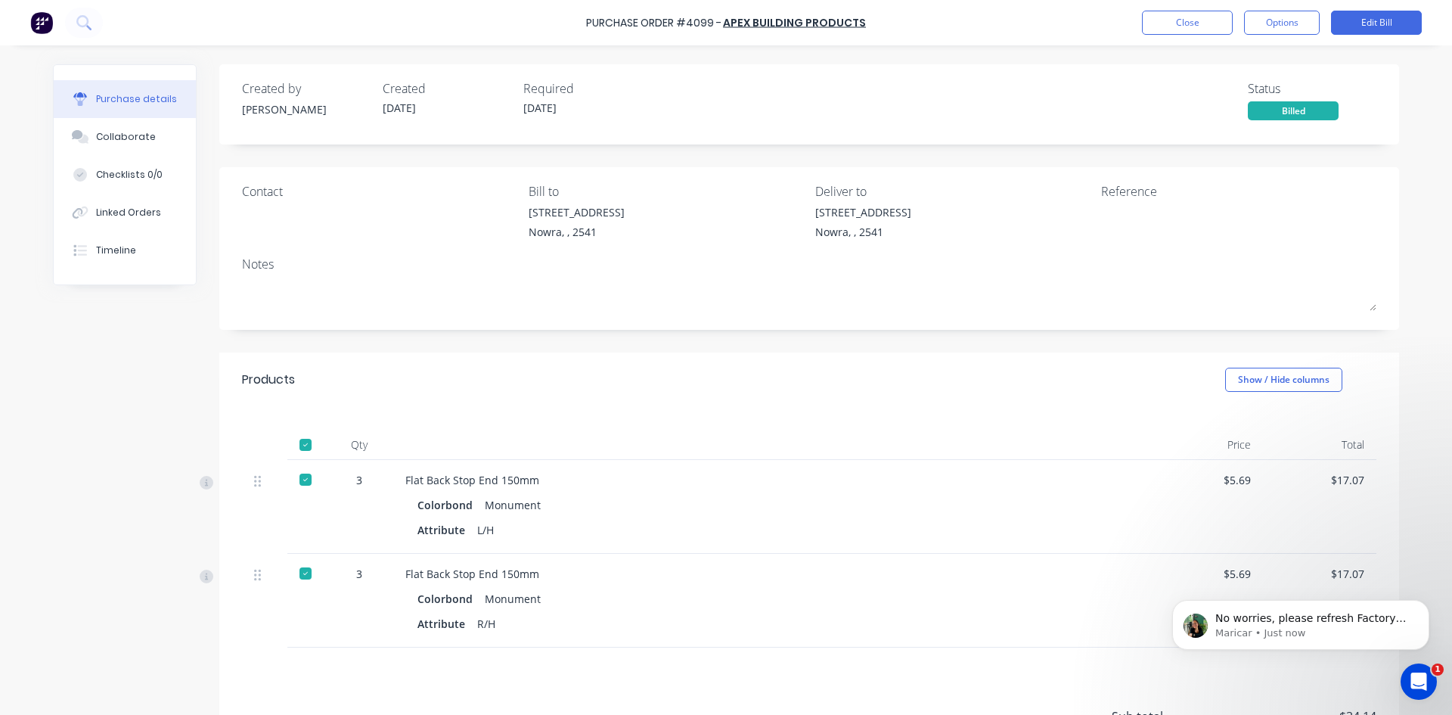
scroll to position [106, 0]
